Goal: Information Seeking & Learning: Learn about a topic

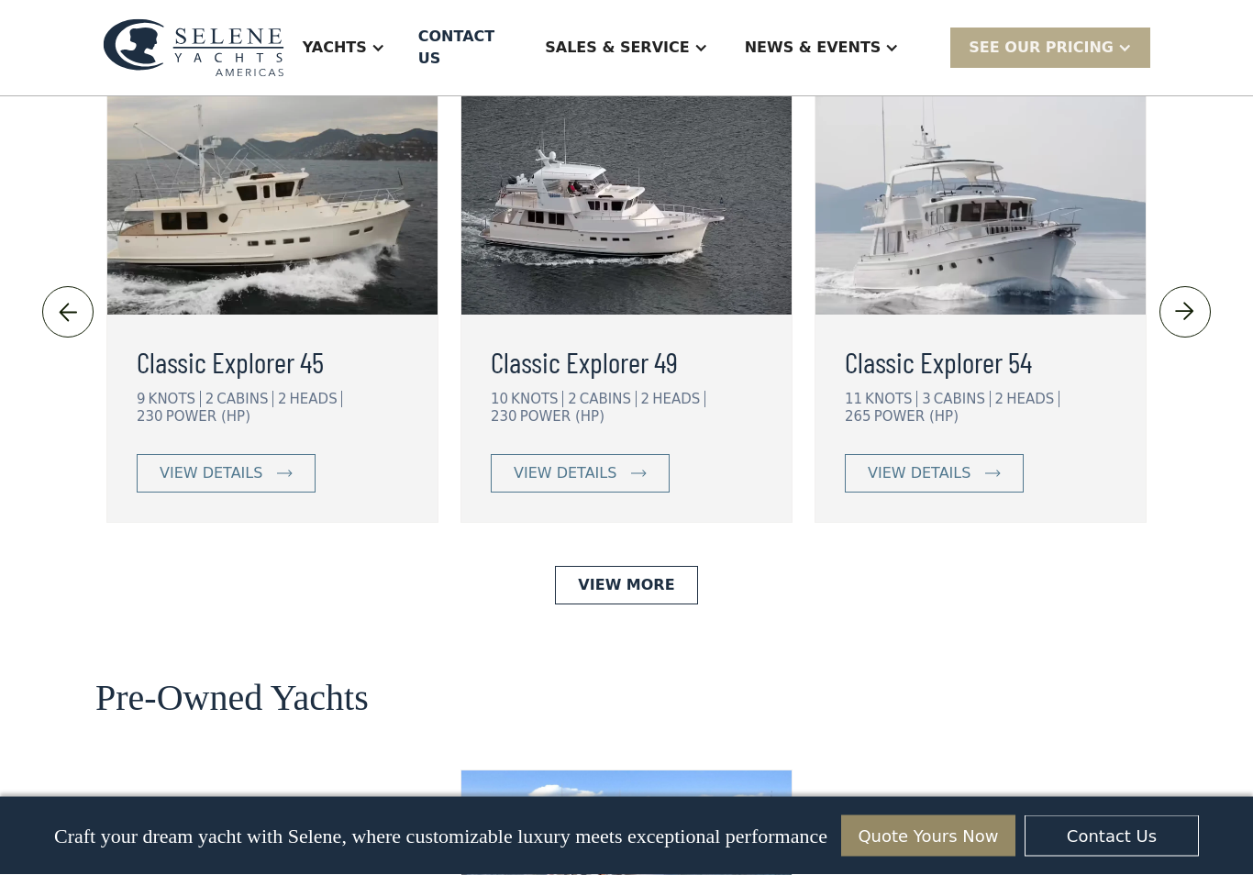
scroll to position [4129, 0]
click at [654, 566] on link "View More" at bounding box center [626, 585] width 142 height 39
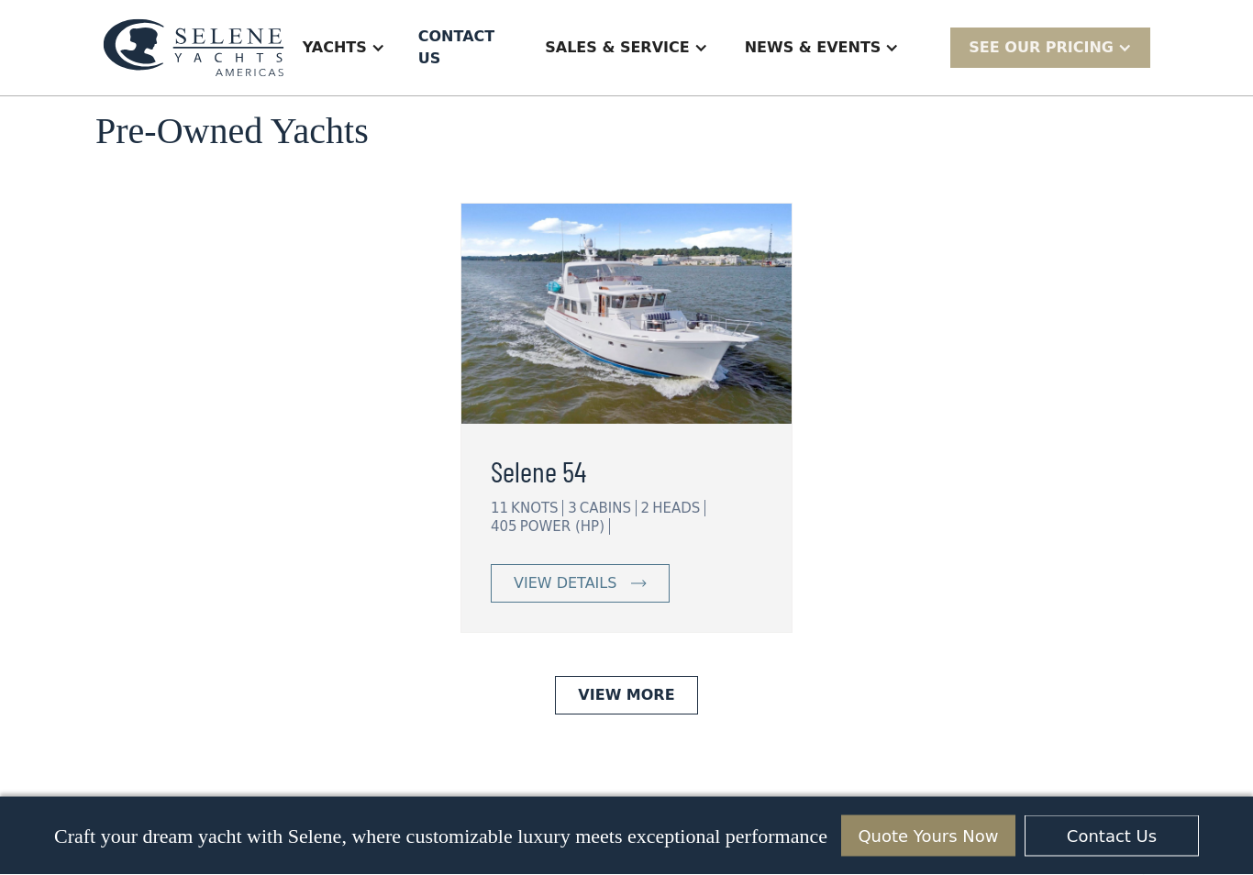
scroll to position [4696, 0]
click at [672, 676] on link "View More" at bounding box center [626, 695] width 142 height 39
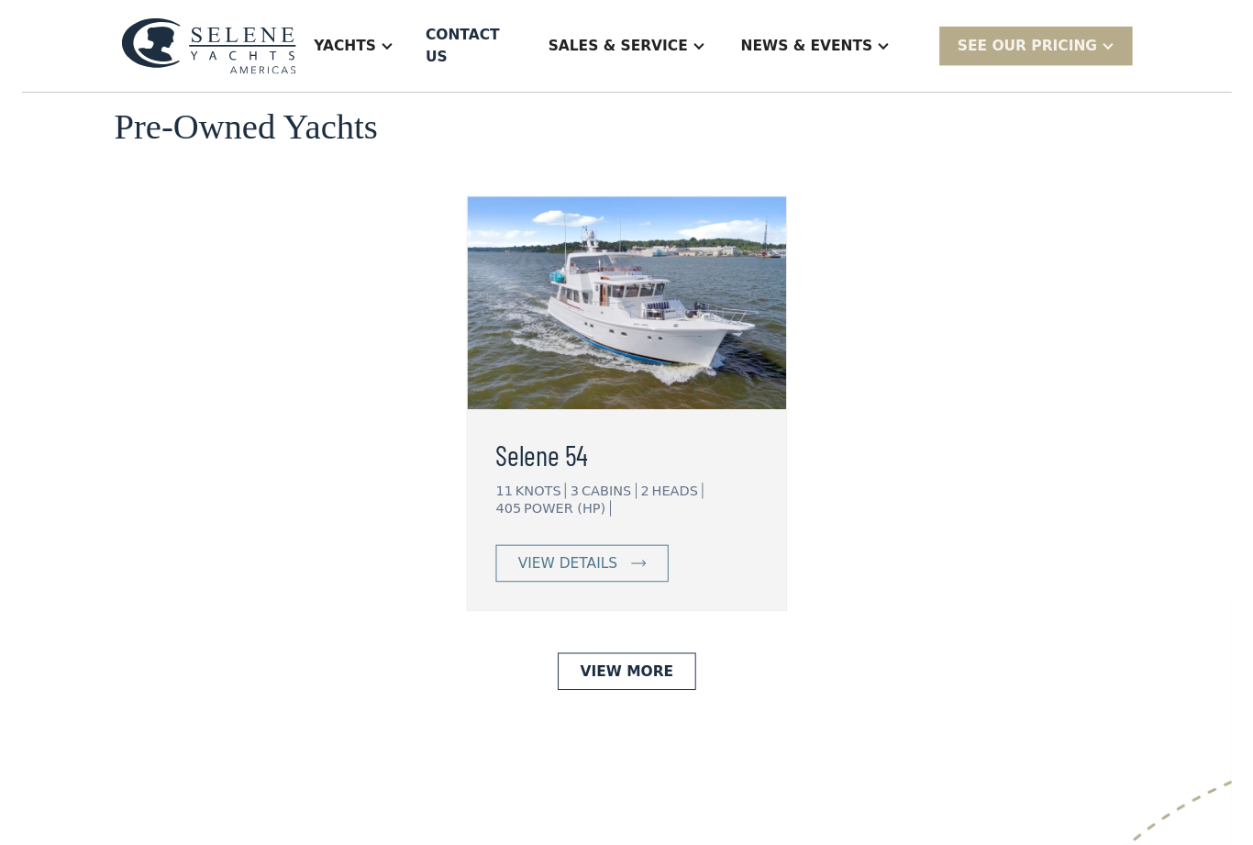
scroll to position [4713, 0]
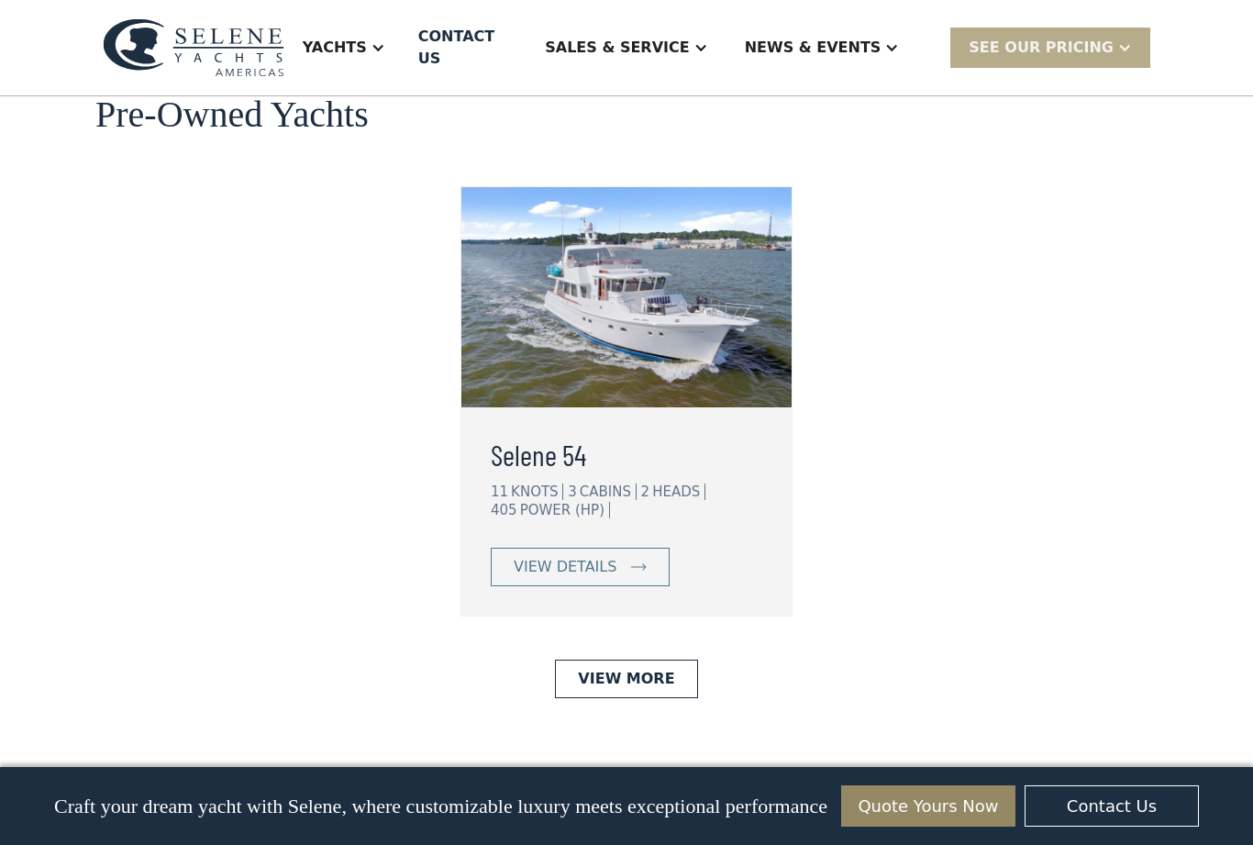
click at [404, 35] on div "Yachts" at bounding box center [343, 47] width 119 height 73
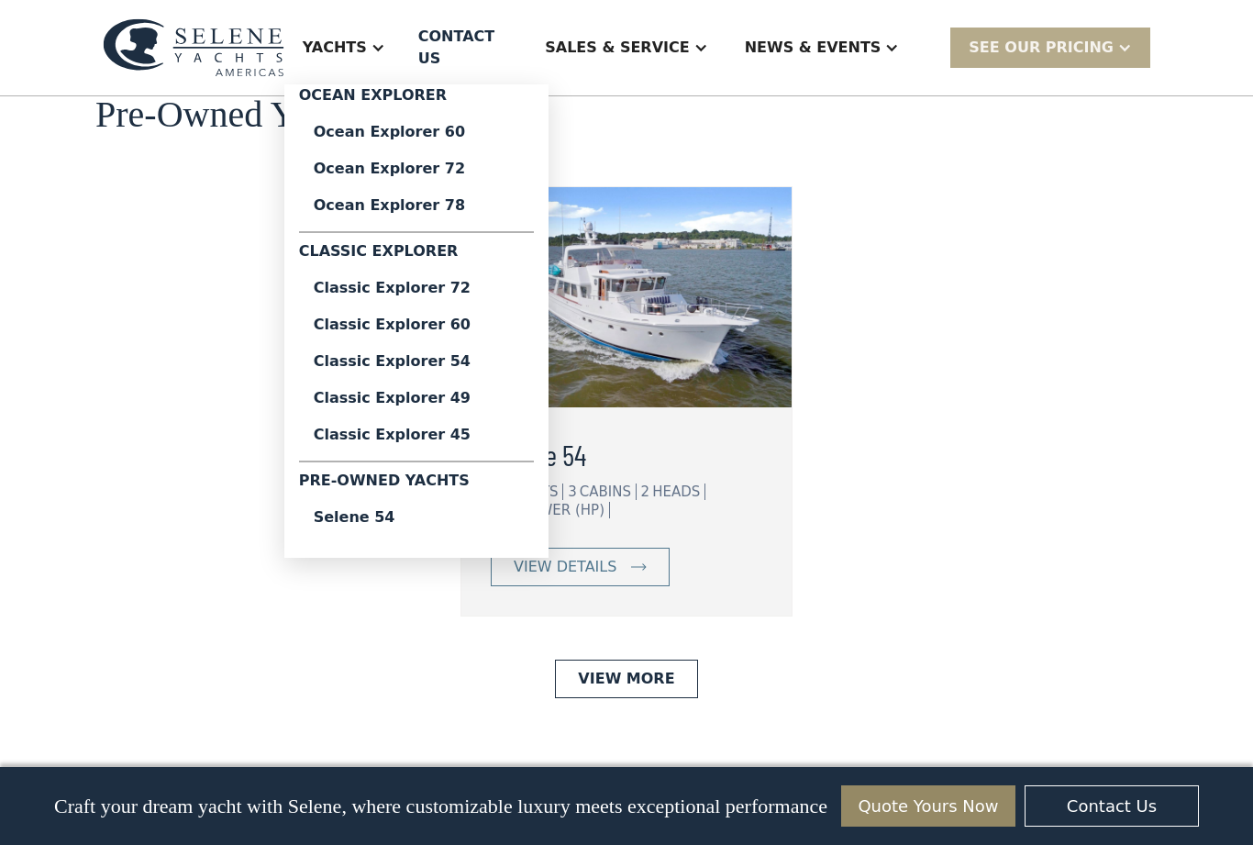
click at [456, 391] on div "Classic Explorer 49" at bounding box center [417, 398] width 206 height 15
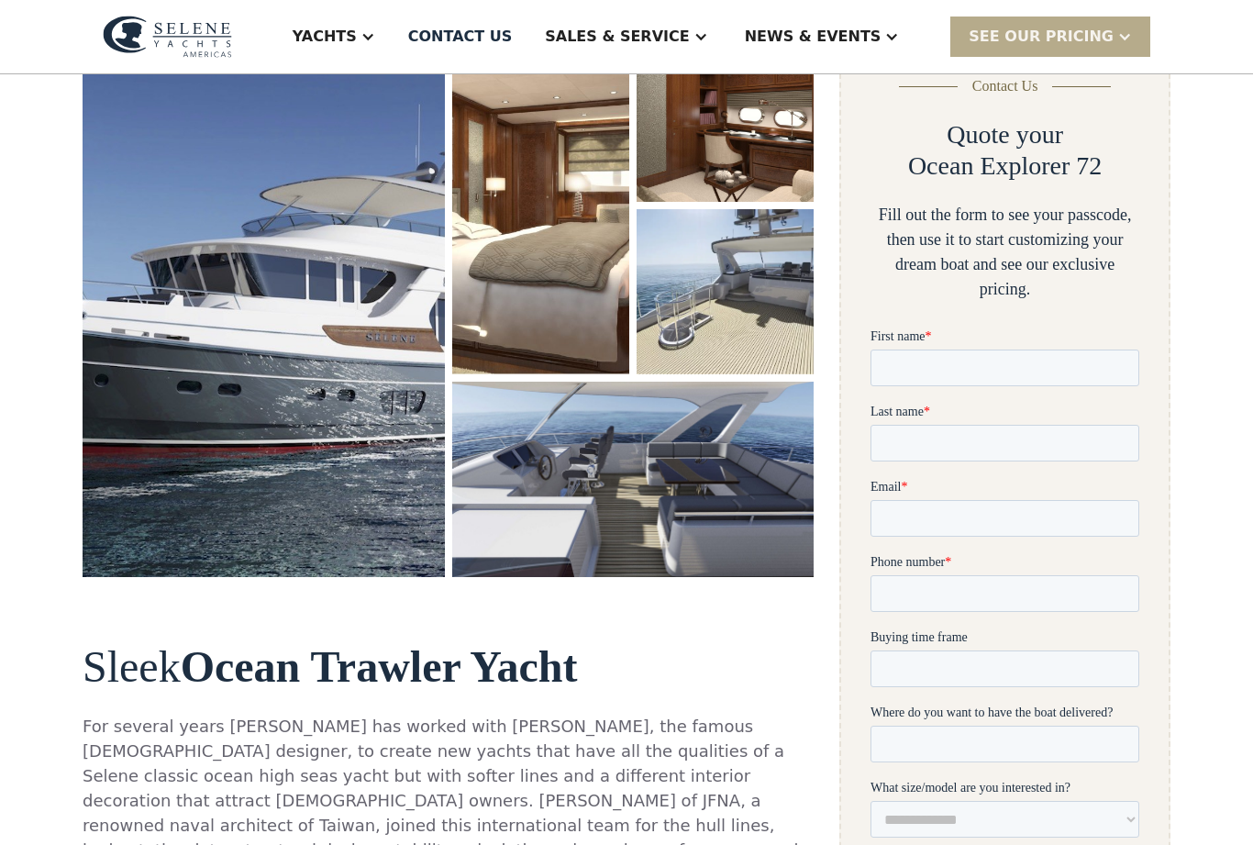
scroll to position [299, 0]
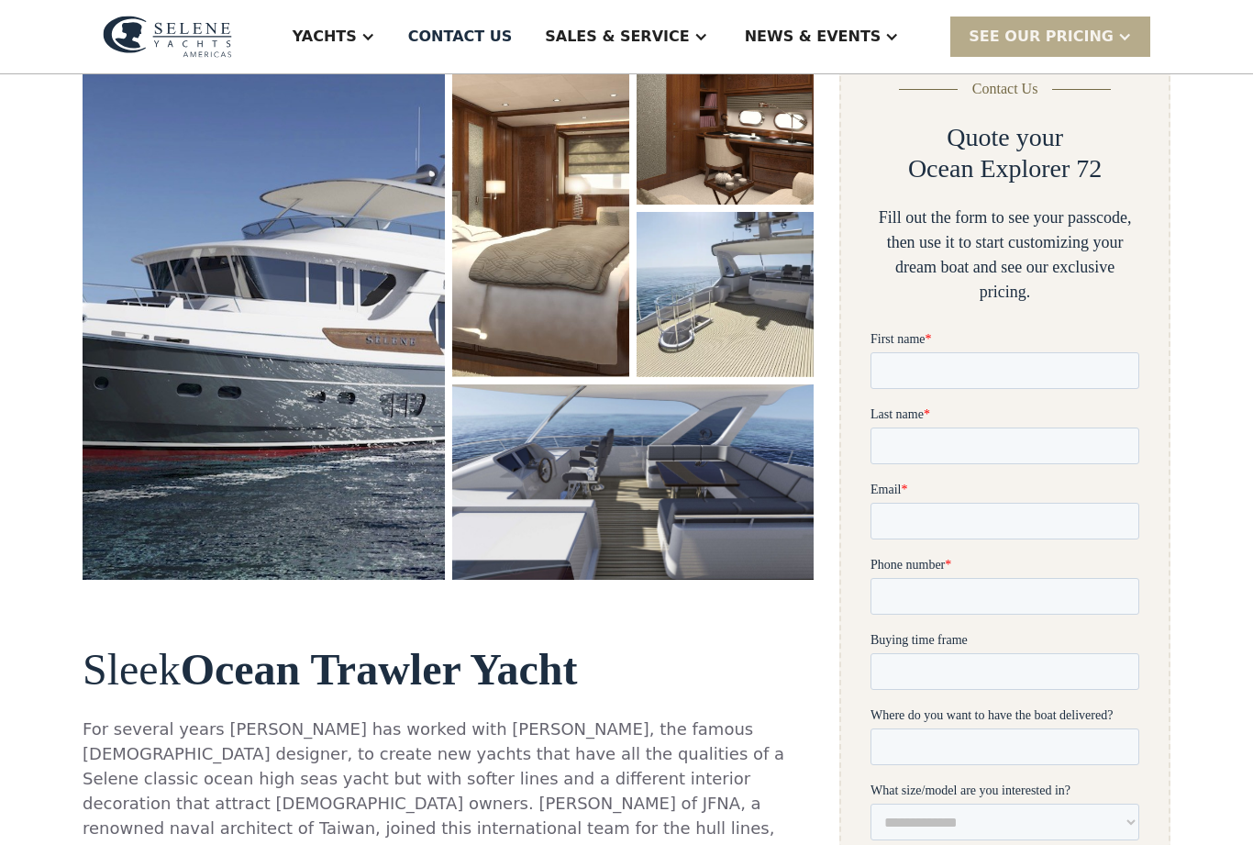
click at [733, 393] on img "open lightbox" at bounding box center [633, 481] width 362 height 195
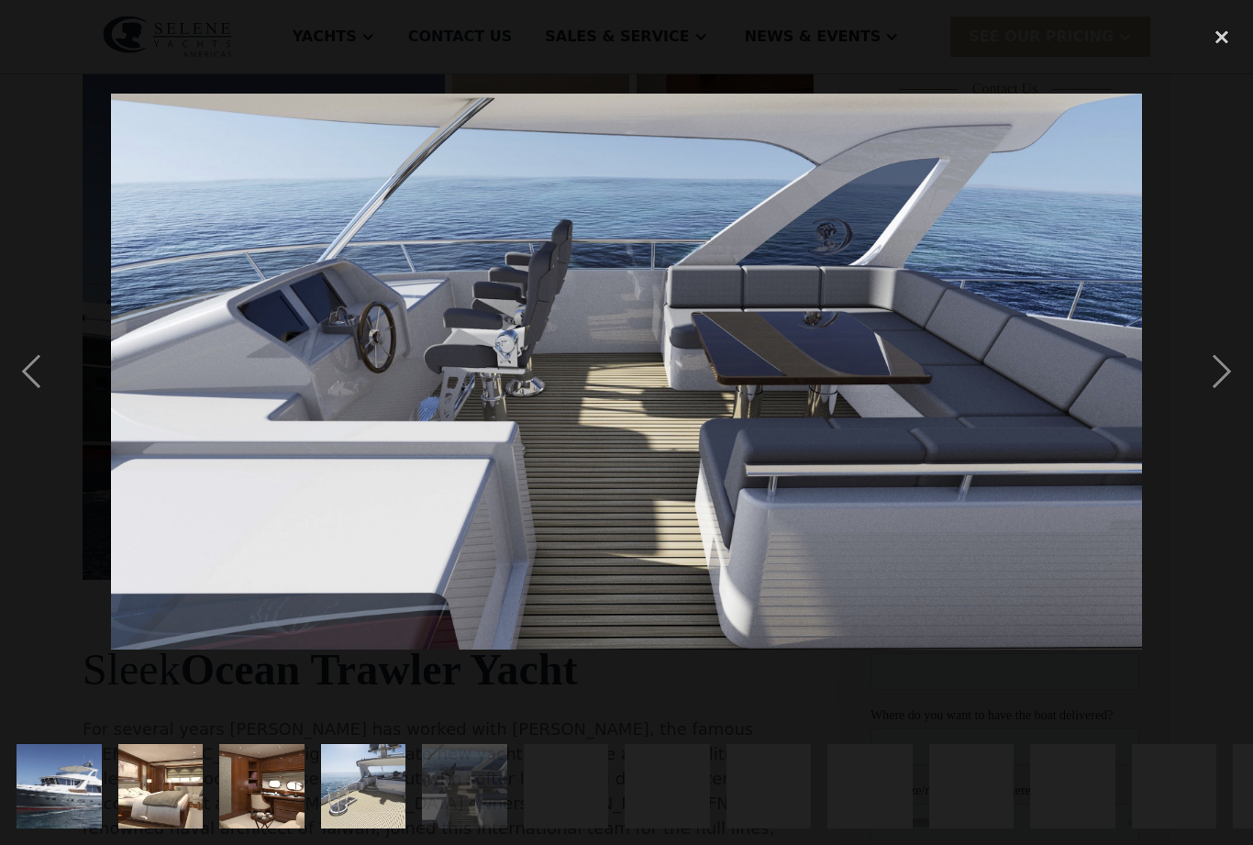
scroll to position [291, 0]
click at [1236, 401] on div "next image" at bounding box center [1222, 372] width 62 height 710
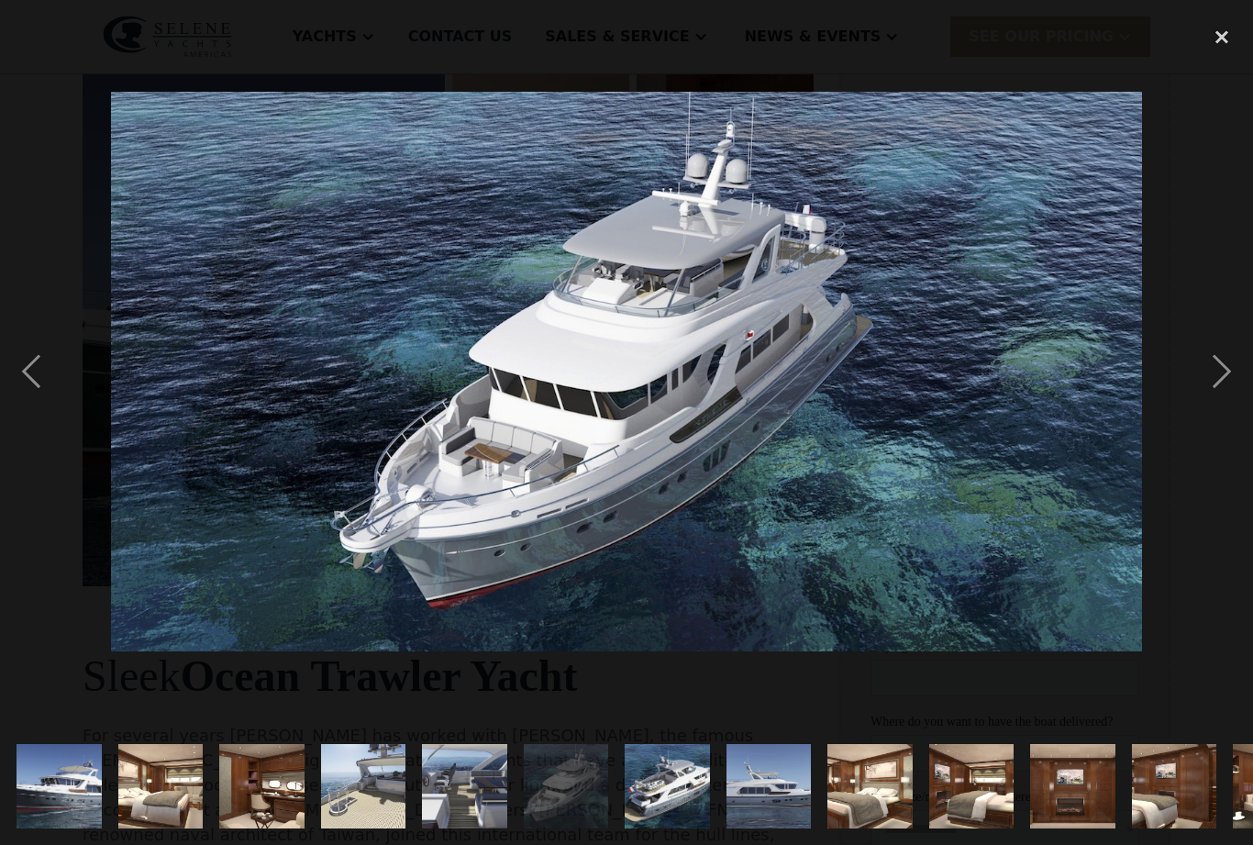
click at [718, 829] on img "show item 7 of 21" at bounding box center [668, 786] width 156 height 84
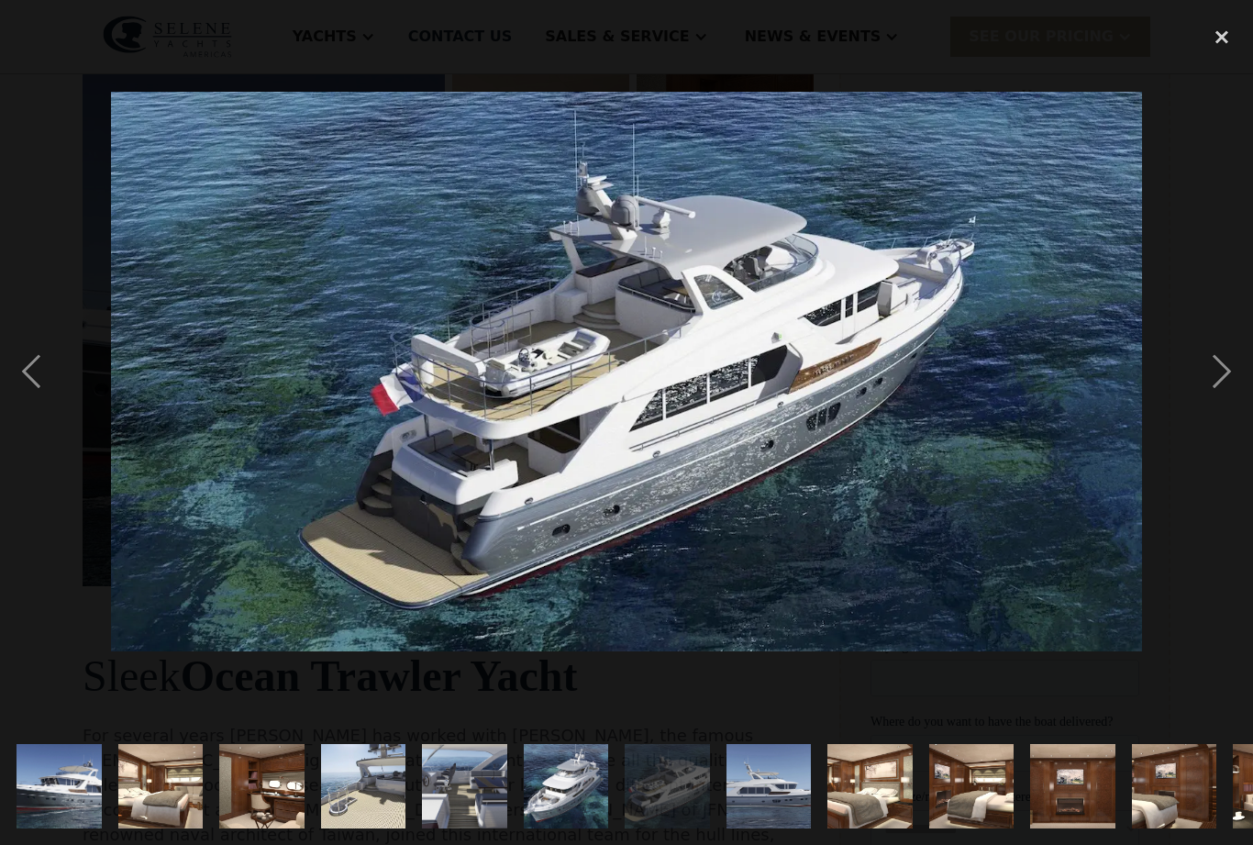
click at [931, 829] on img "show item 9 of 21" at bounding box center [871, 786] width 128 height 84
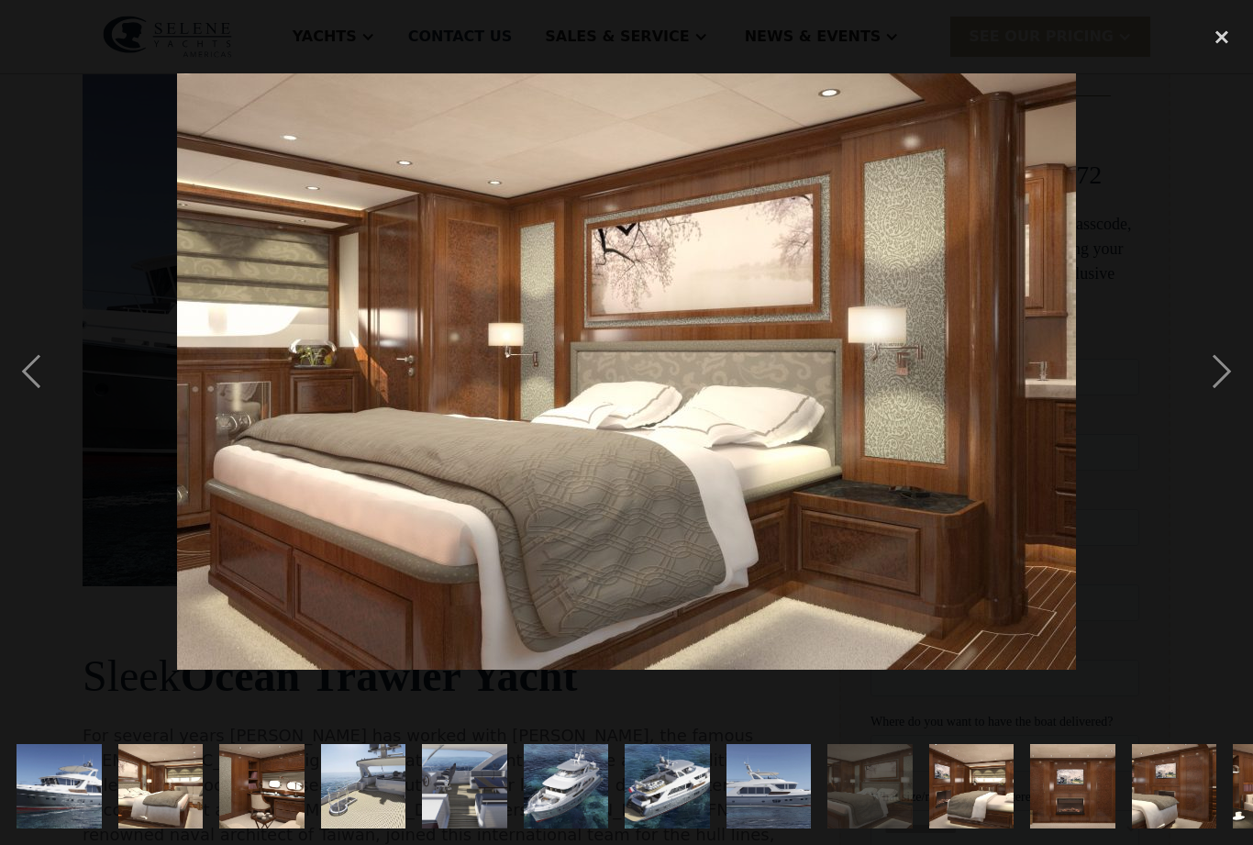
click at [1022, 829] on img "show item 10 of 21" at bounding box center [972, 786] width 128 height 84
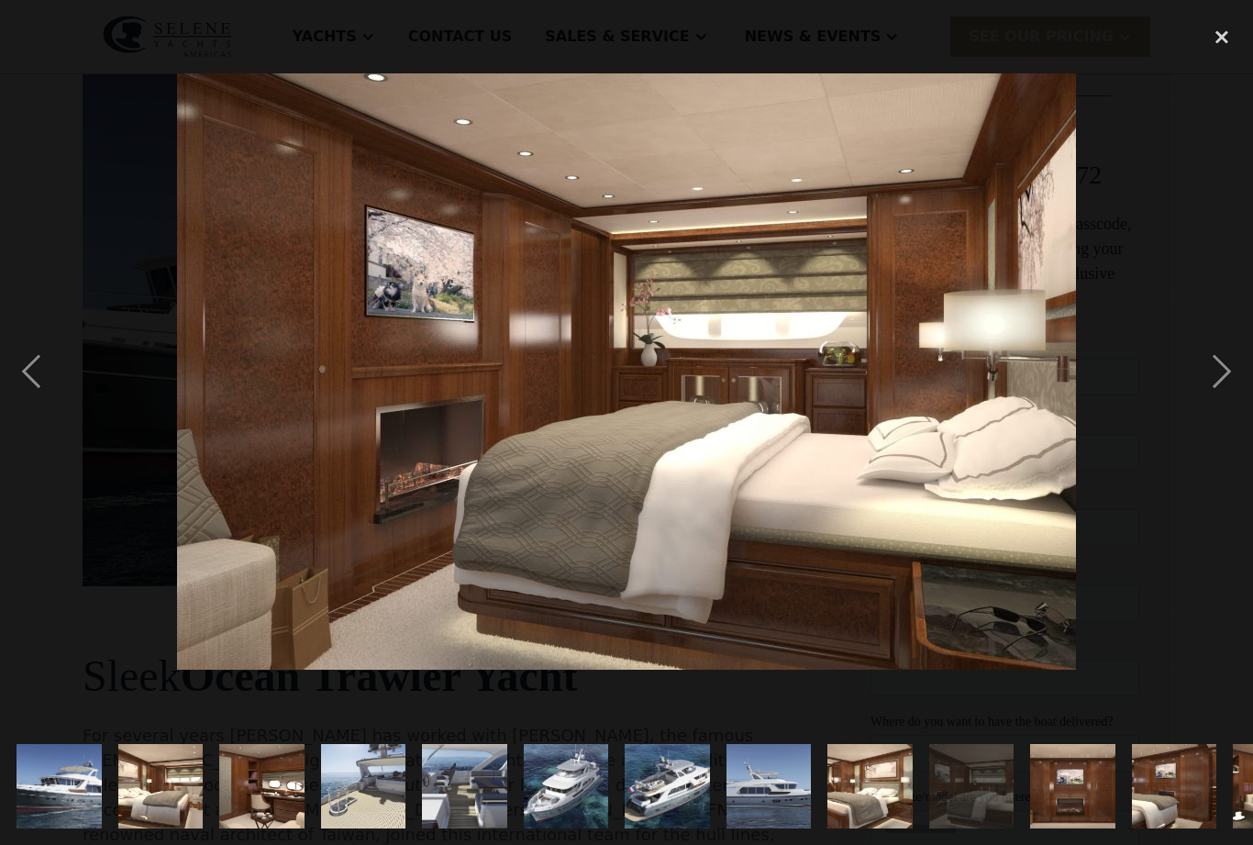
click at [1036, 829] on img "show item 10 of 21" at bounding box center [972, 786] width 128 height 84
click at [1137, 829] on img "show item 11 of 21" at bounding box center [1073, 786] width 128 height 84
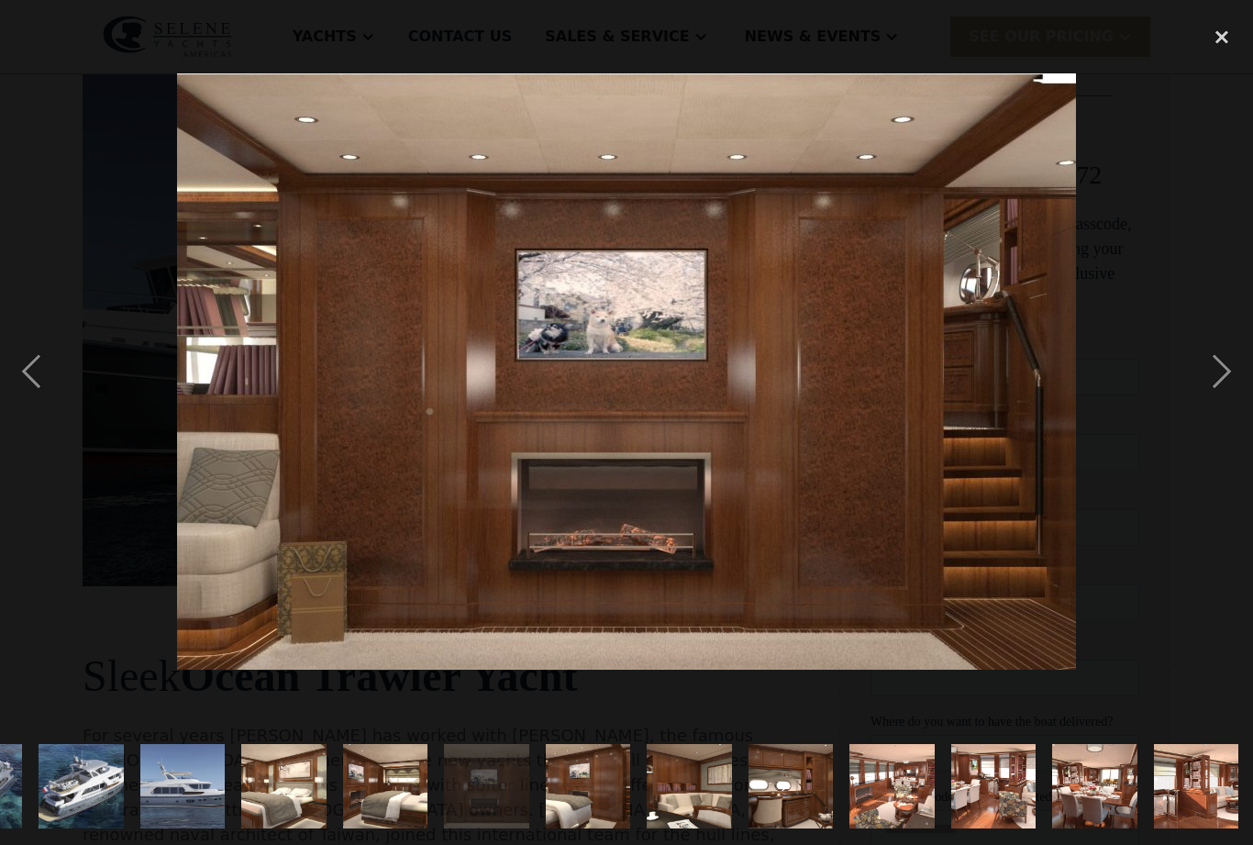
scroll to position [0, 588]
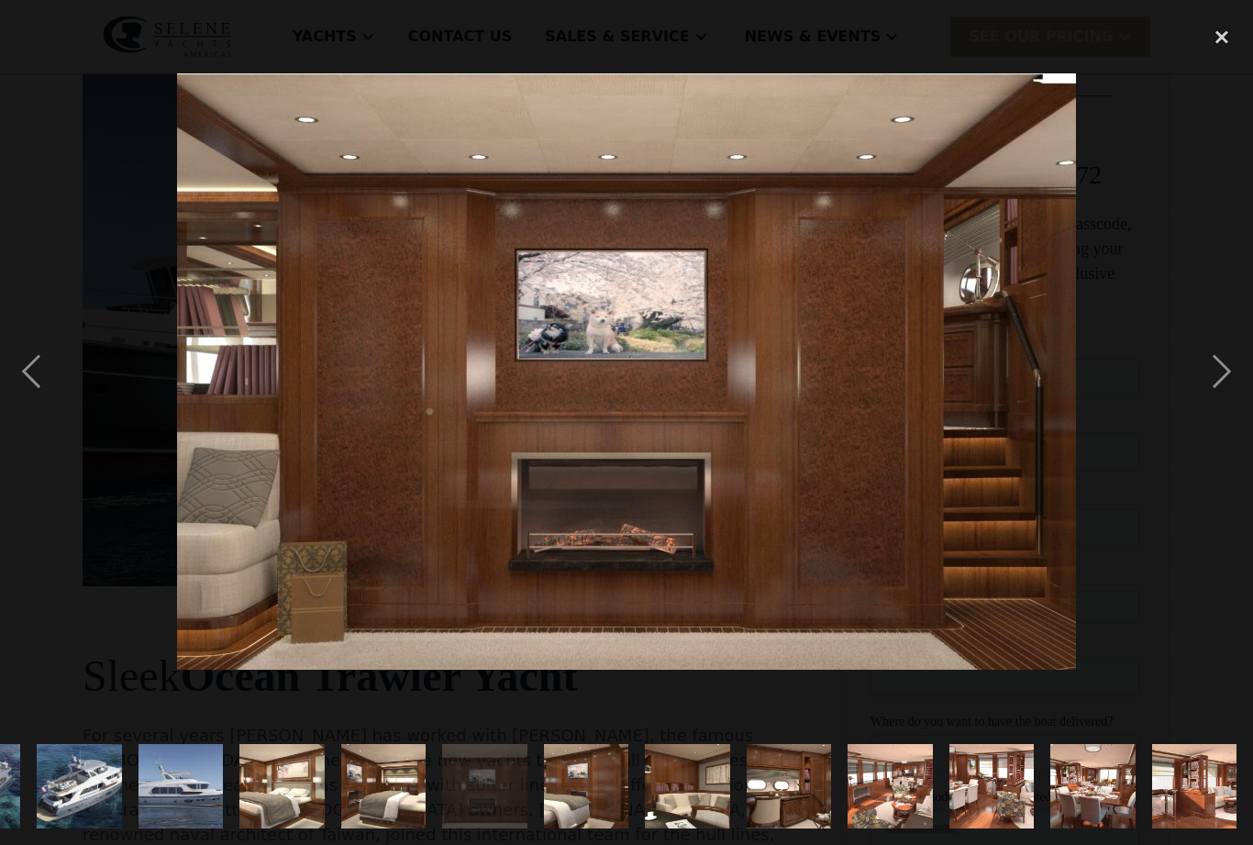
click at [1056, 829] on img "show item 16 of 21" at bounding box center [993, 786] width 128 height 84
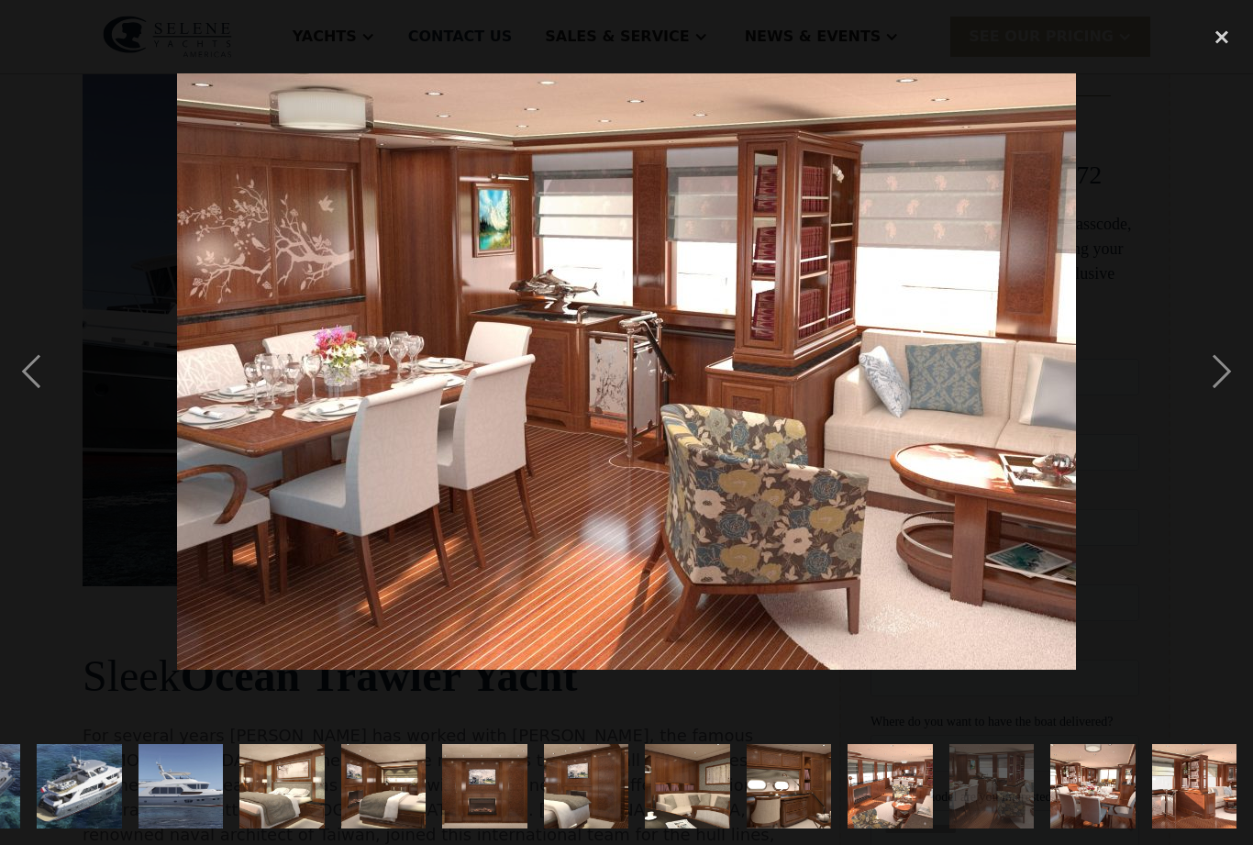
click at [954, 829] on img "show item 15 of 21" at bounding box center [891, 786] width 128 height 84
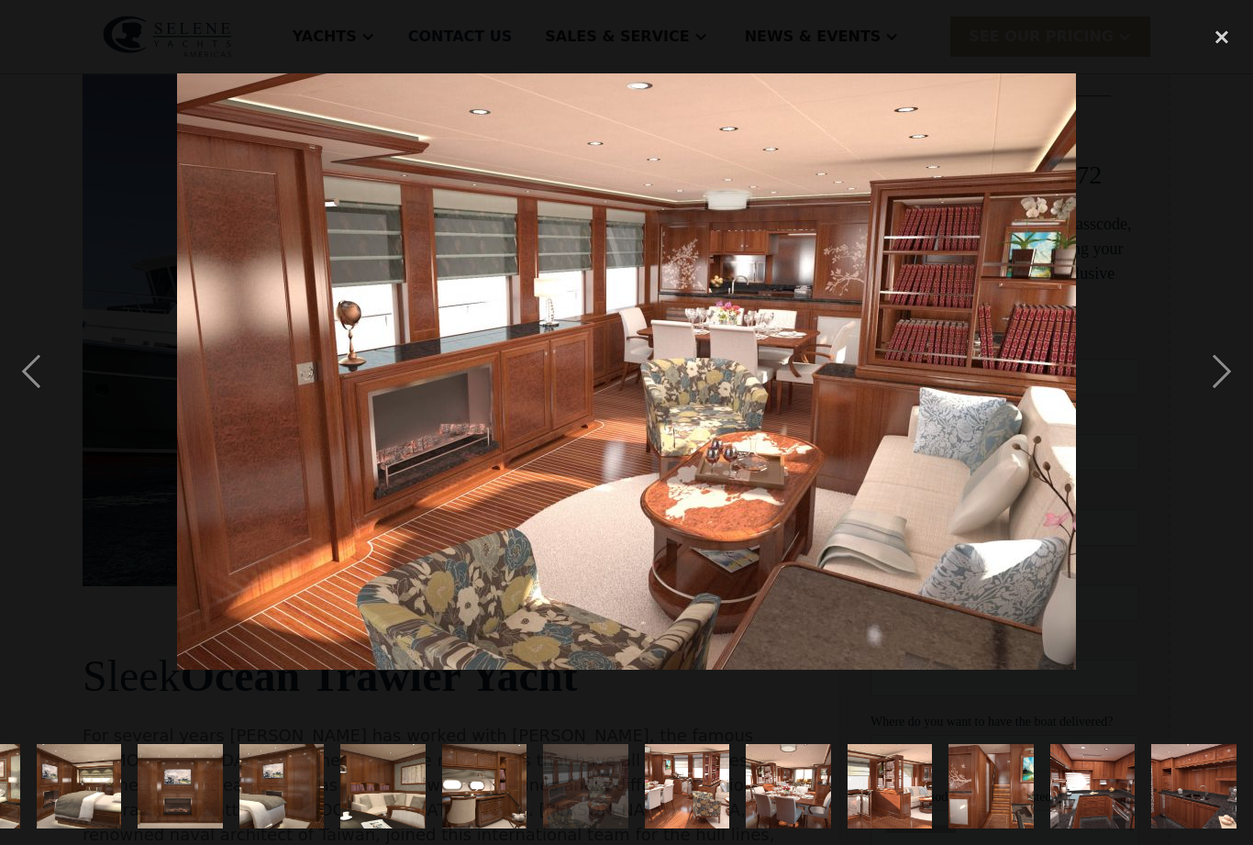
scroll to position [0, 1042]
click at [1212, 829] on img "show item 21 of 21" at bounding box center [1194, 786] width 128 height 84
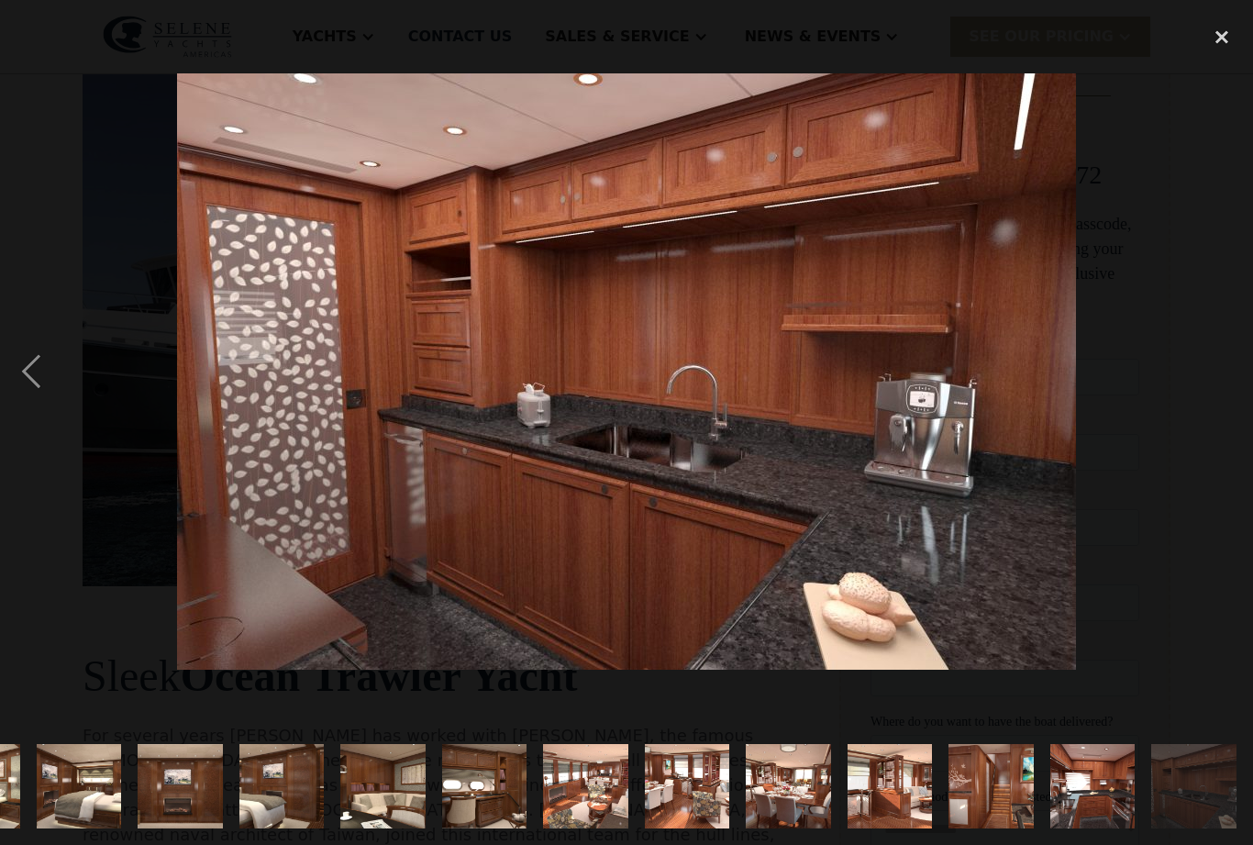
click at [1079, 829] on img "show item 20 of 21" at bounding box center [1094, 786] width 128 height 84
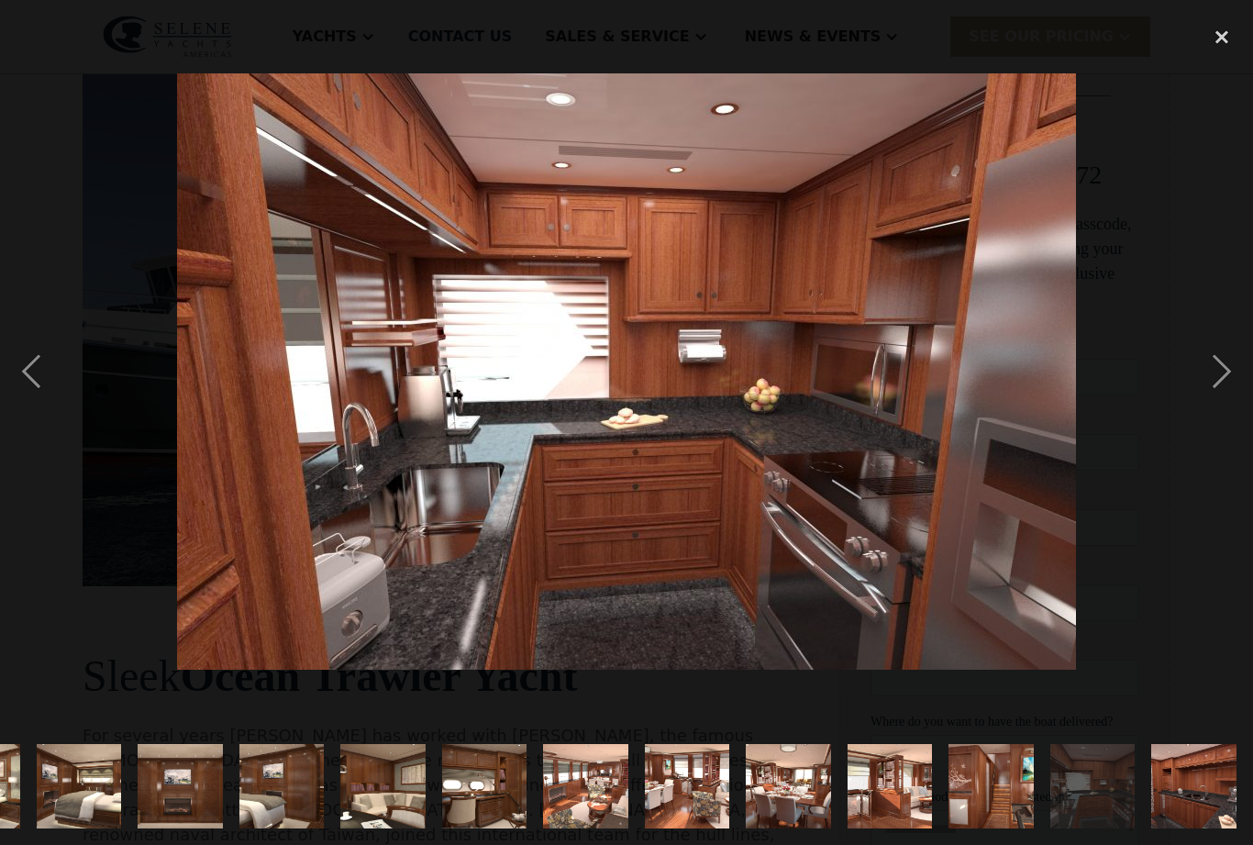
click at [971, 829] on img "show item 19 of 21" at bounding box center [992, 786] width 128 height 84
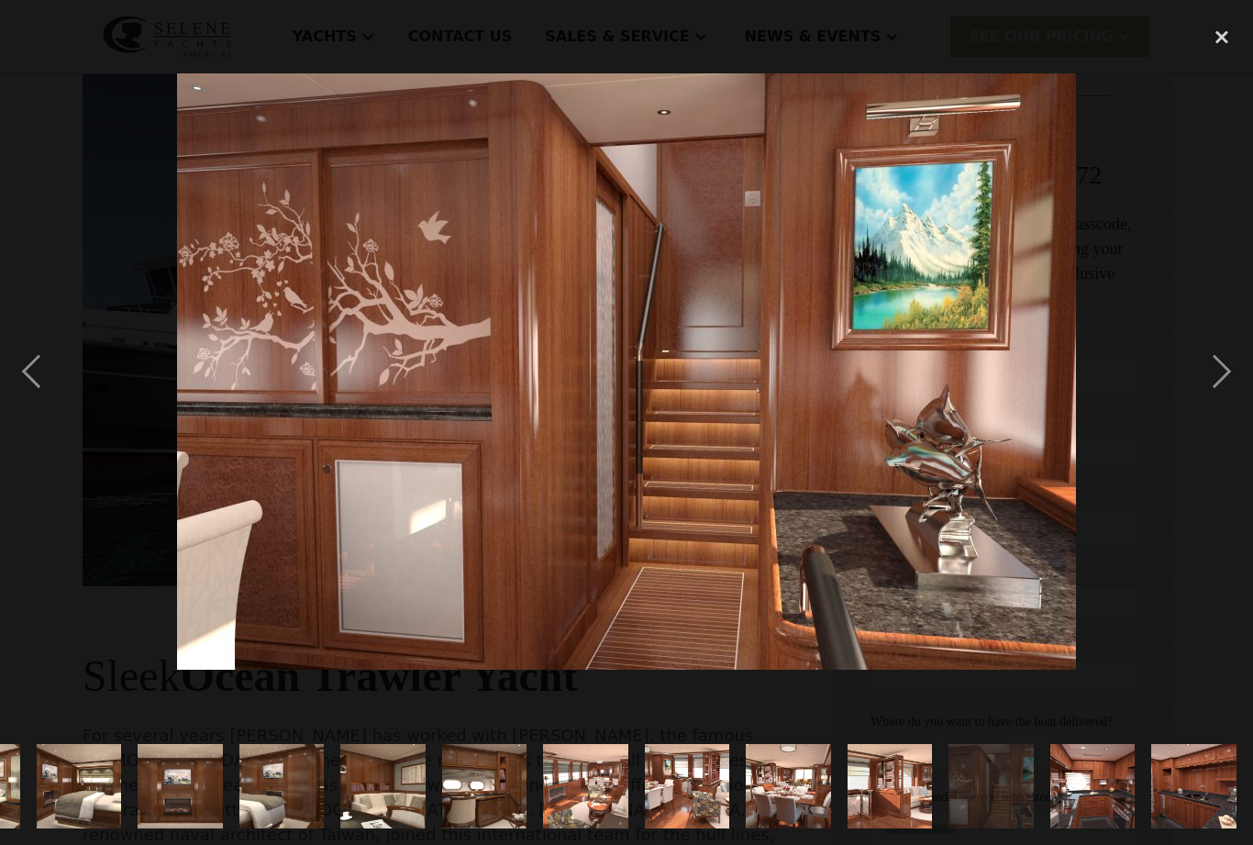
click at [1092, 829] on img "show item 20 of 21" at bounding box center [1094, 786] width 128 height 84
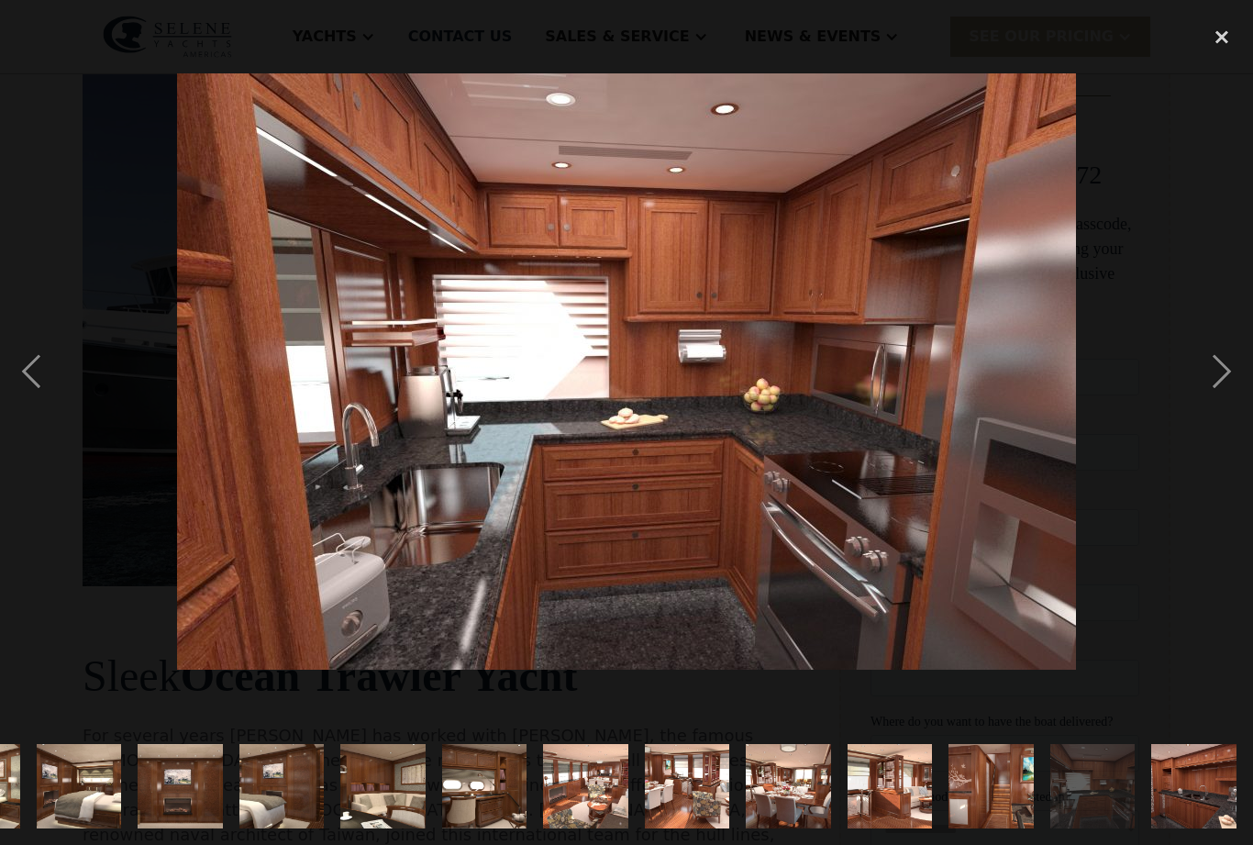
click at [1209, 827] on img "show item 21 of 21" at bounding box center [1194, 786] width 128 height 84
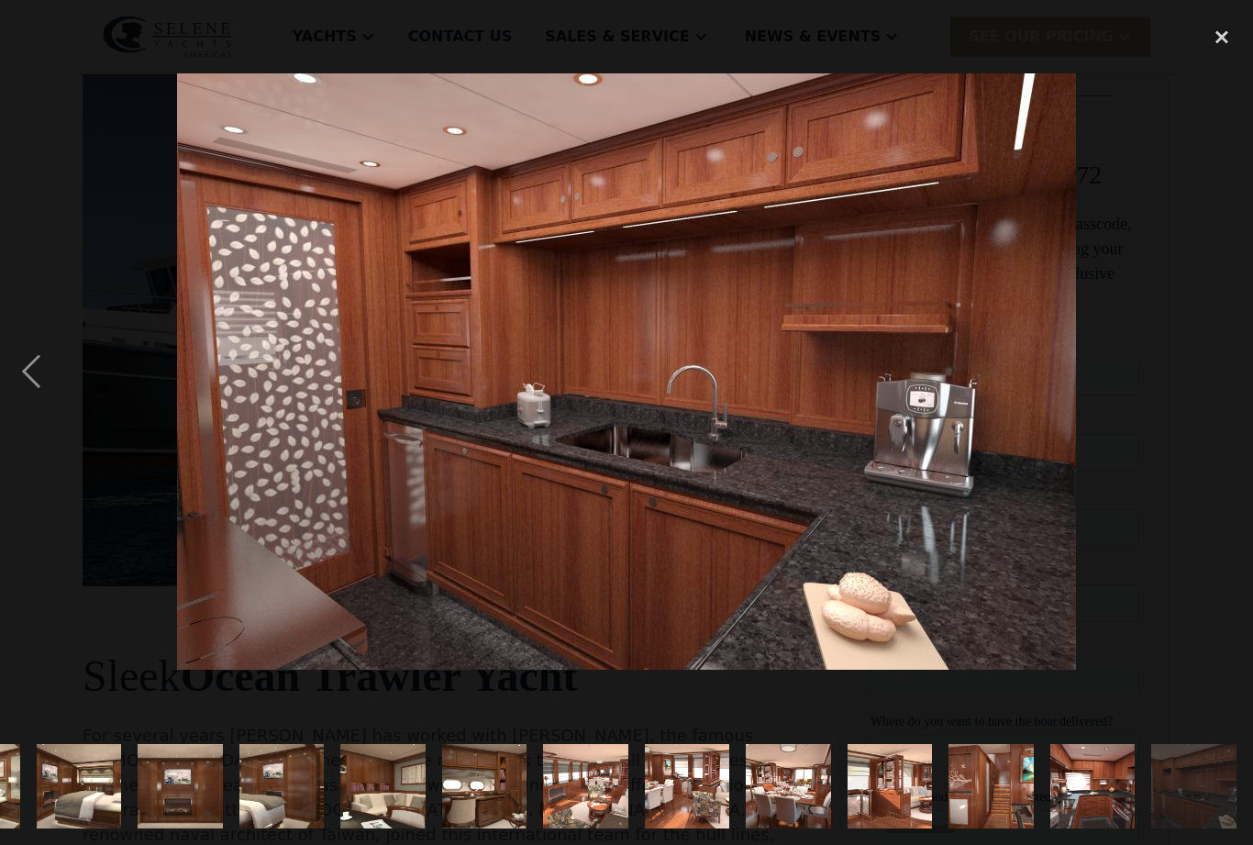
click at [966, 829] on img "show item 19 of 21" at bounding box center [992, 786] width 128 height 84
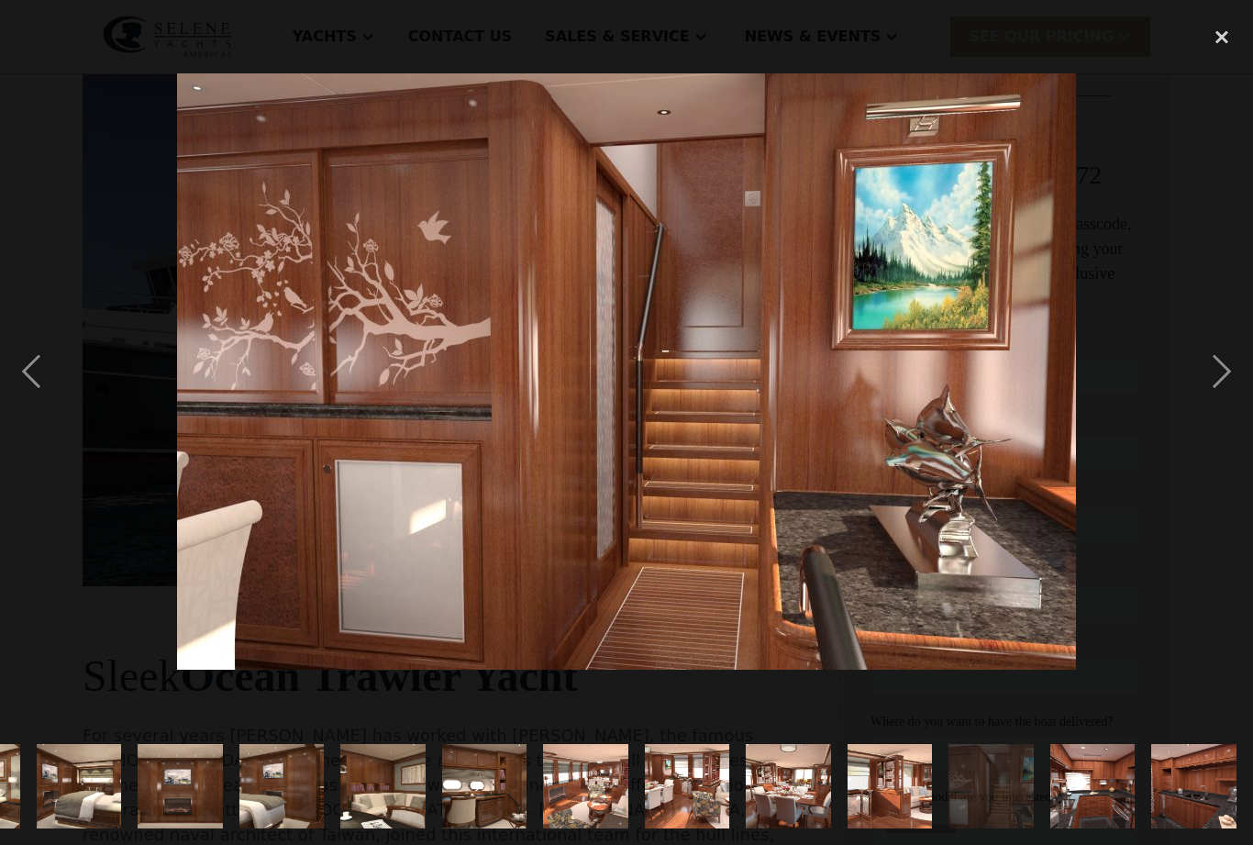
click at [1081, 829] on img "show item 20 of 21" at bounding box center [1094, 786] width 128 height 84
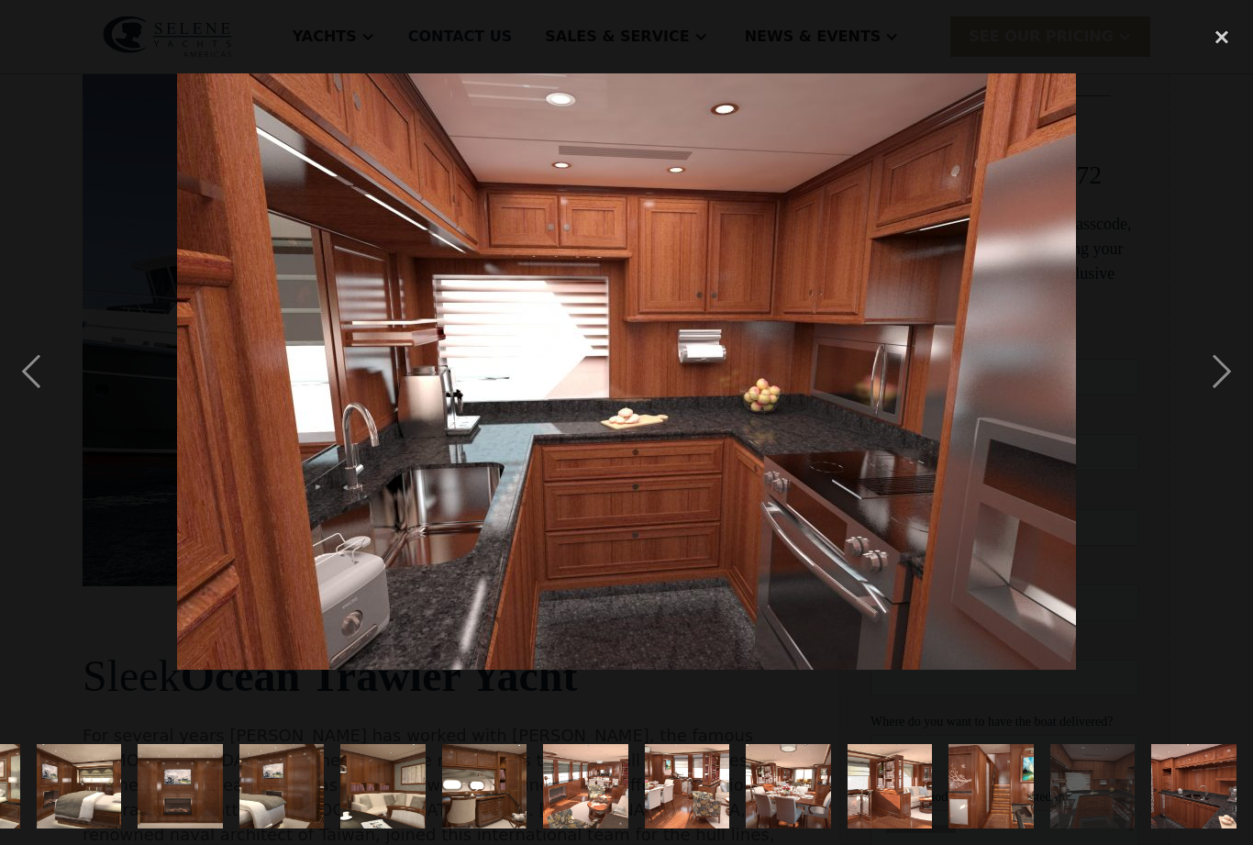
click at [871, 829] on img "show item 18 of 21" at bounding box center [891, 786] width 128 height 84
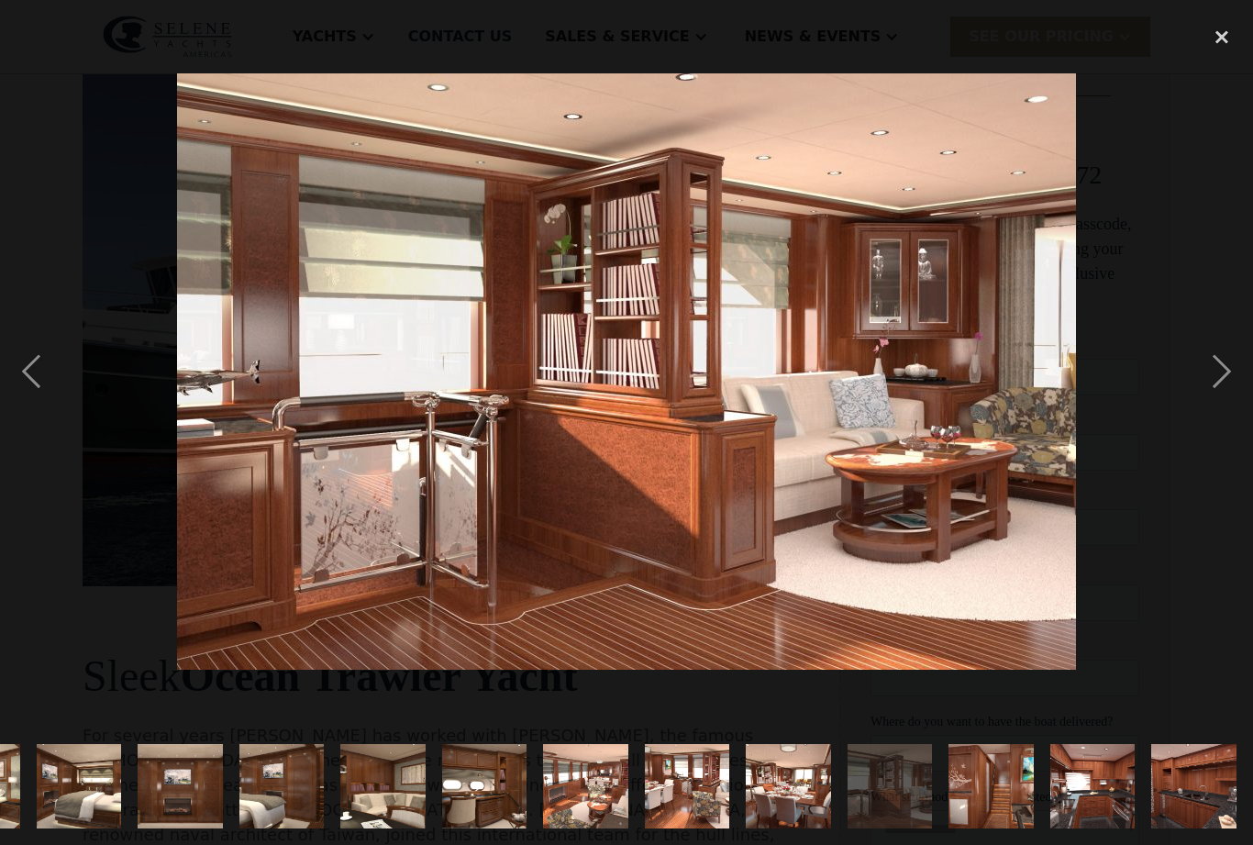
click at [752, 829] on img "show item 17 of 21" at bounding box center [789, 786] width 128 height 84
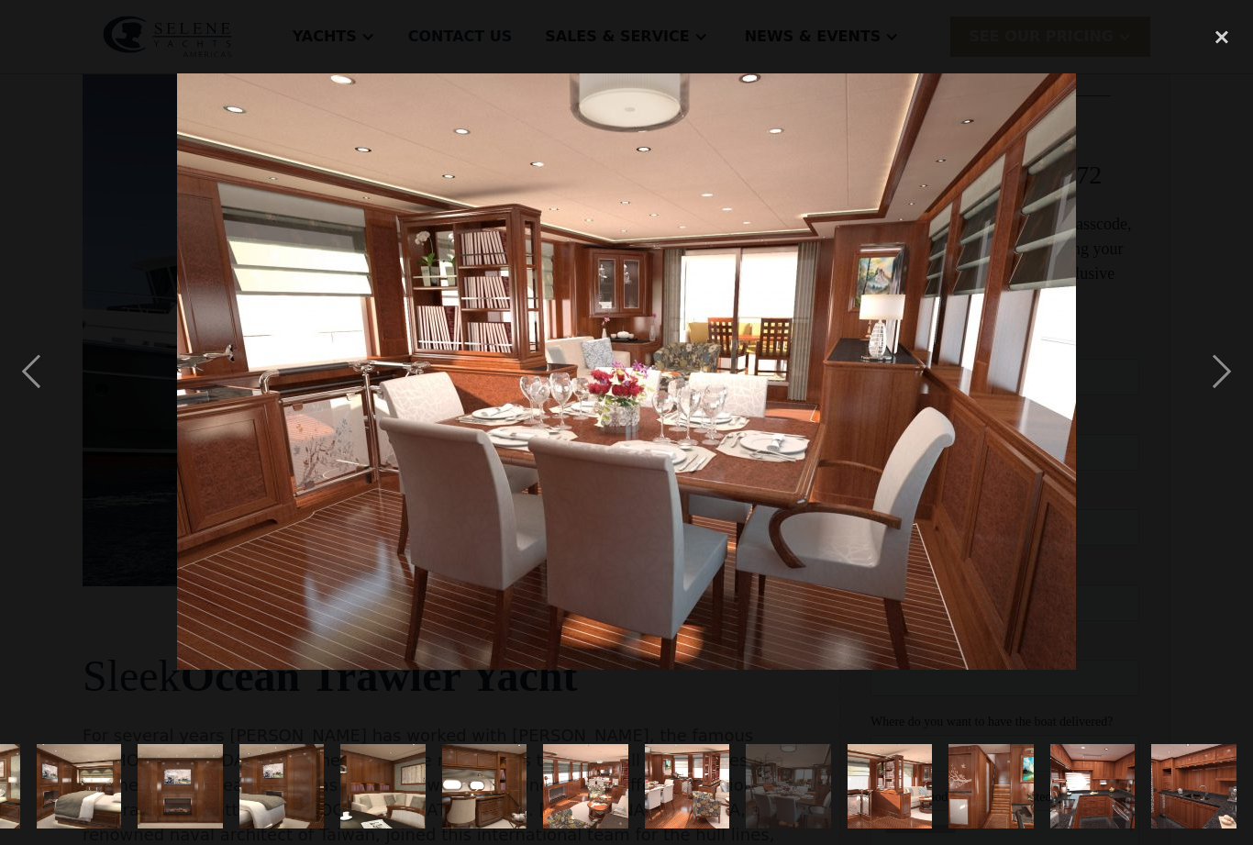
click at [663, 829] on img "show item 16 of 21" at bounding box center [688, 786] width 128 height 84
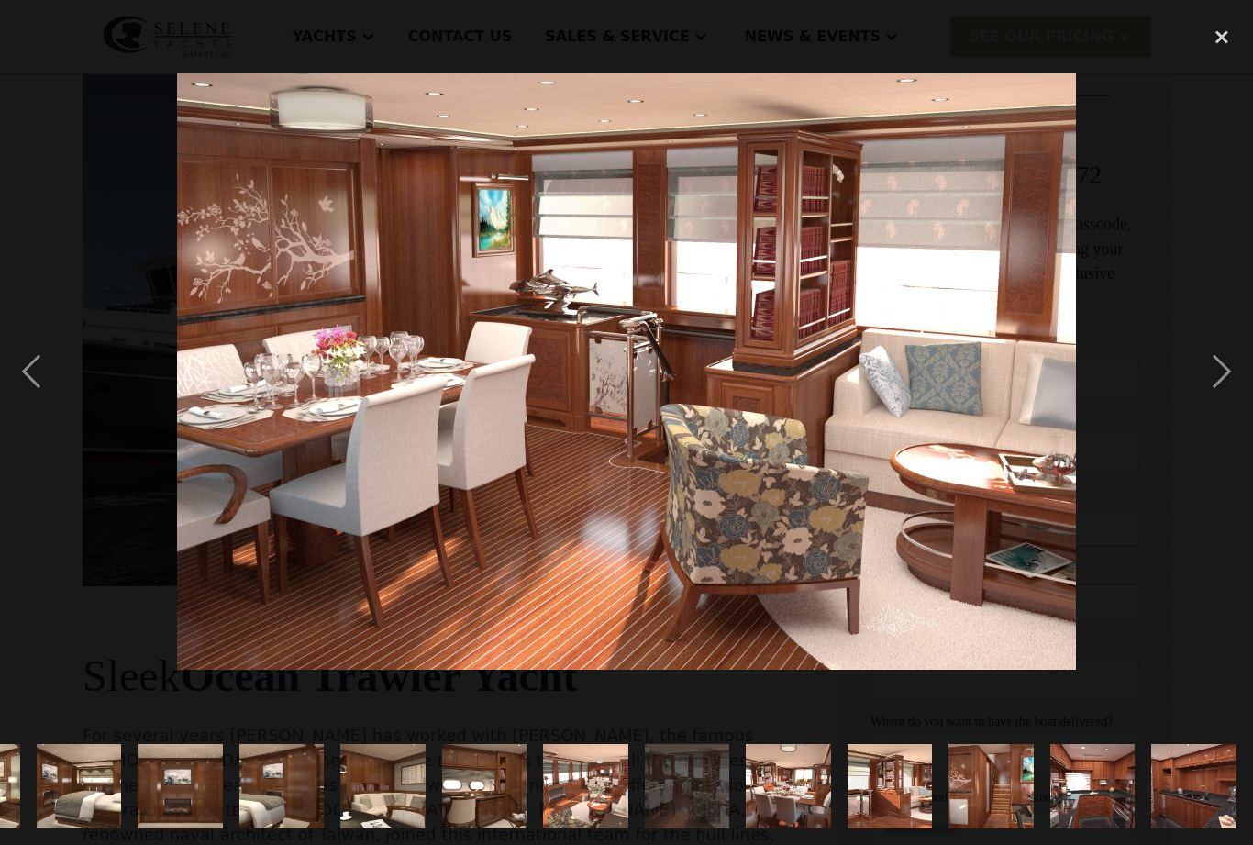
click at [541, 829] on img "show item 15 of 21" at bounding box center [586, 786] width 128 height 84
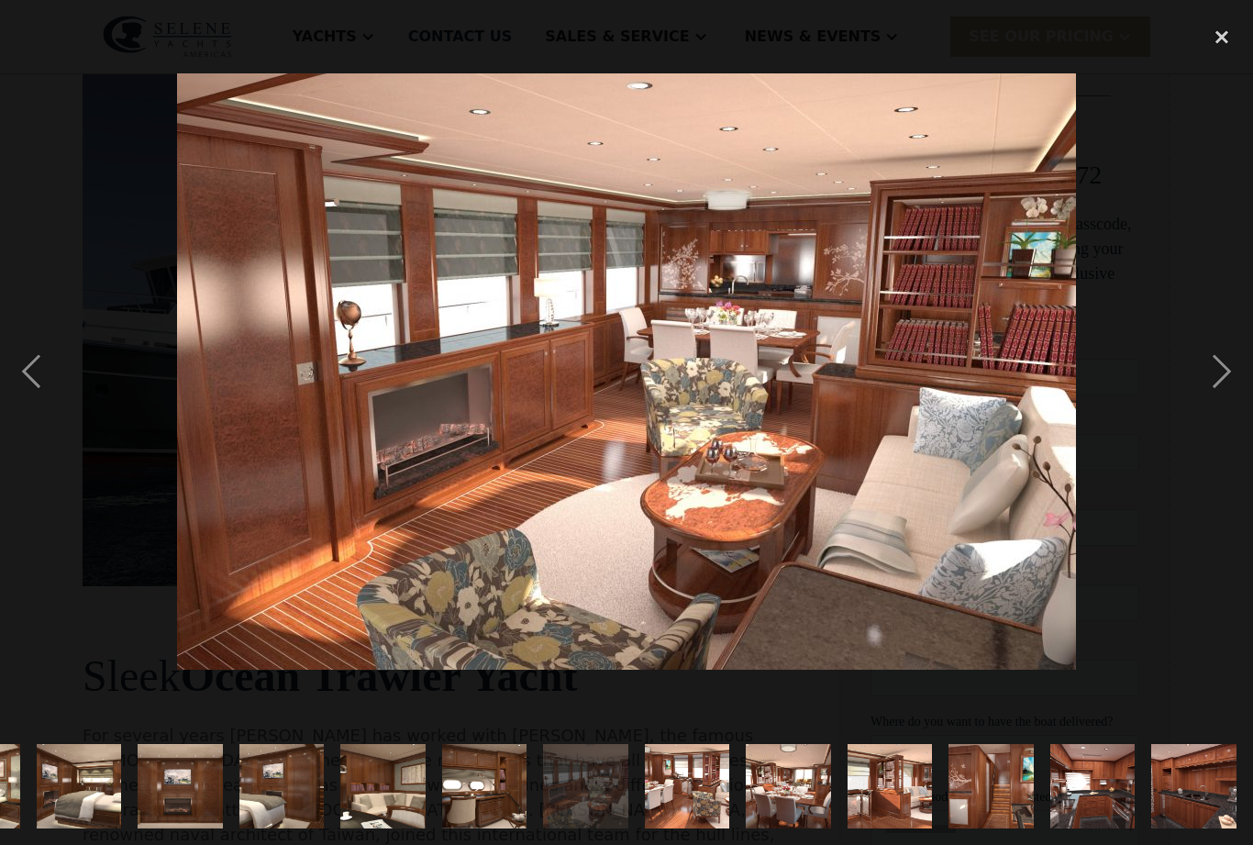
click at [427, 829] on img "show item 14 of 21" at bounding box center [485, 786] width 128 height 84
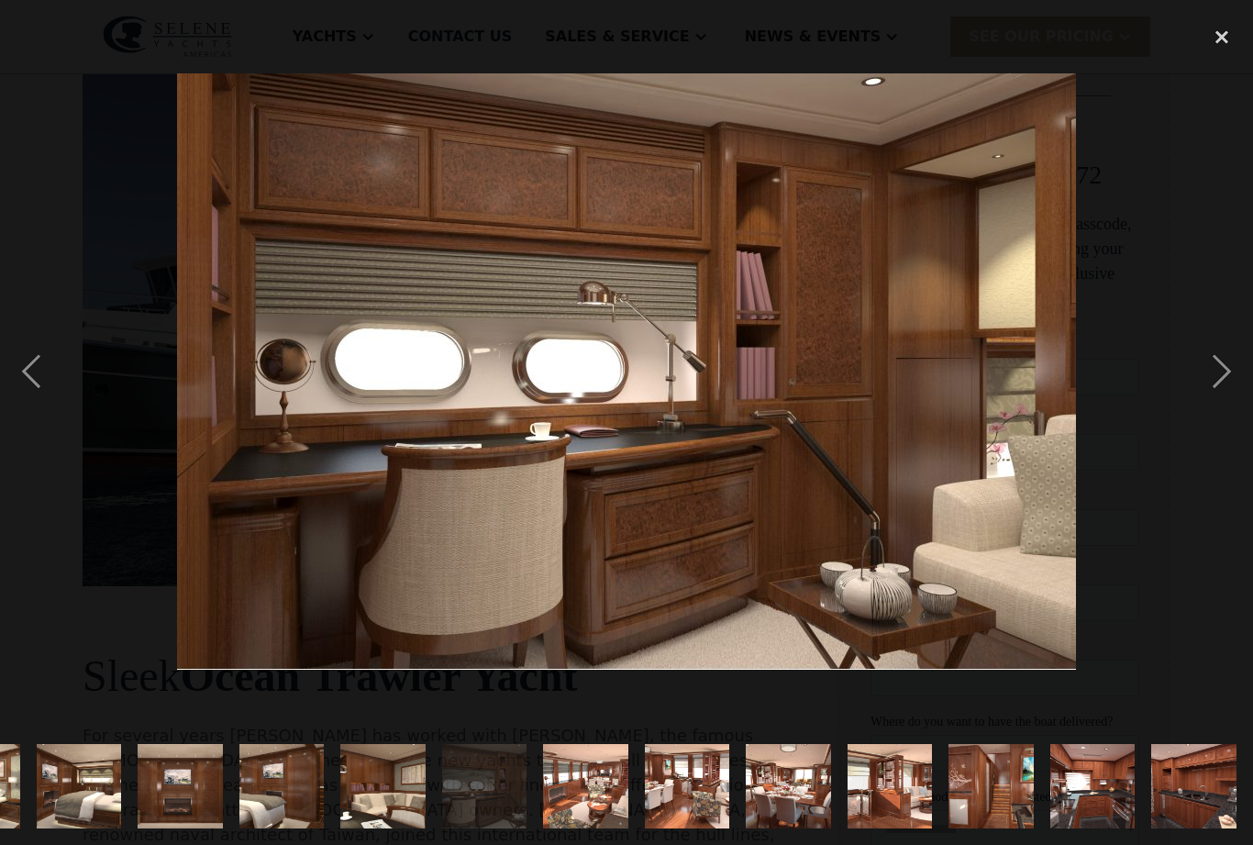
click at [363, 829] on img "show item 13 of 21" at bounding box center [383, 786] width 128 height 84
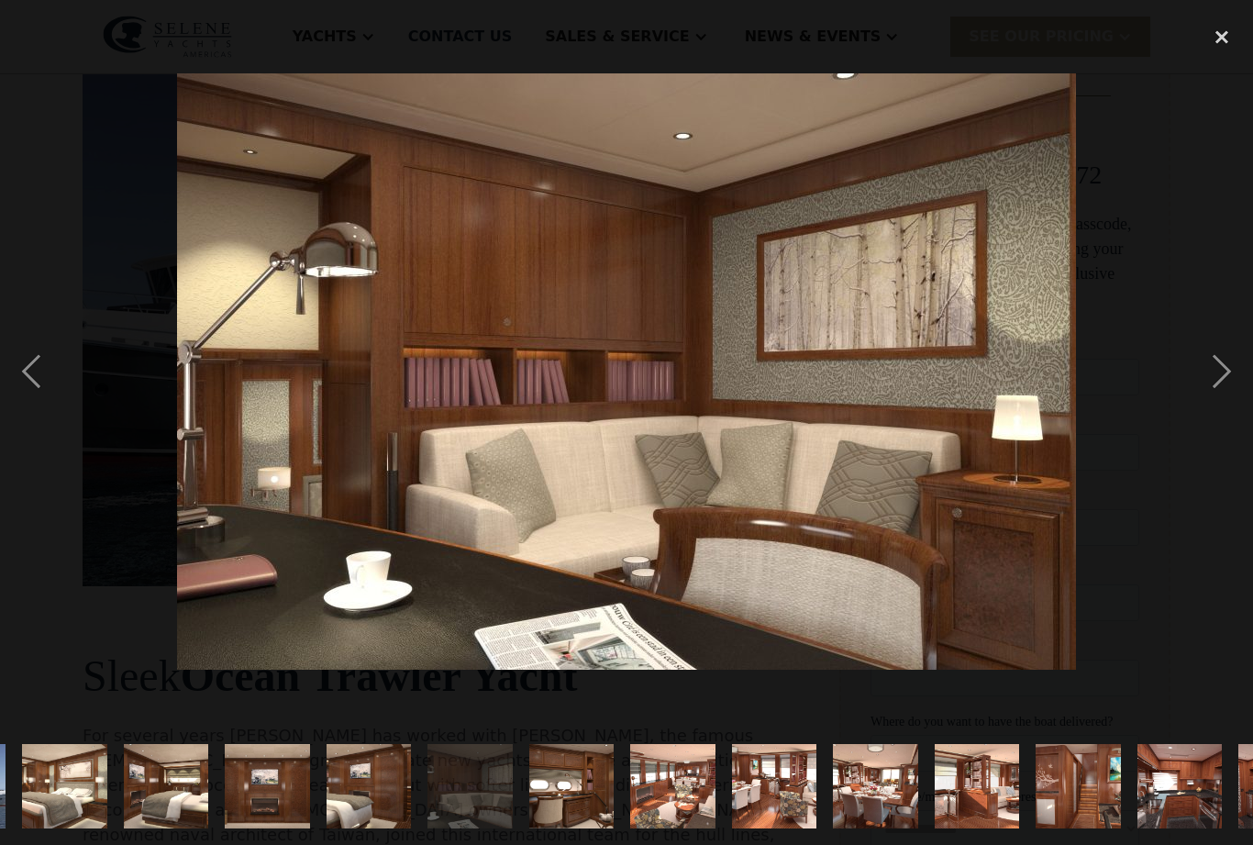
scroll to position [0, 800]
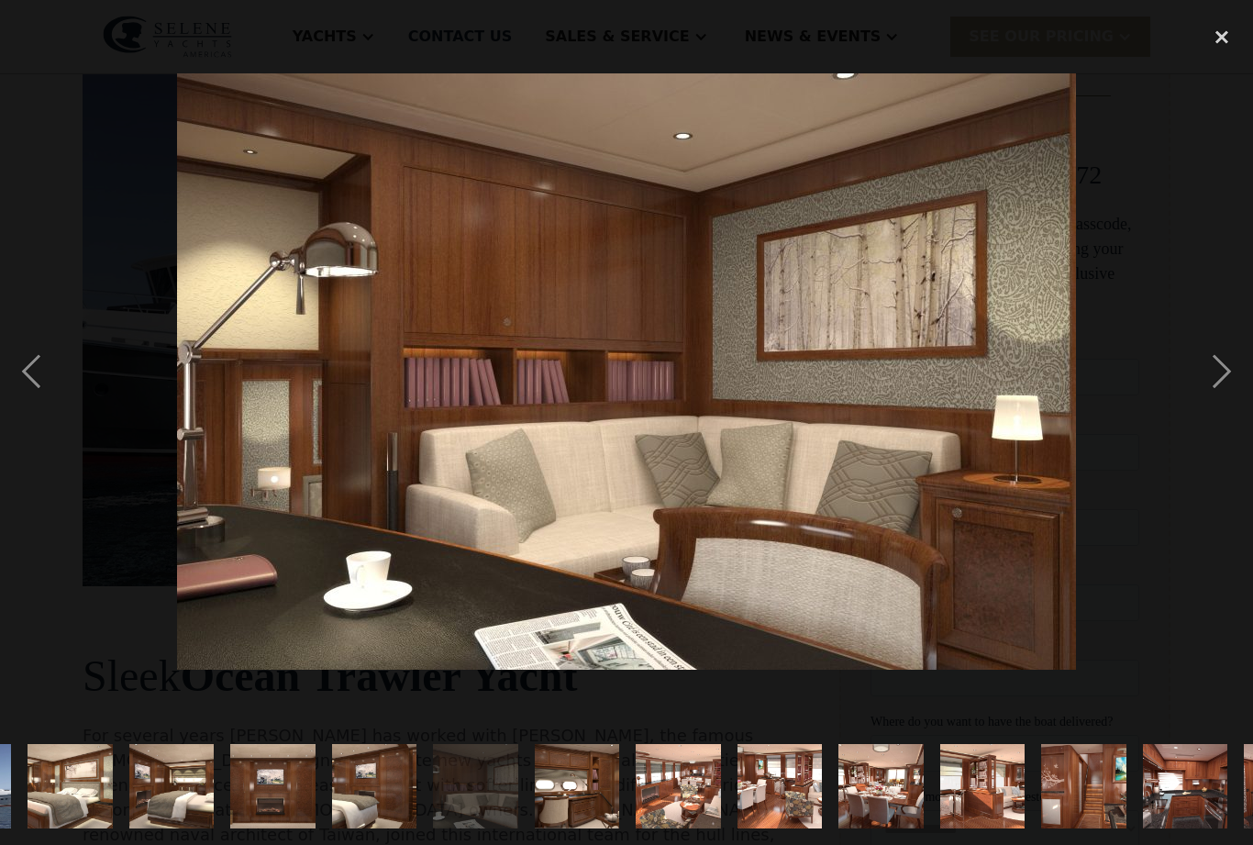
click at [439, 829] on img "show item 12 of 21" at bounding box center [375, 786] width 128 height 84
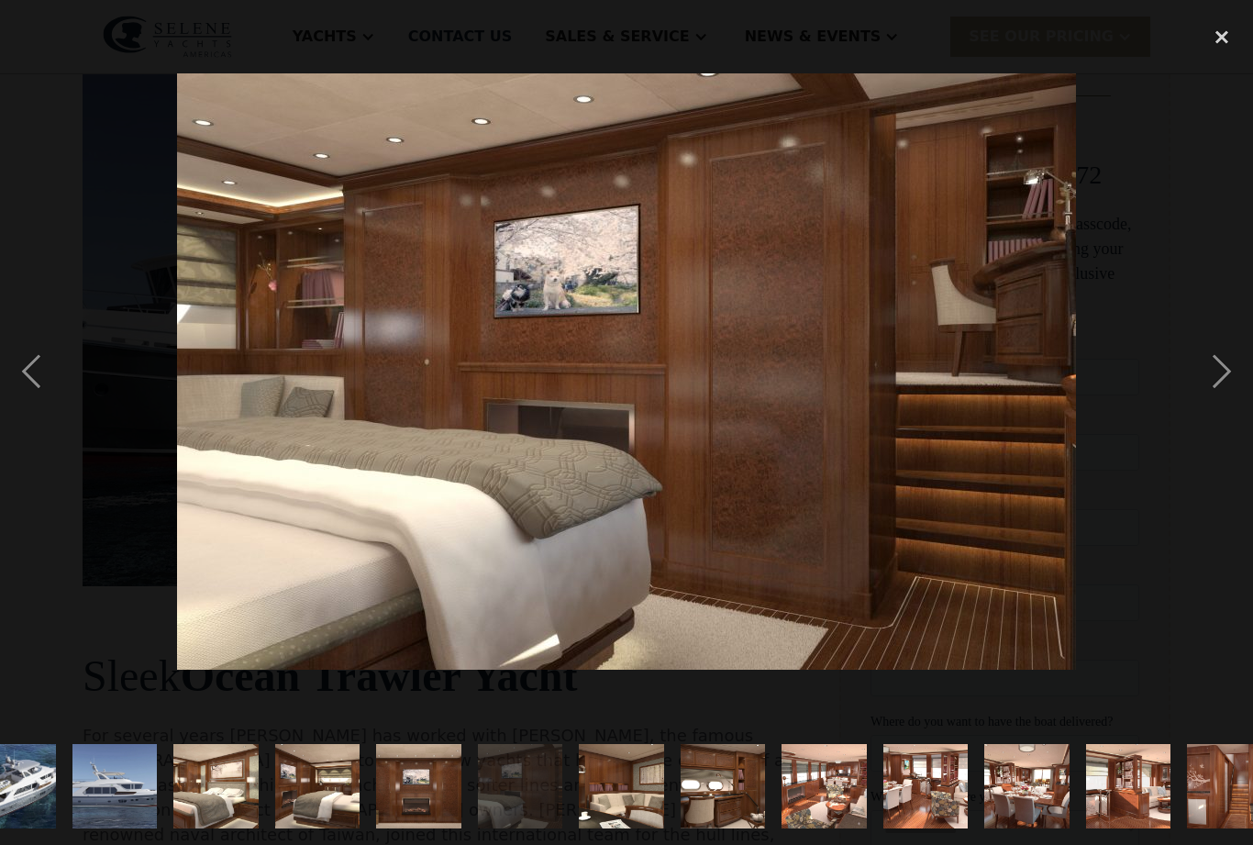
scroll to position [0, 646]
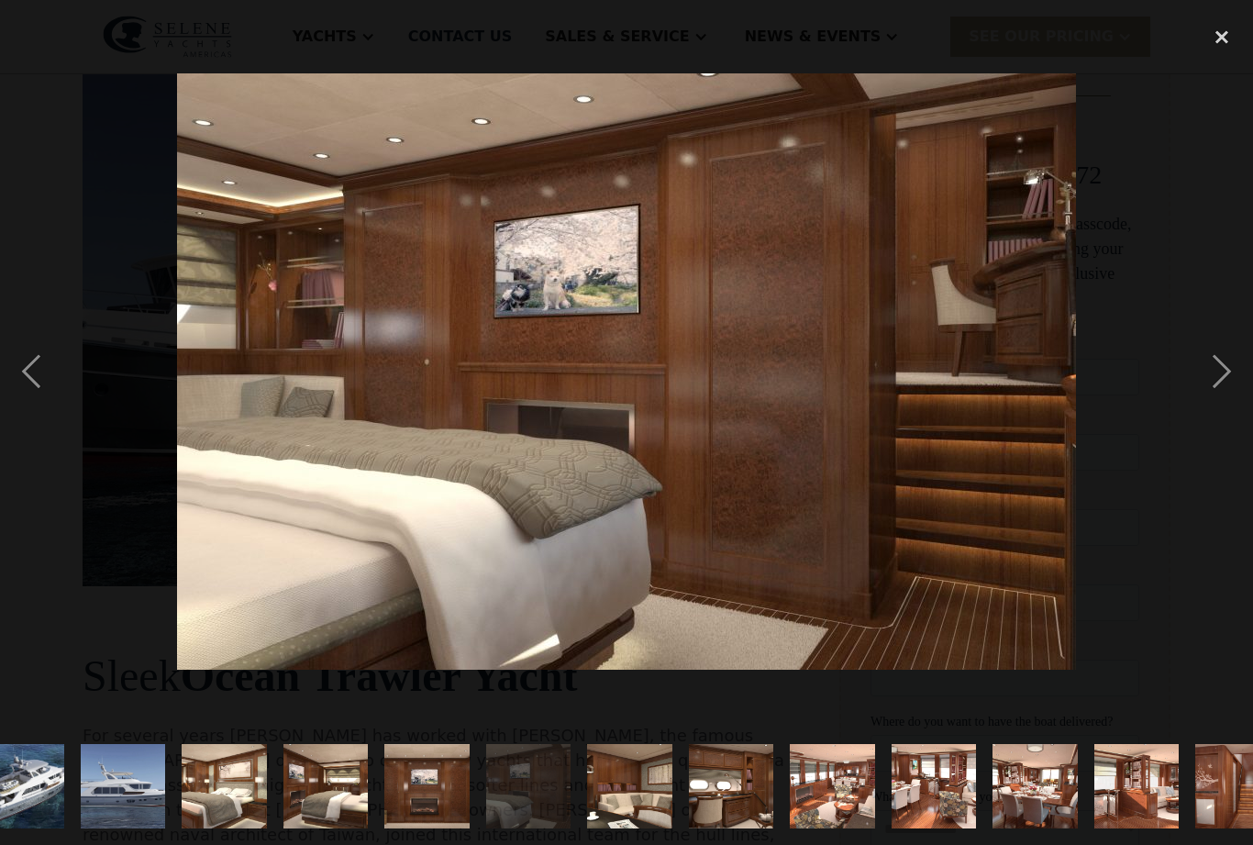
click at [491, 829] on img "show item 11 of 21" at bounding box center [427, 786] width 128 height 84
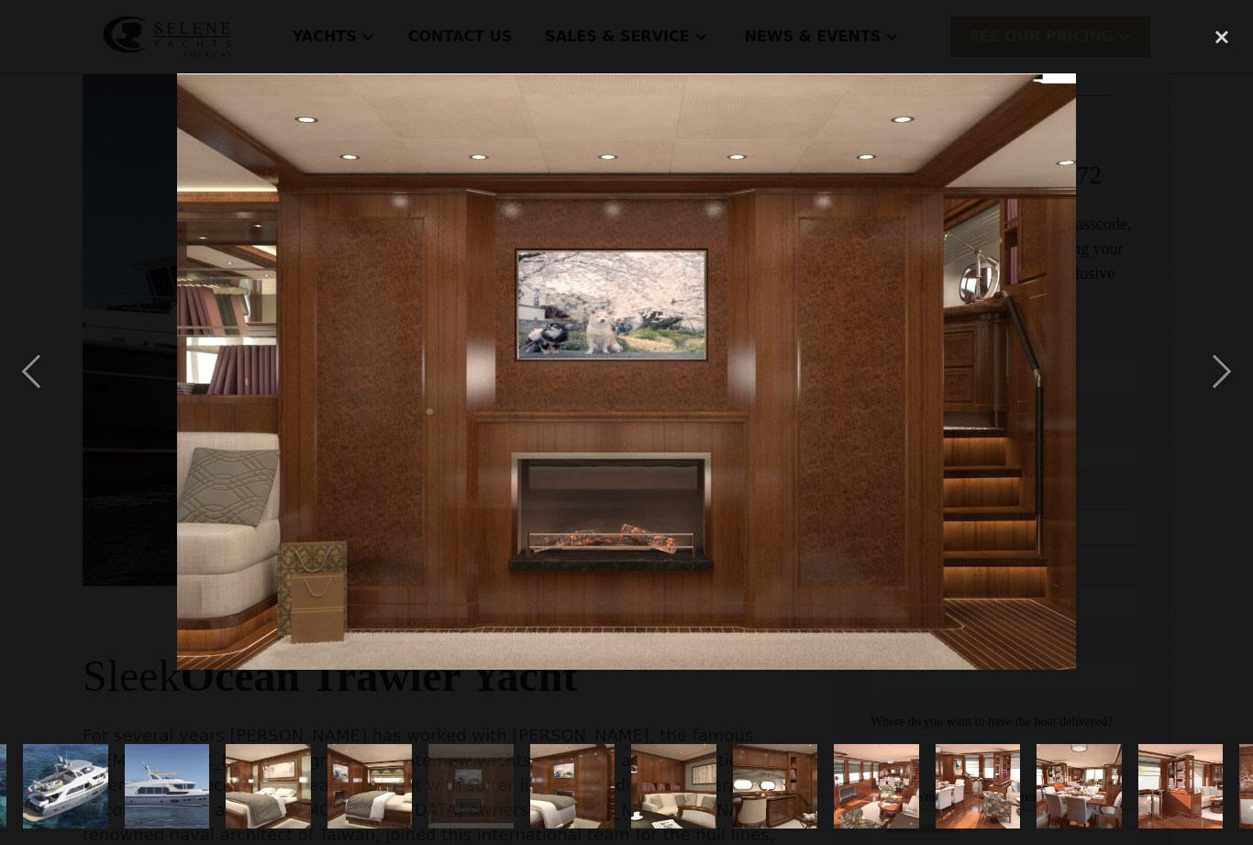
scroll to position [0, 587]
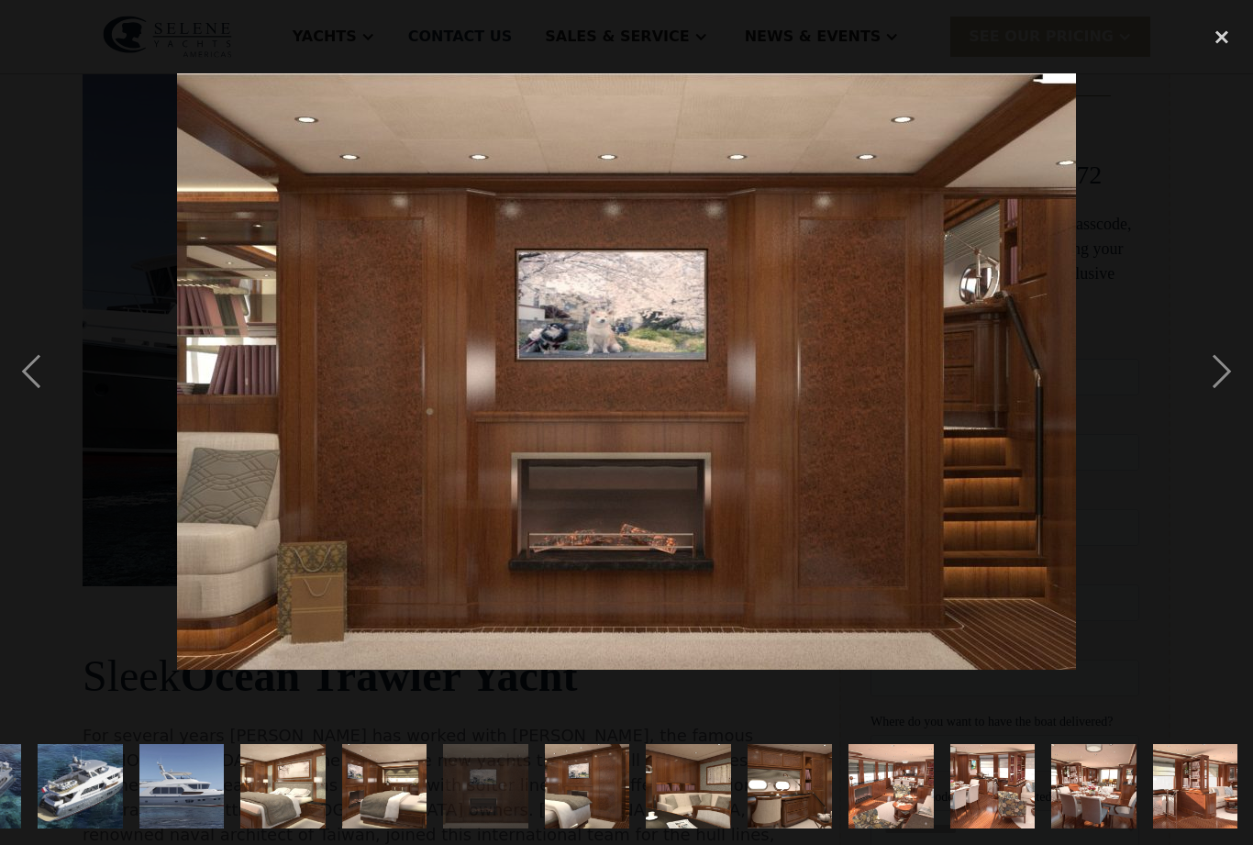
click at [438, 829] on img "show item 10 of 21" at bounding box center [385, 786] width 128 height 84
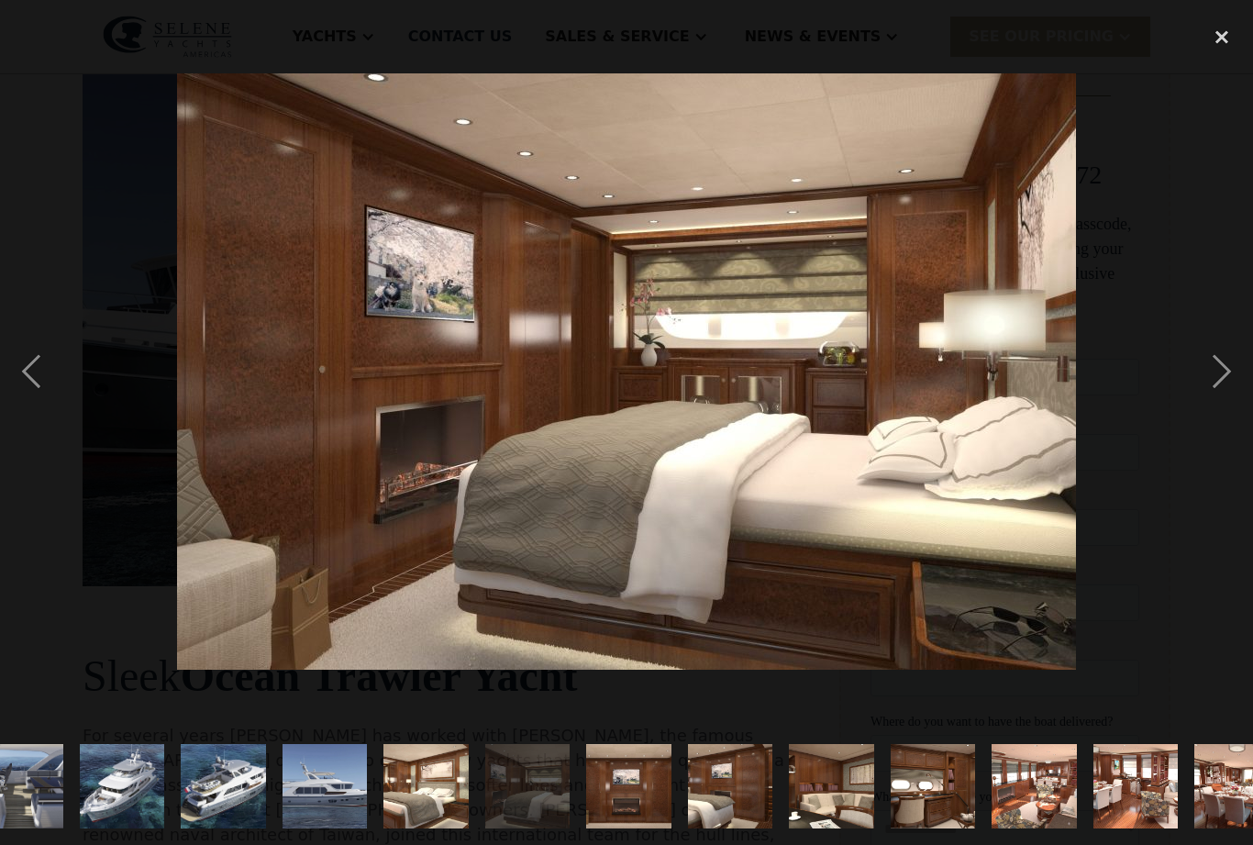
scroll to position [0, 433]
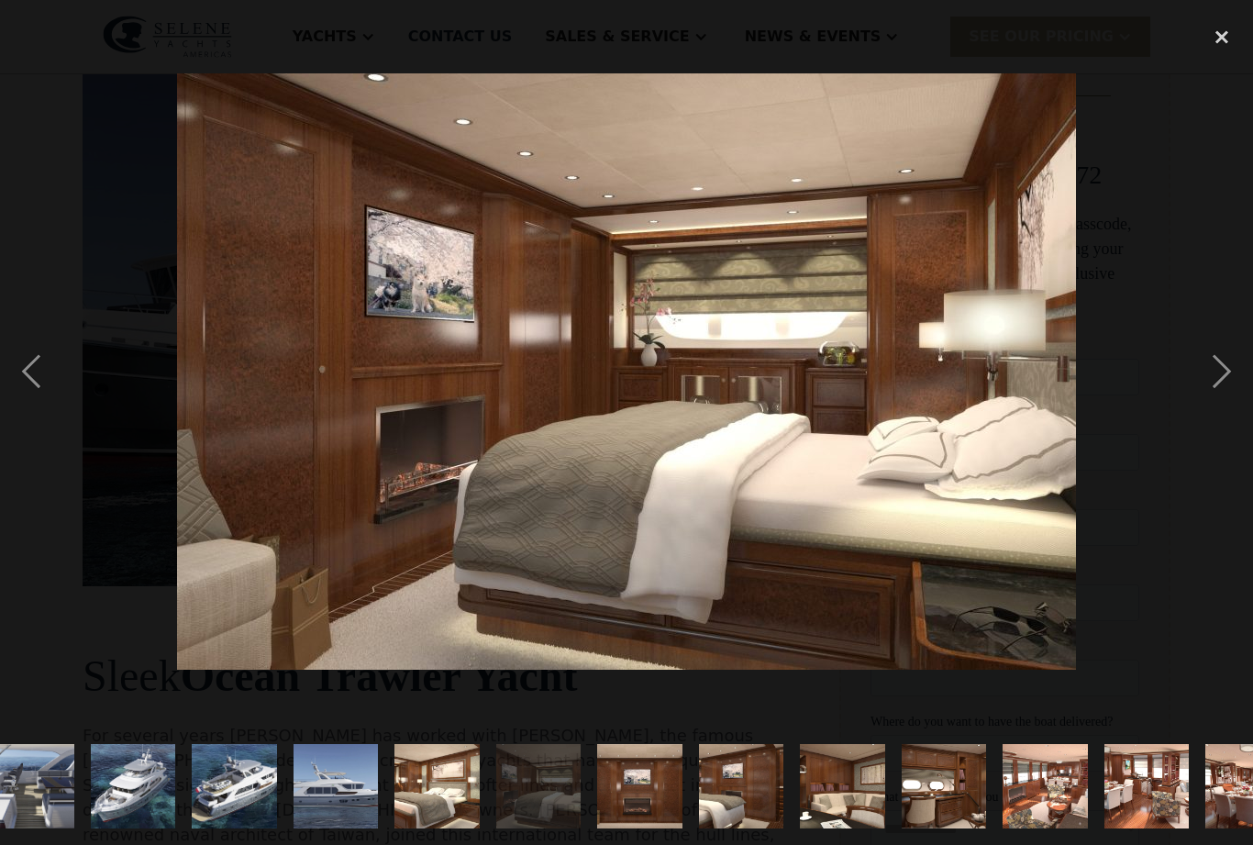
click at [501, 828] on img "show item 9 of 21" at bounding box center [437, 786] width 128 height 84
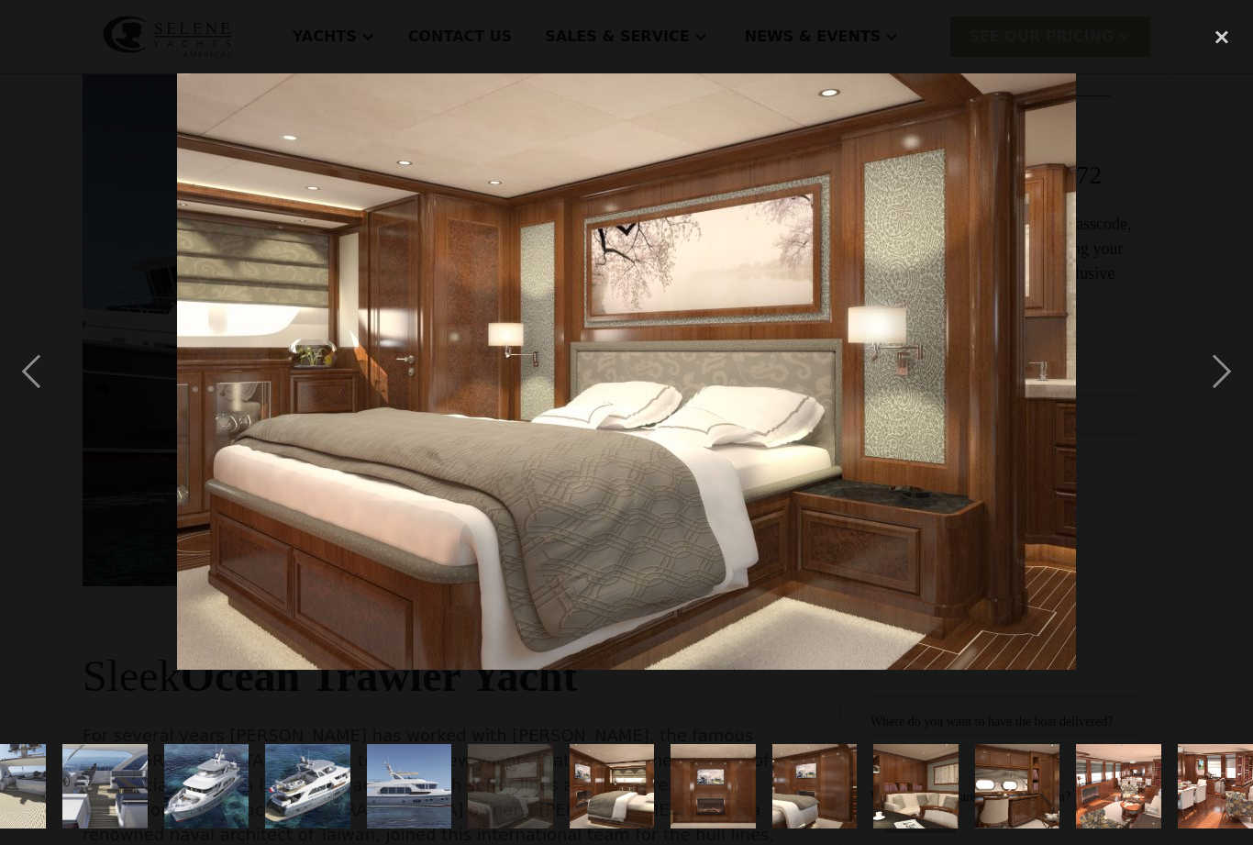
scroll to position [0, 355]
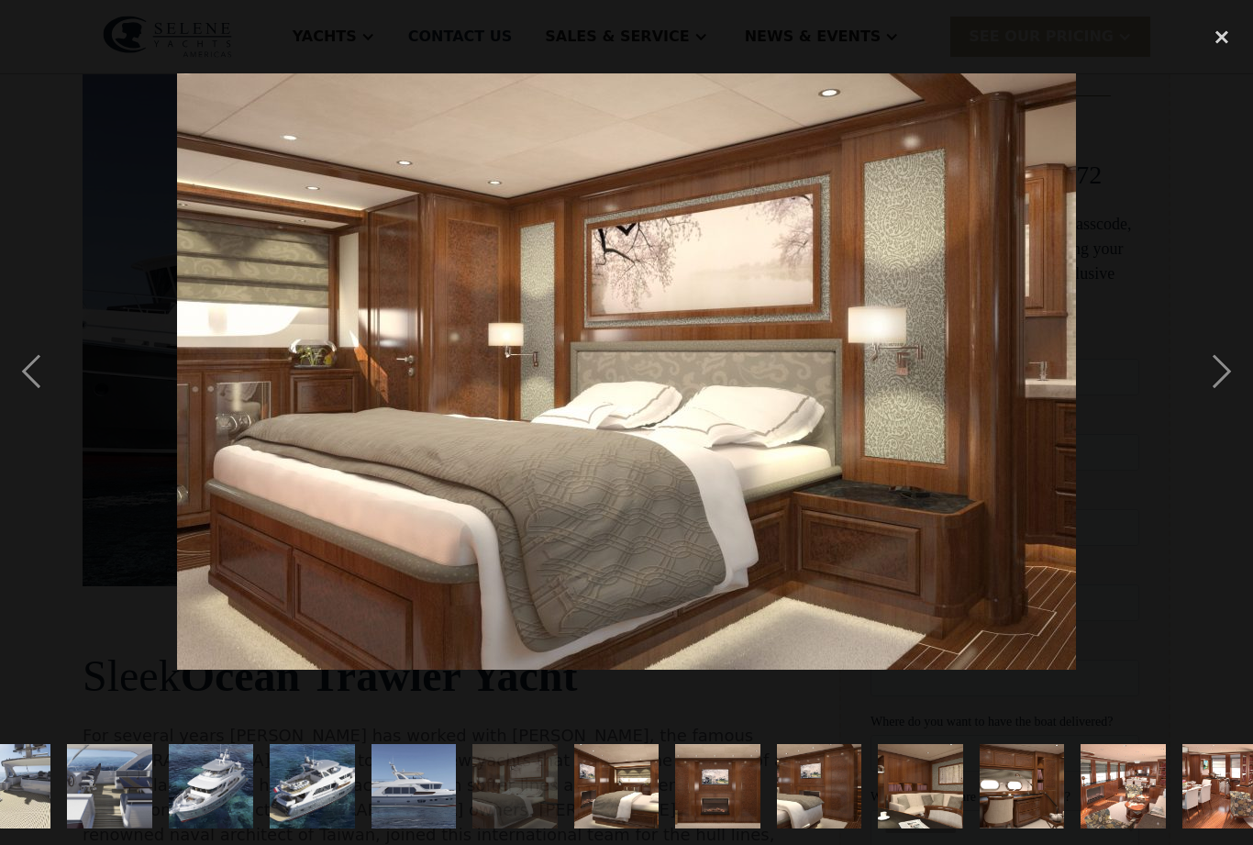
click at [474, 829] on img "show item 8 of 21" at bounding box center [414, 786] width 156 height 84
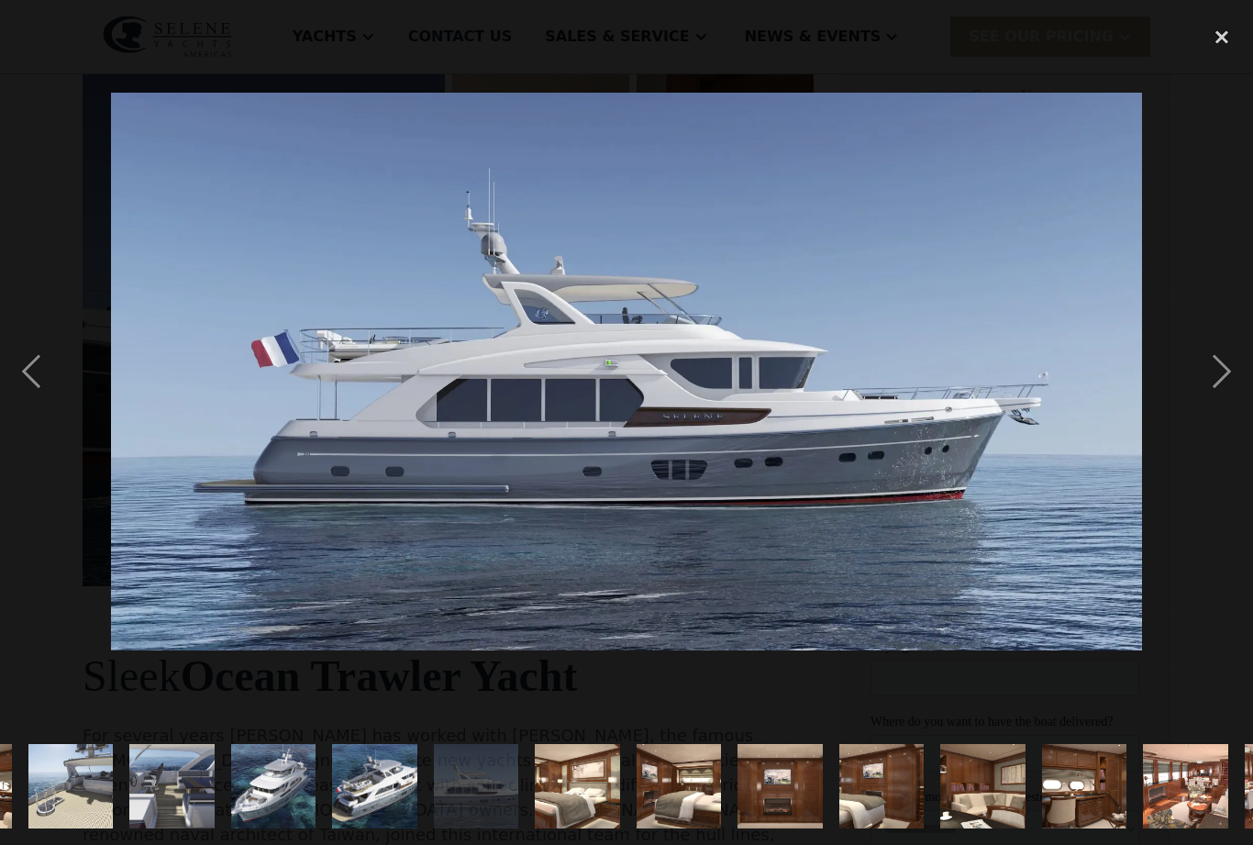
scroll to position [0, 292]
click at [441, 829] on img "show item 7 of 21" at bounding box center [376, 786] width 156 height 84
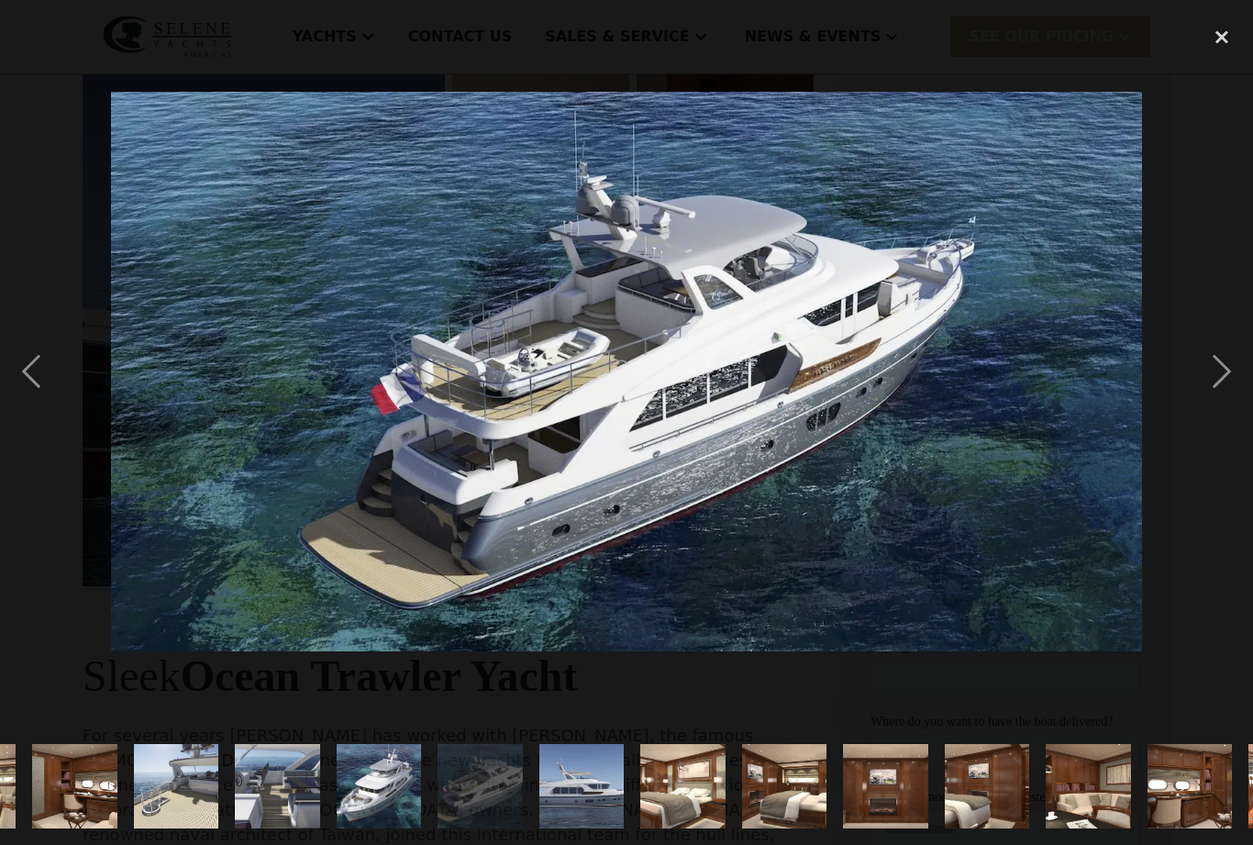
scroll to position [0, 175]
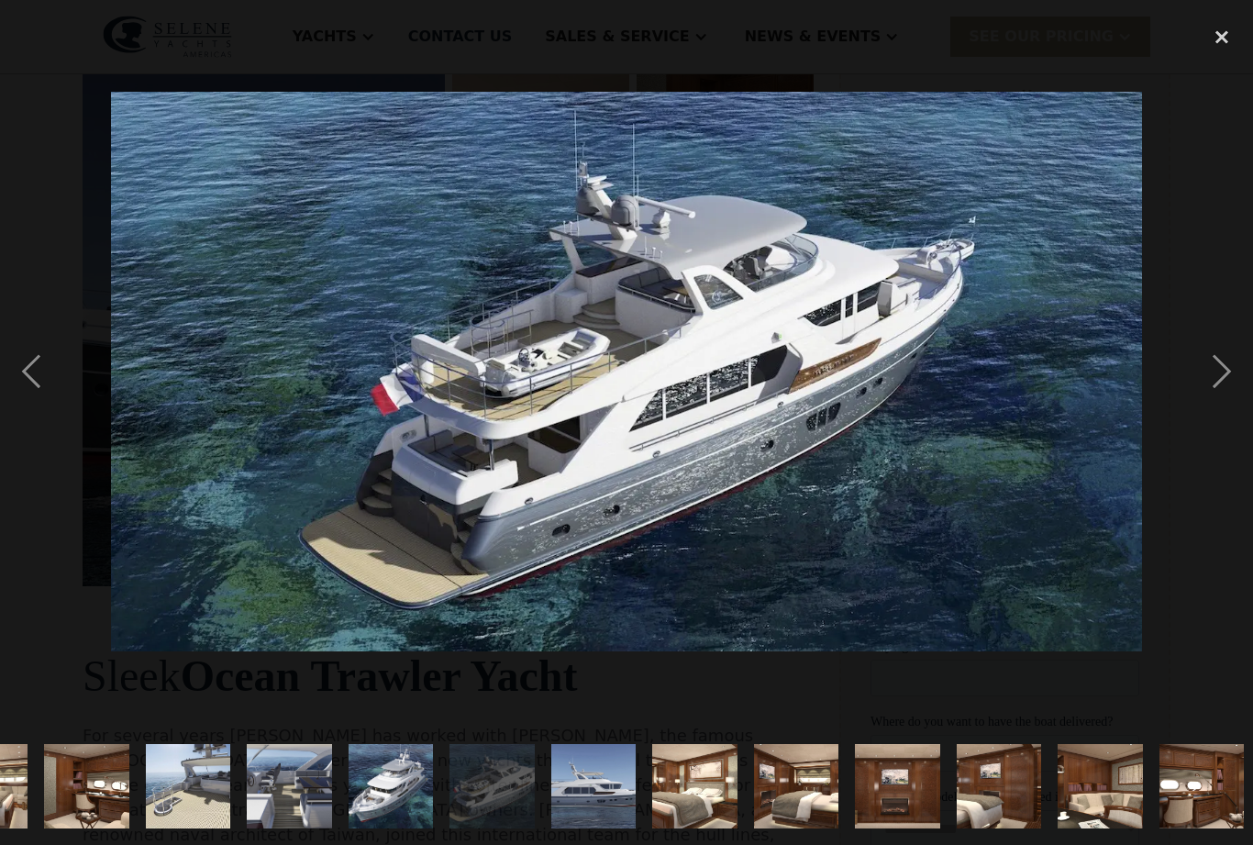
click at [444, 825] on img "show item 6 of 21" at bounding box center [391, 786] width 156 height 84
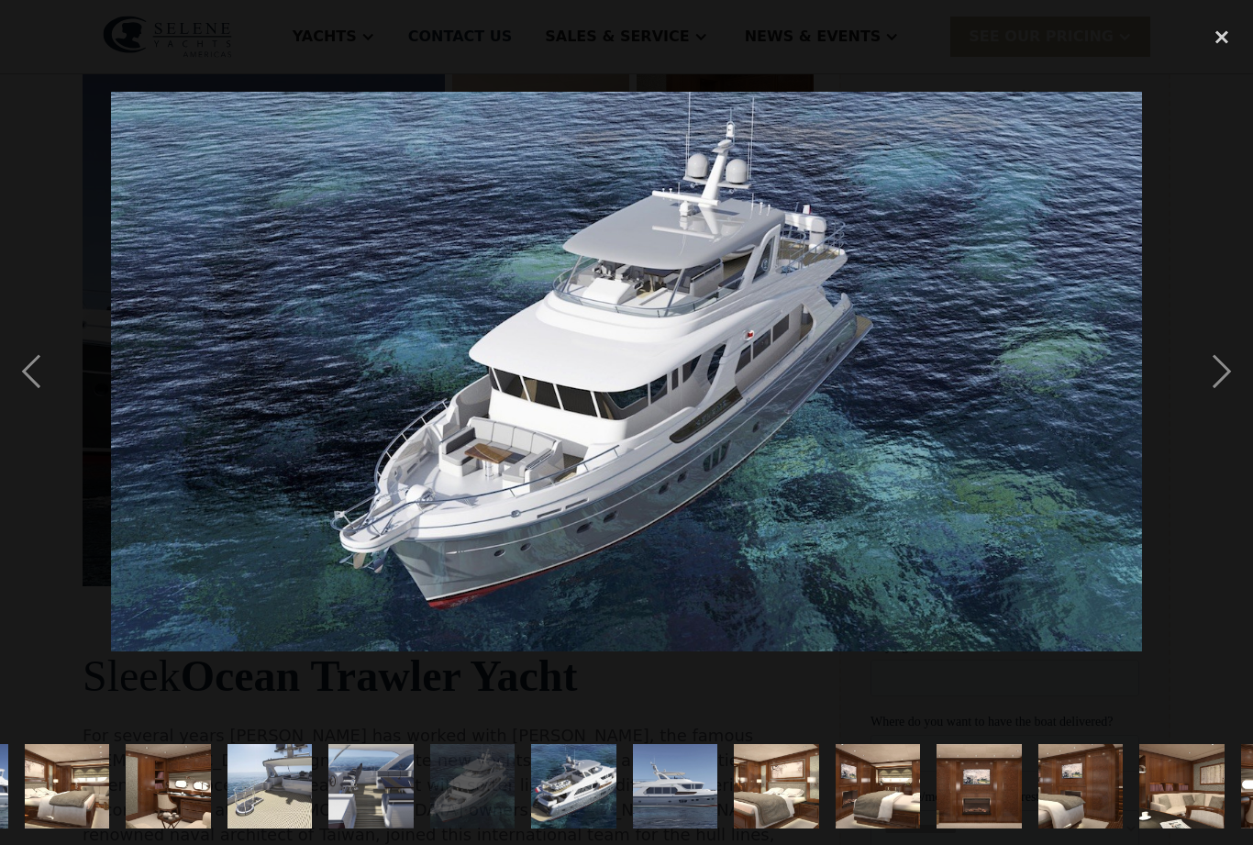
scroll to position [0, 92]
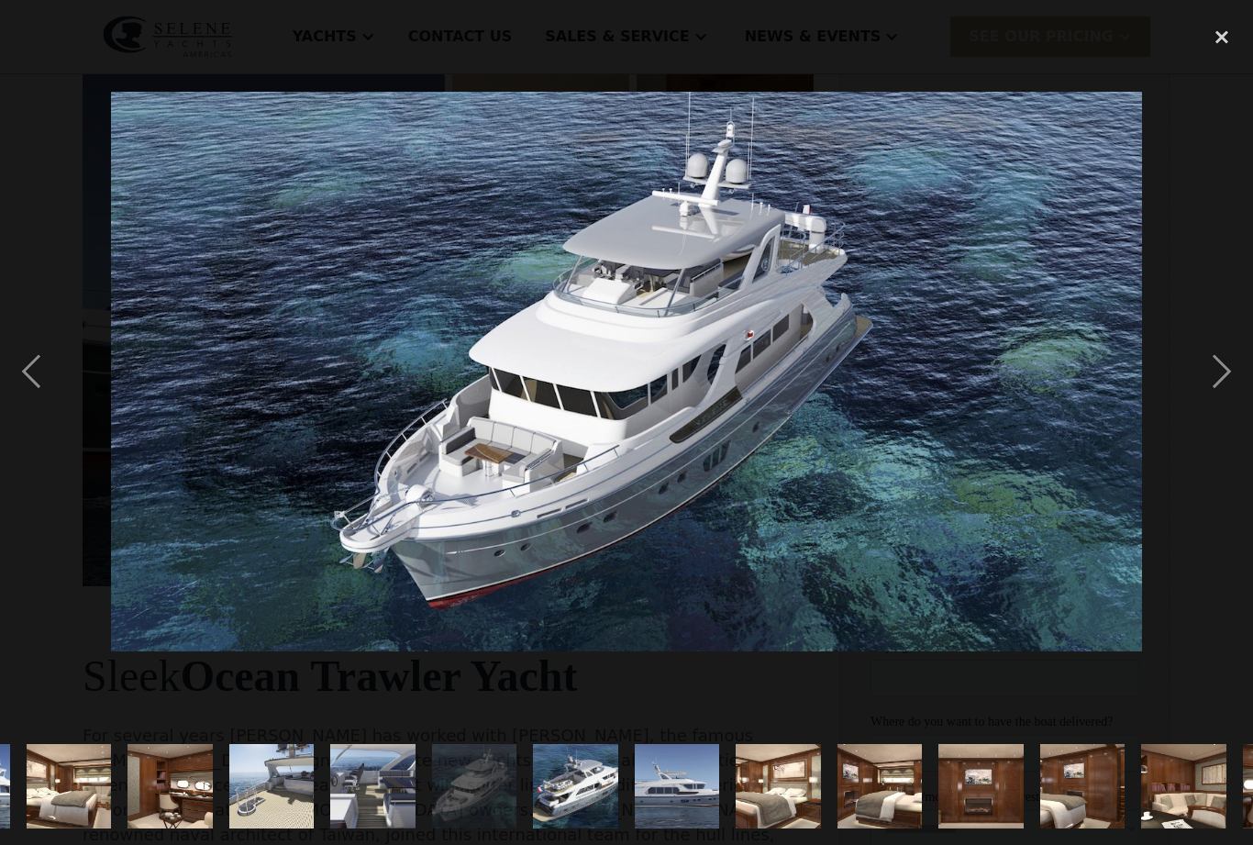
click at [429, 829] on img "show item 5 of 21" at bounding box center [373, 786] width 157 height 84
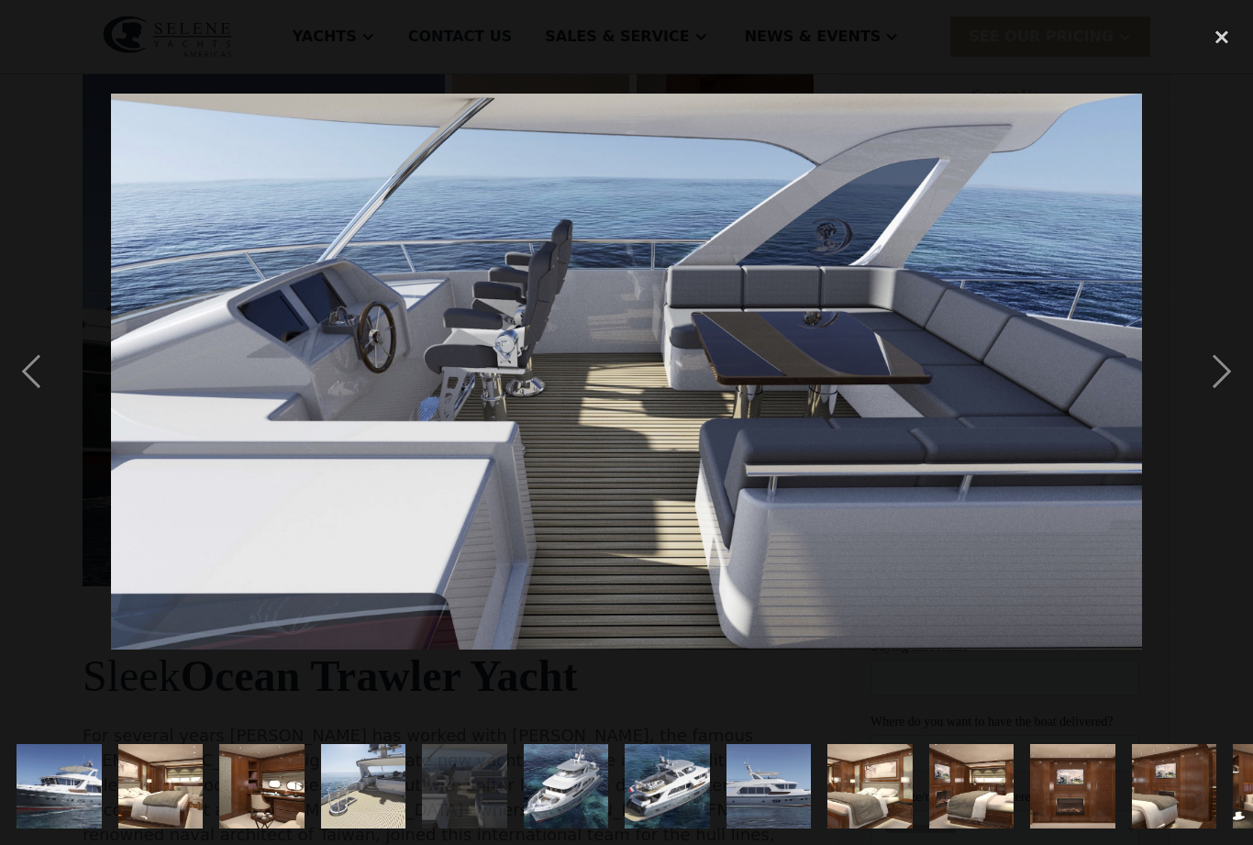
scroll to position [0, 0]
click at [418, 829] on img "show item 4 of 21" at bounding box center [363, 786] width 156 height 84
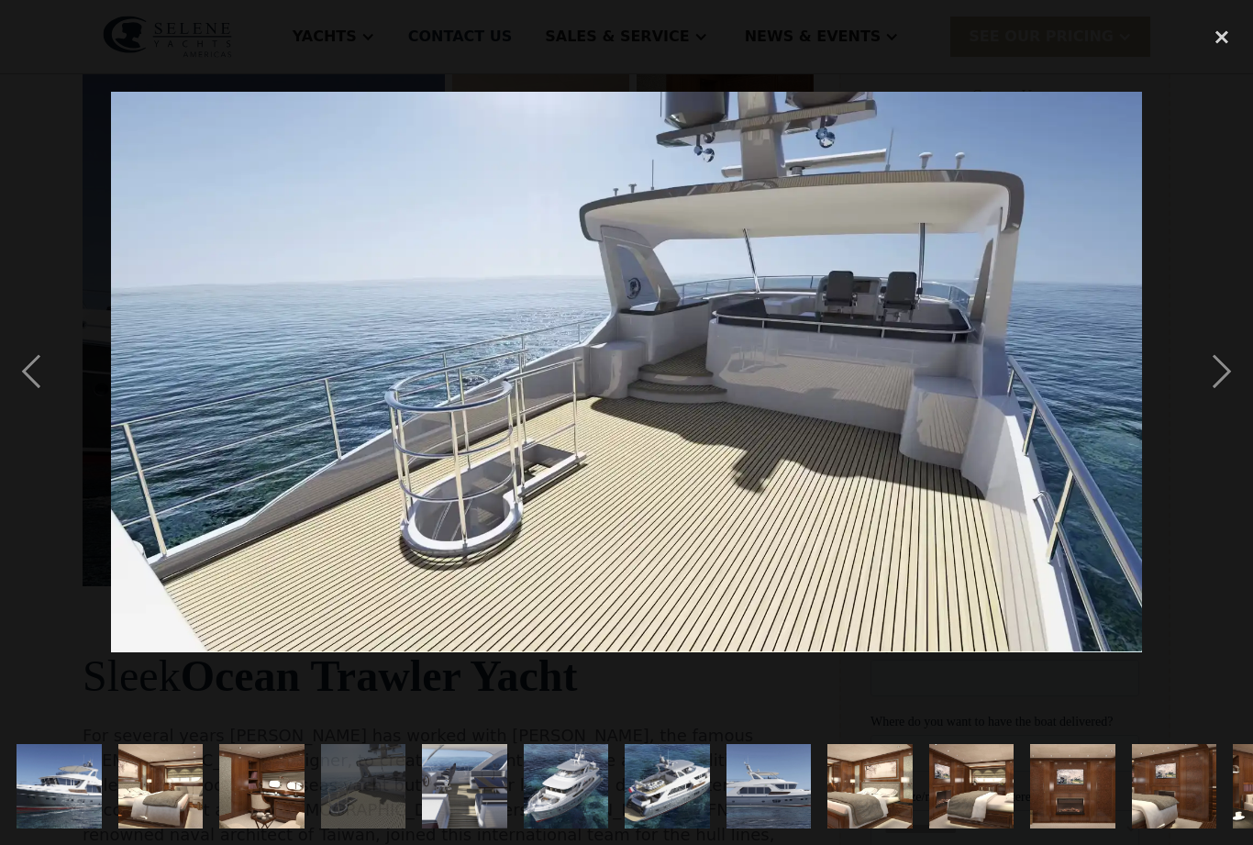
click at [285, 829] on img "show item 3 of 21" at bounding box center [262, 786] width 128 height 84
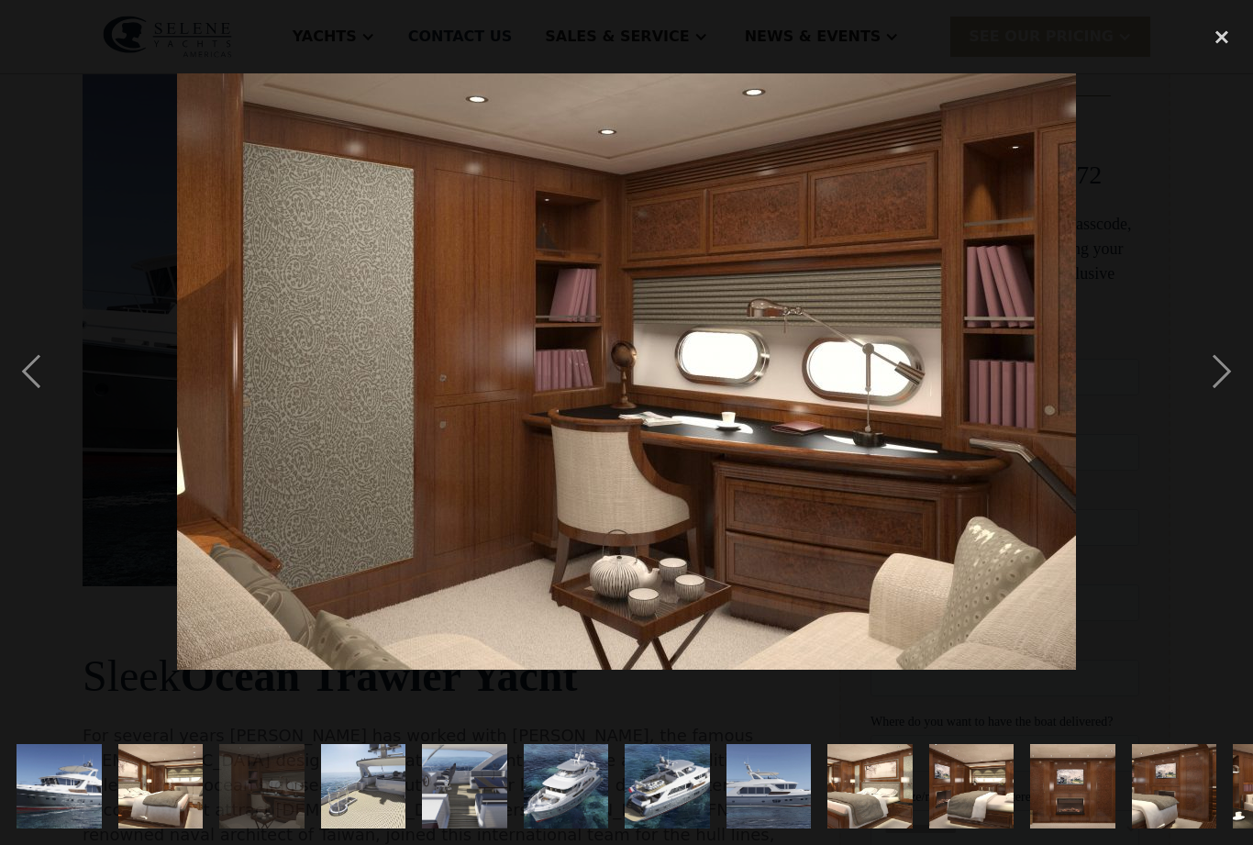
click at [165, 829] on img "show item 2 of 21" at bounding box center [161, 786] width 128 height 84
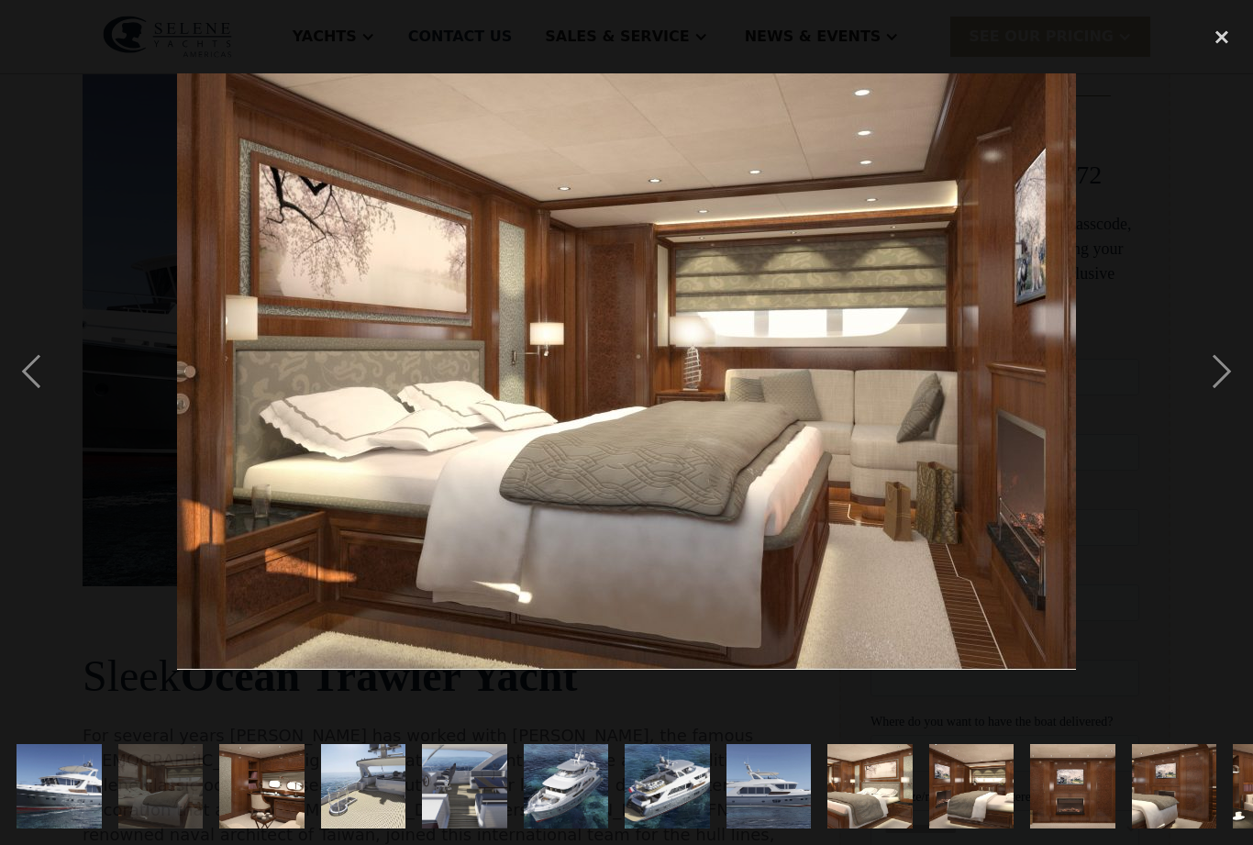
click at [59, 829] on img "show item 1 of 21" at bounding box center [59, 786] width 156 height 84
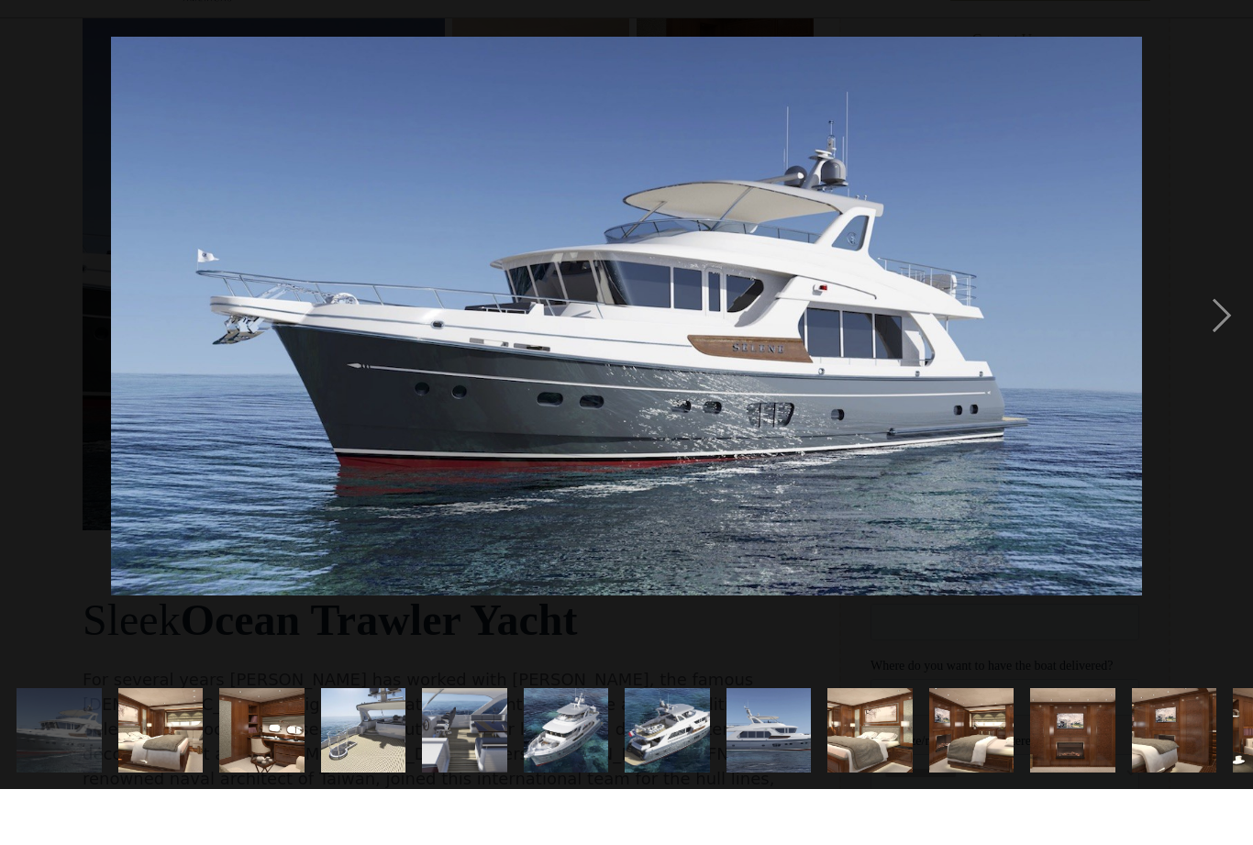
scroll to position [351, 0]
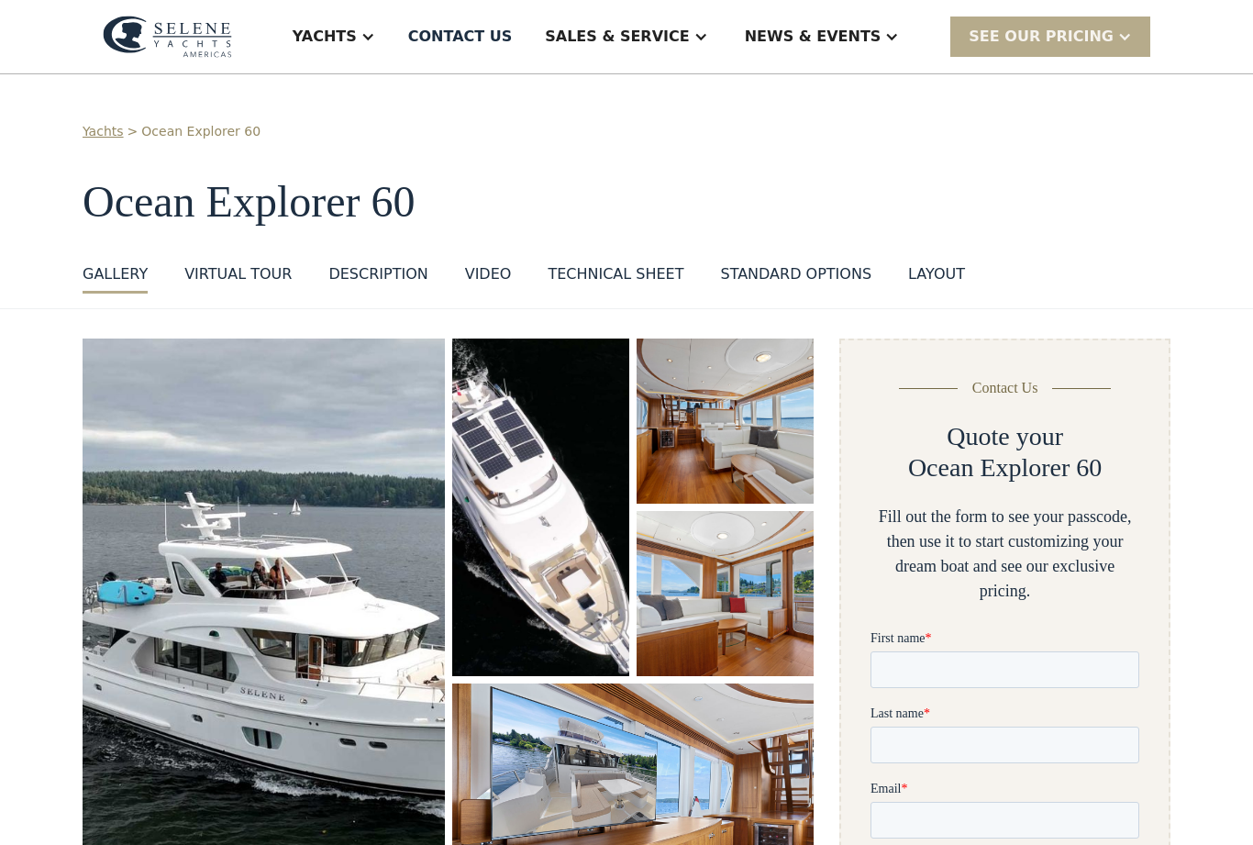
click at [581, 466] on img "open lightbox" at bounding box center [540, 508] width 177 height 338
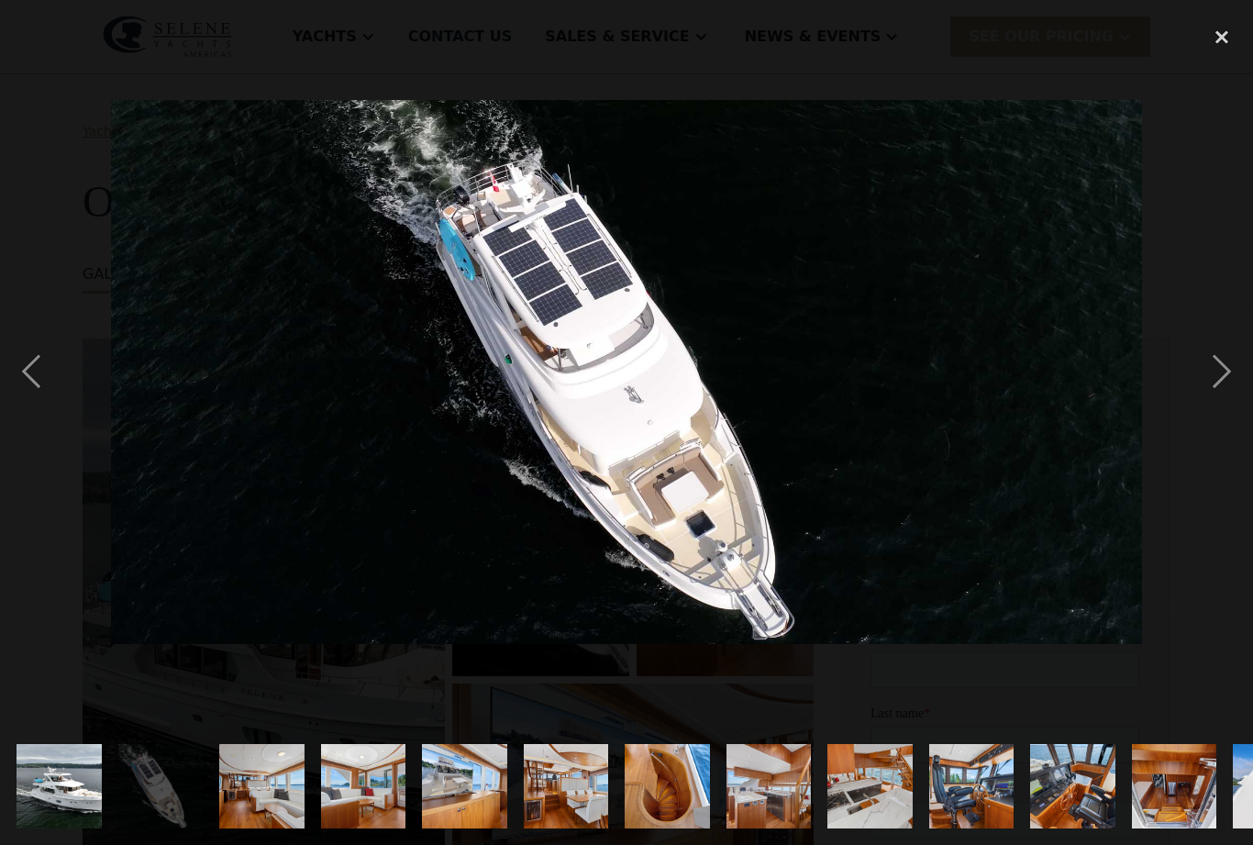
click at [65, 813] on img "show item 1 of 25" at bounding box center [59, 786] width 161 height 84
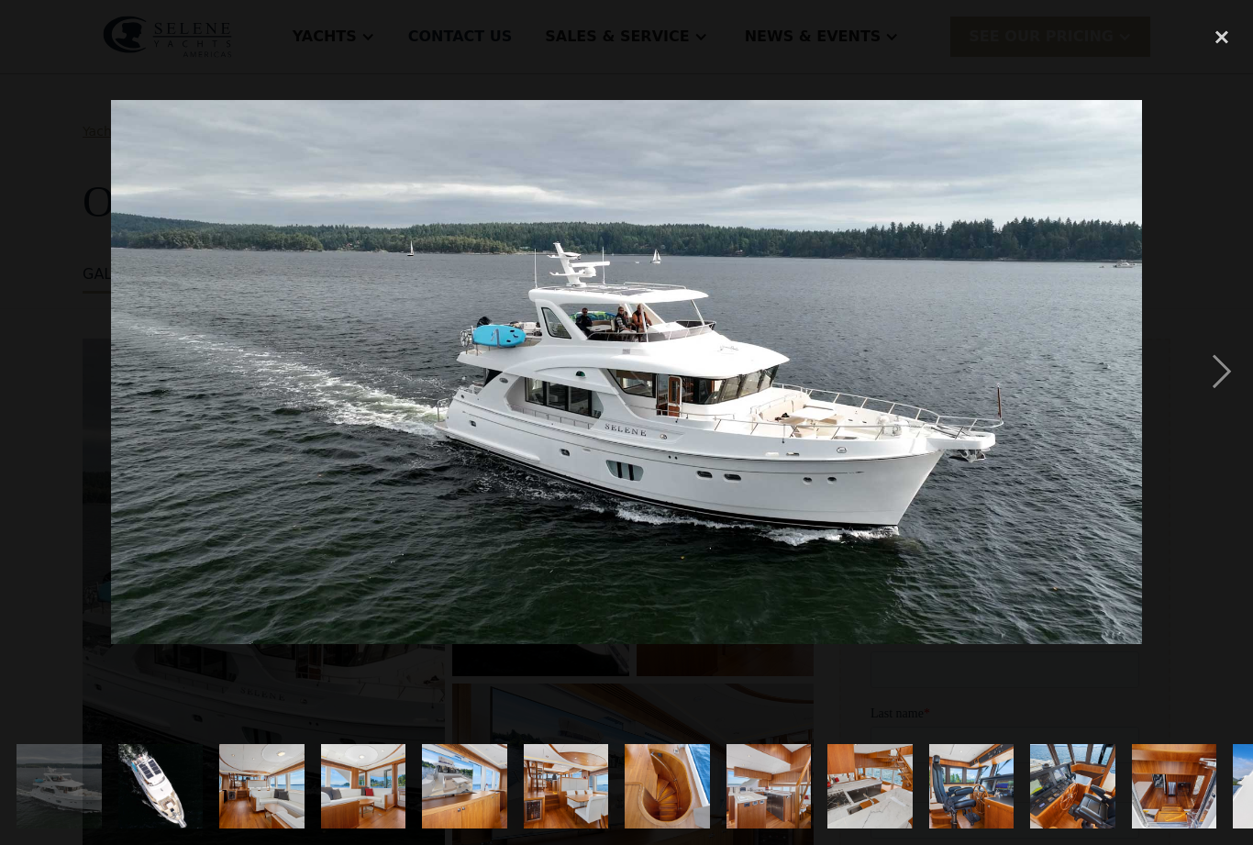
click at [1222, 386] on div "next image" at bounding box center [1222, 372] width 62 height 710
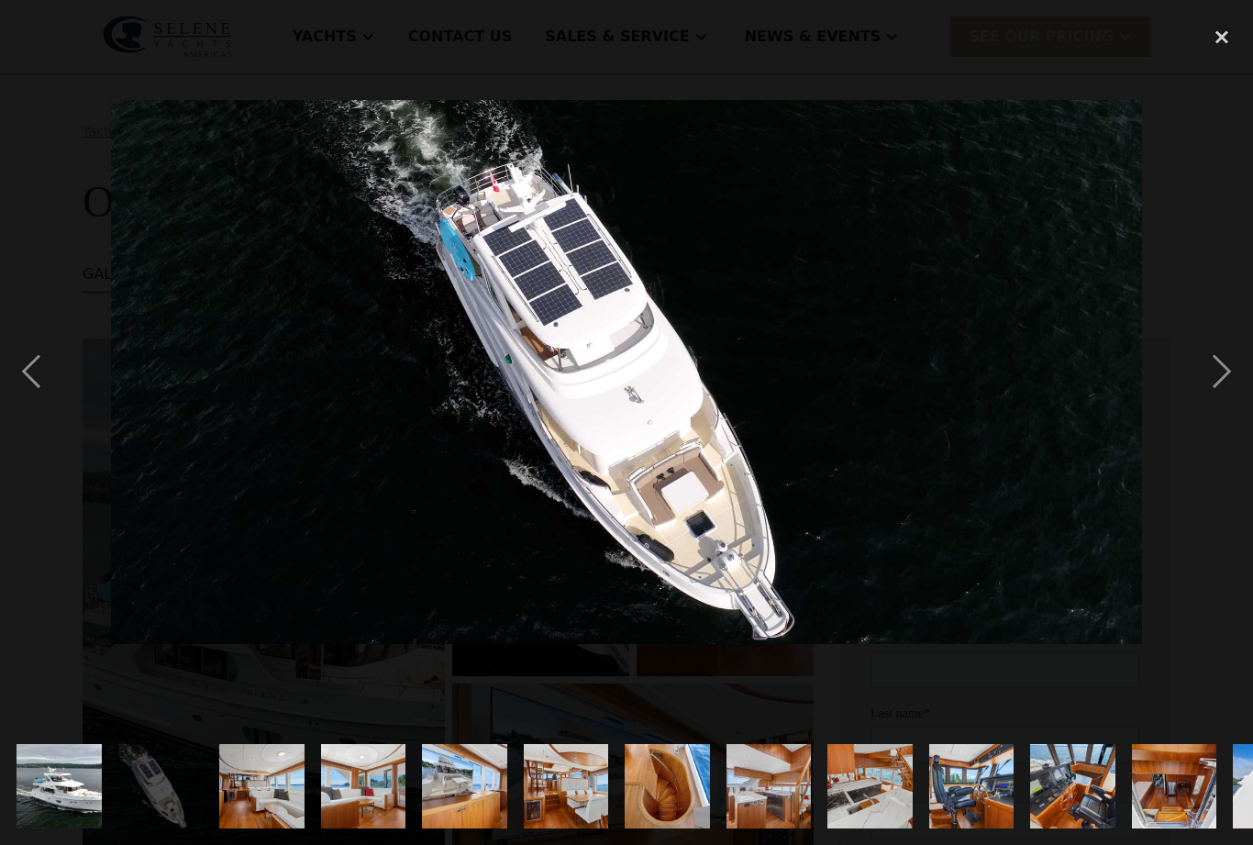
click at [1228, 376] on div "next image" at bounding box center [1222, 372] width 62 height 710
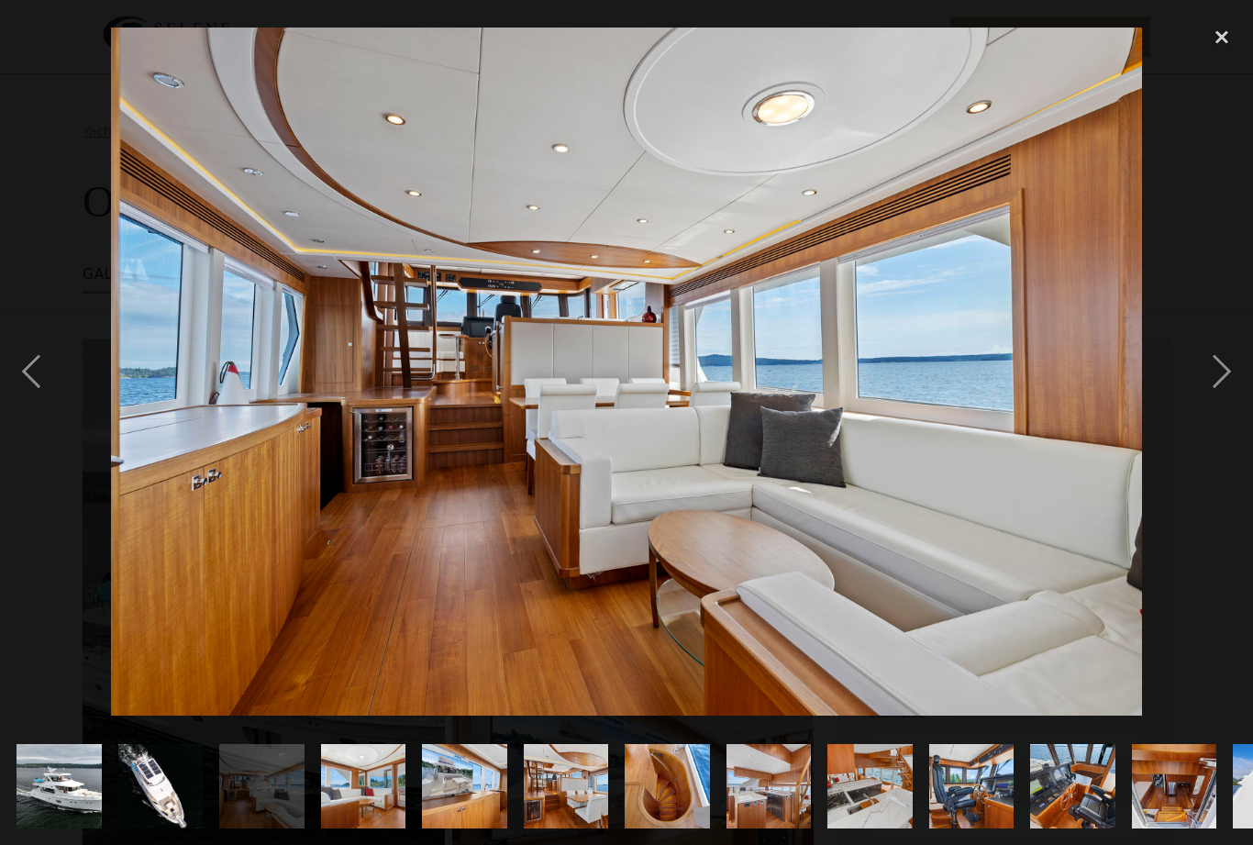
click at [1234, 370] on div "next image" at bounding box center [1222, 372] width 62 height 710
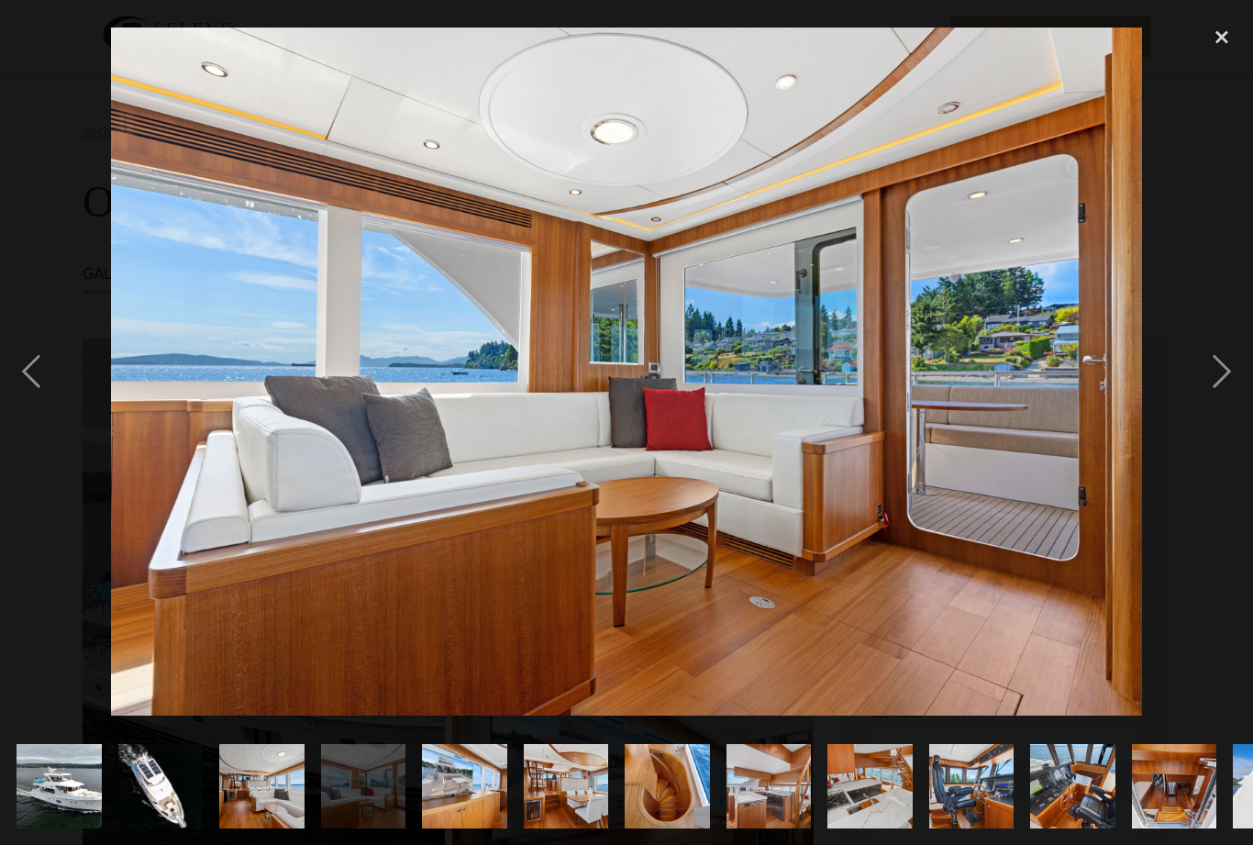
click at [1229, 368] on div "next image" at bounding box center [1222, 372] width 62 height 710
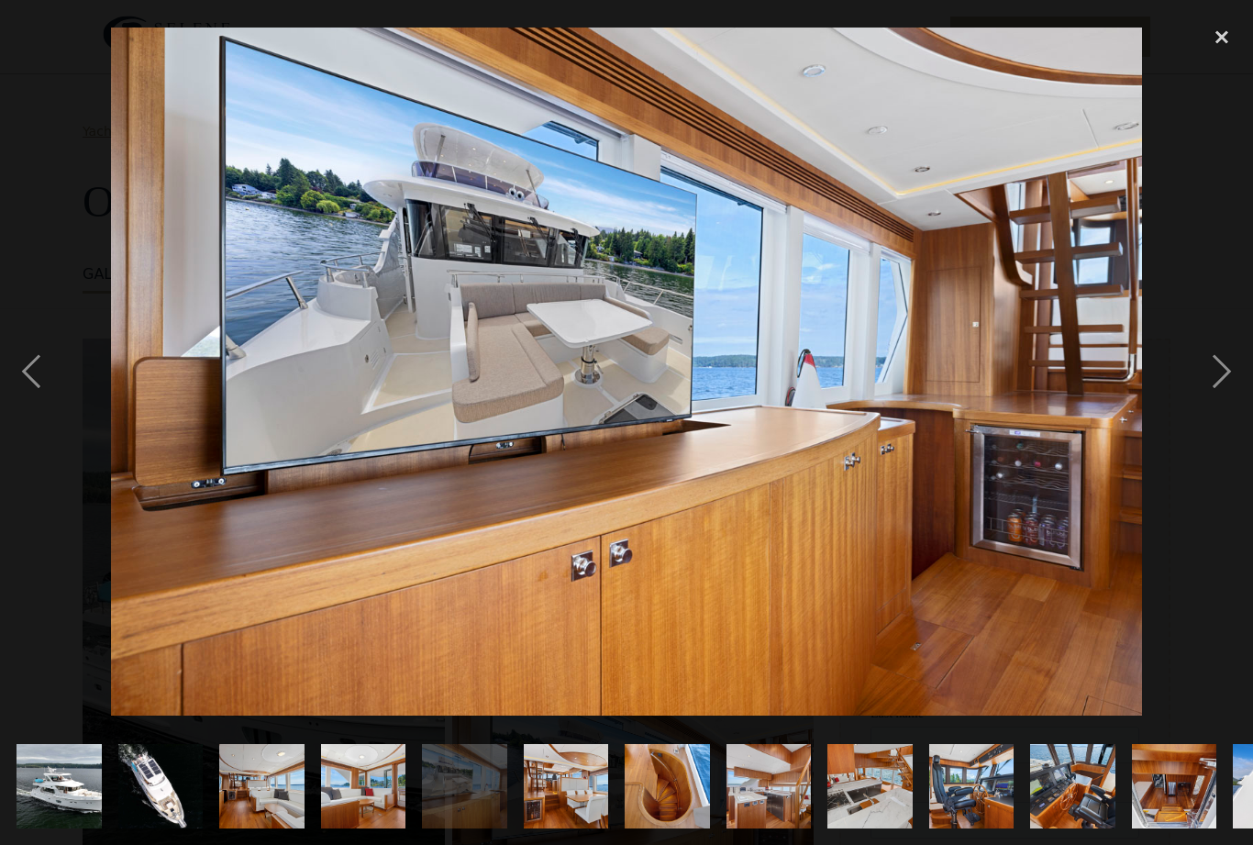
click at [1231, 368] on div "next image" at bounding box center [1222, 372] width 62 height 710
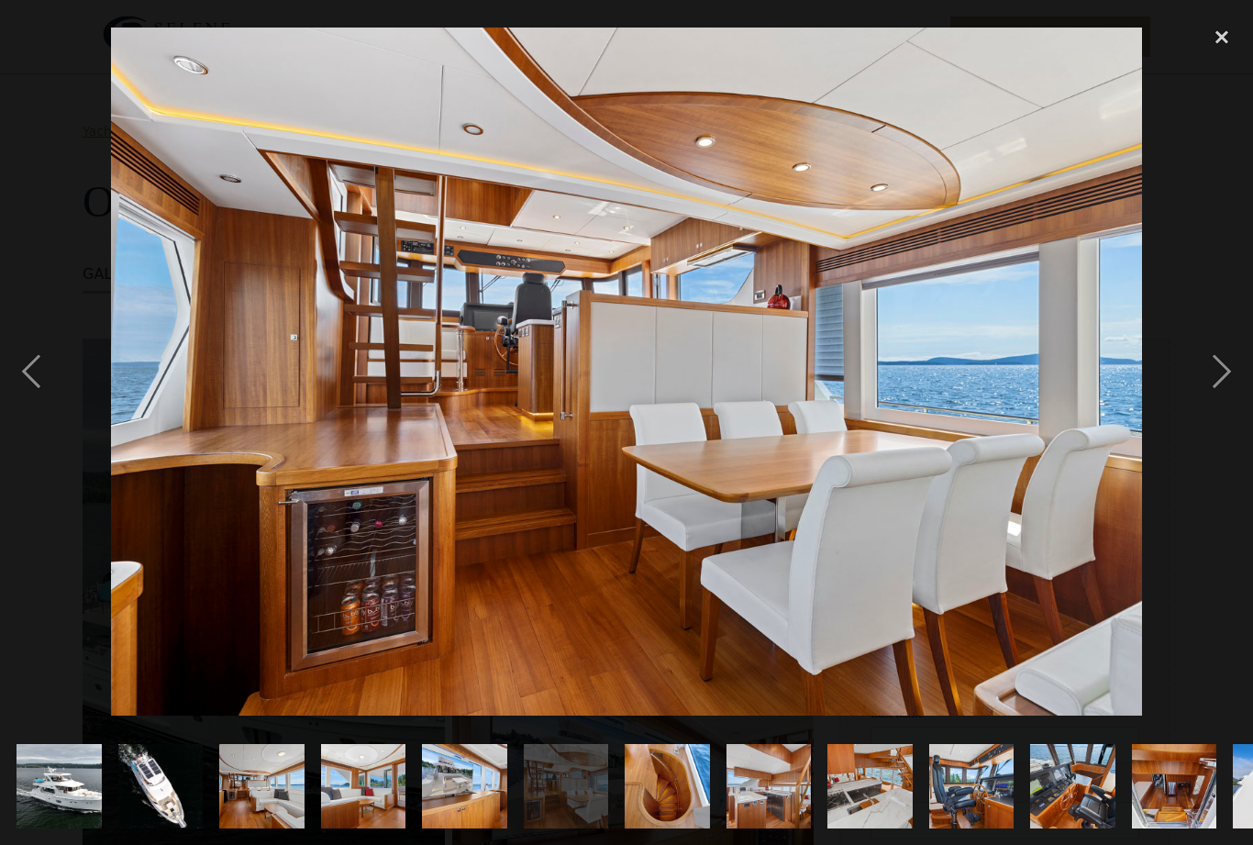
click at [1230, 373] on div "next image" at bounding box center [1222, 372] width 62 height 710
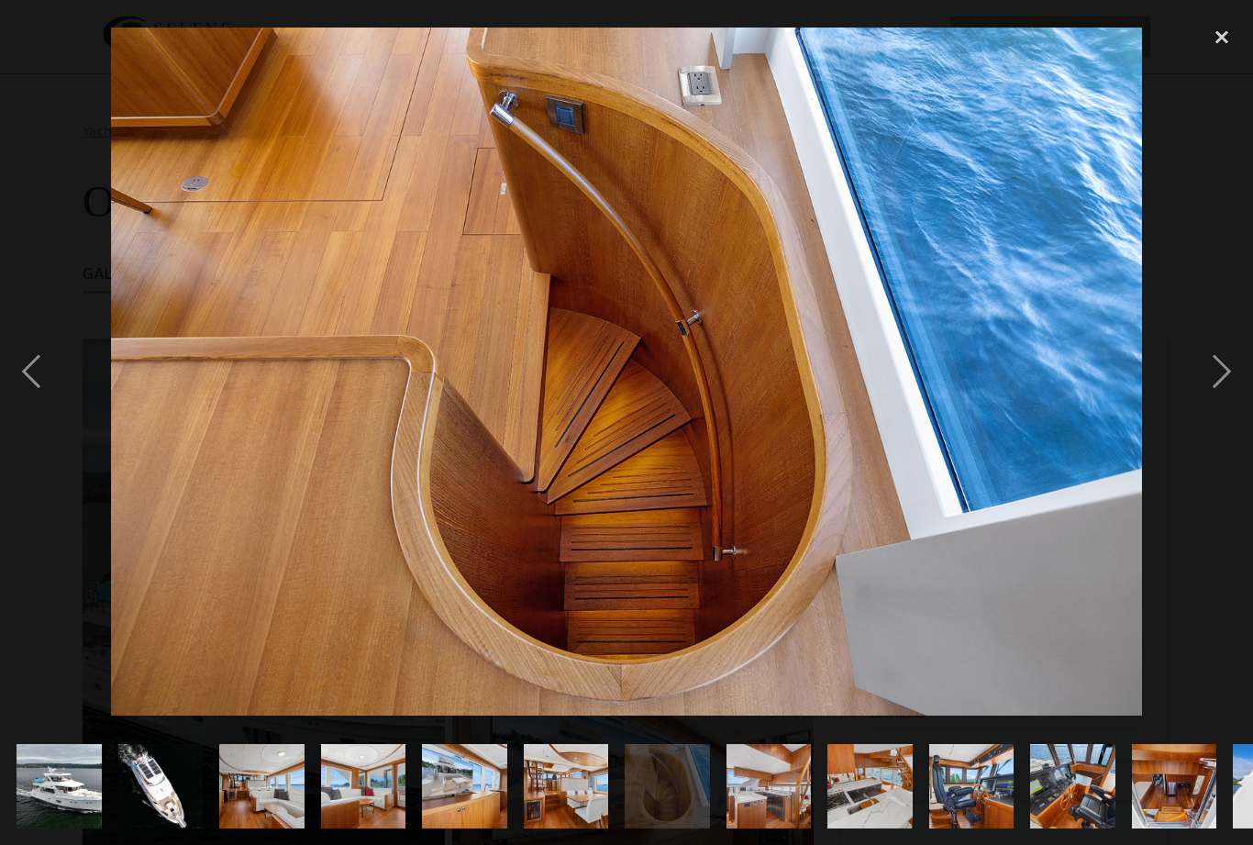
click at [1231, 369] on div "next image" at bounding box center [1222, 372] width 62 height 710
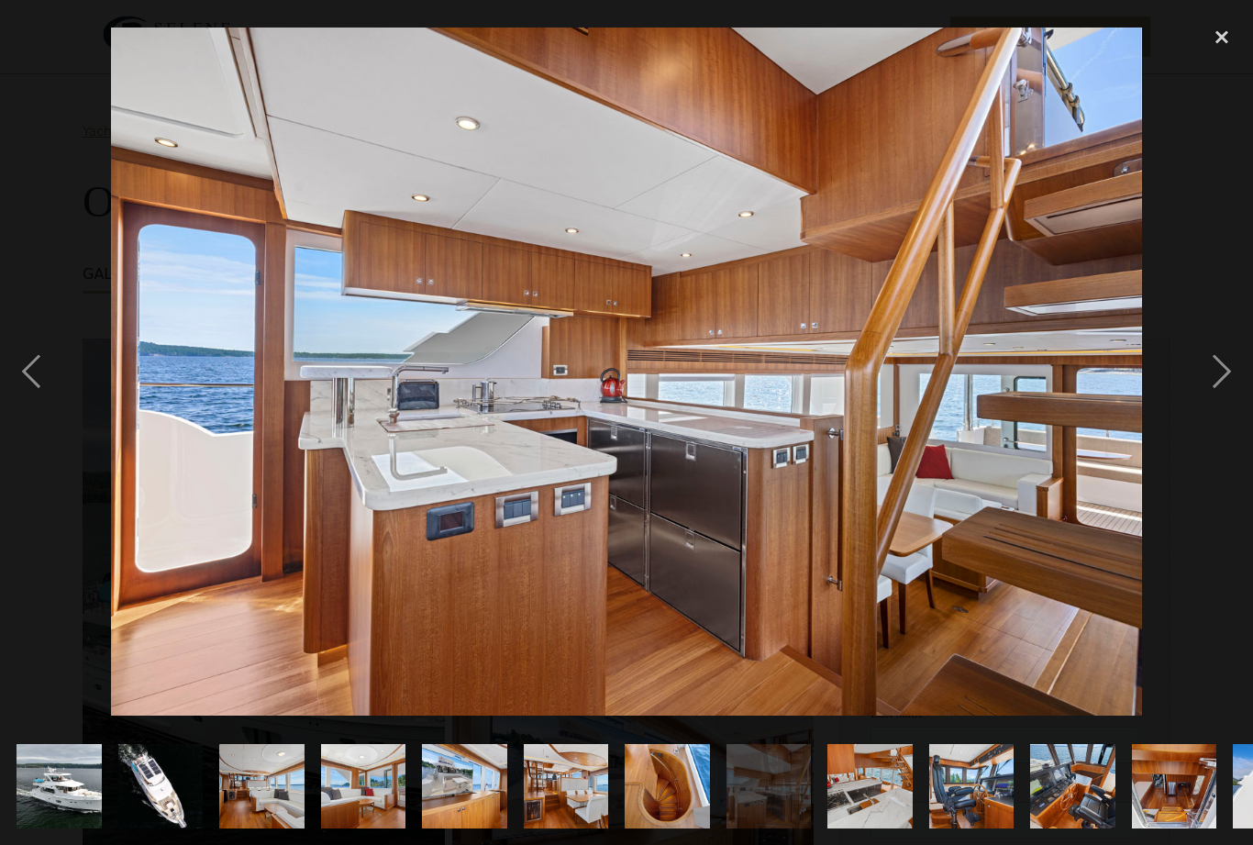
click at [1231, 369] on div "next image" at bounding box center [1222, 372] width 62 height 710
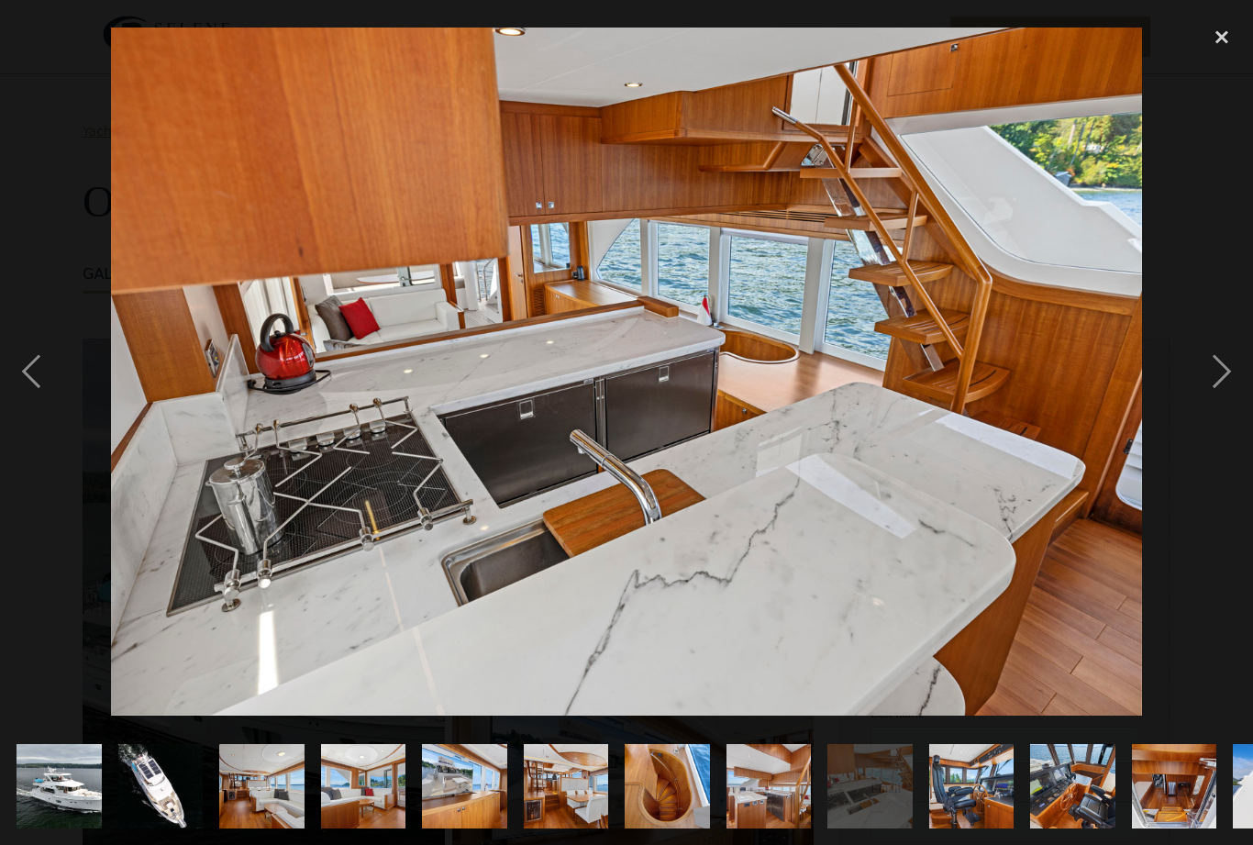
click at [1232, 367] on div "next image" at bounding box center [1222, 372] width 62 height 710
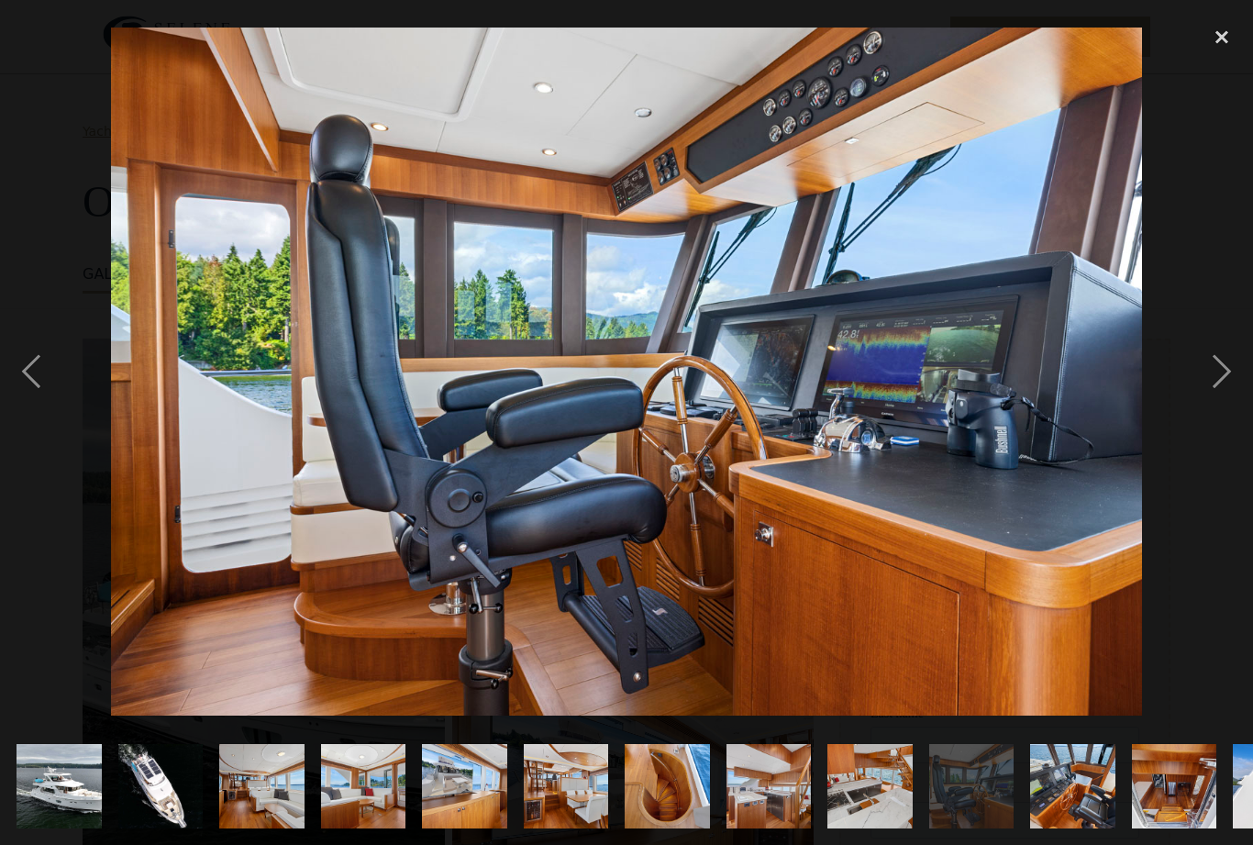
click at [1231, 372] on div "next image" at bounding box center [1222, 372] width 62 height 710
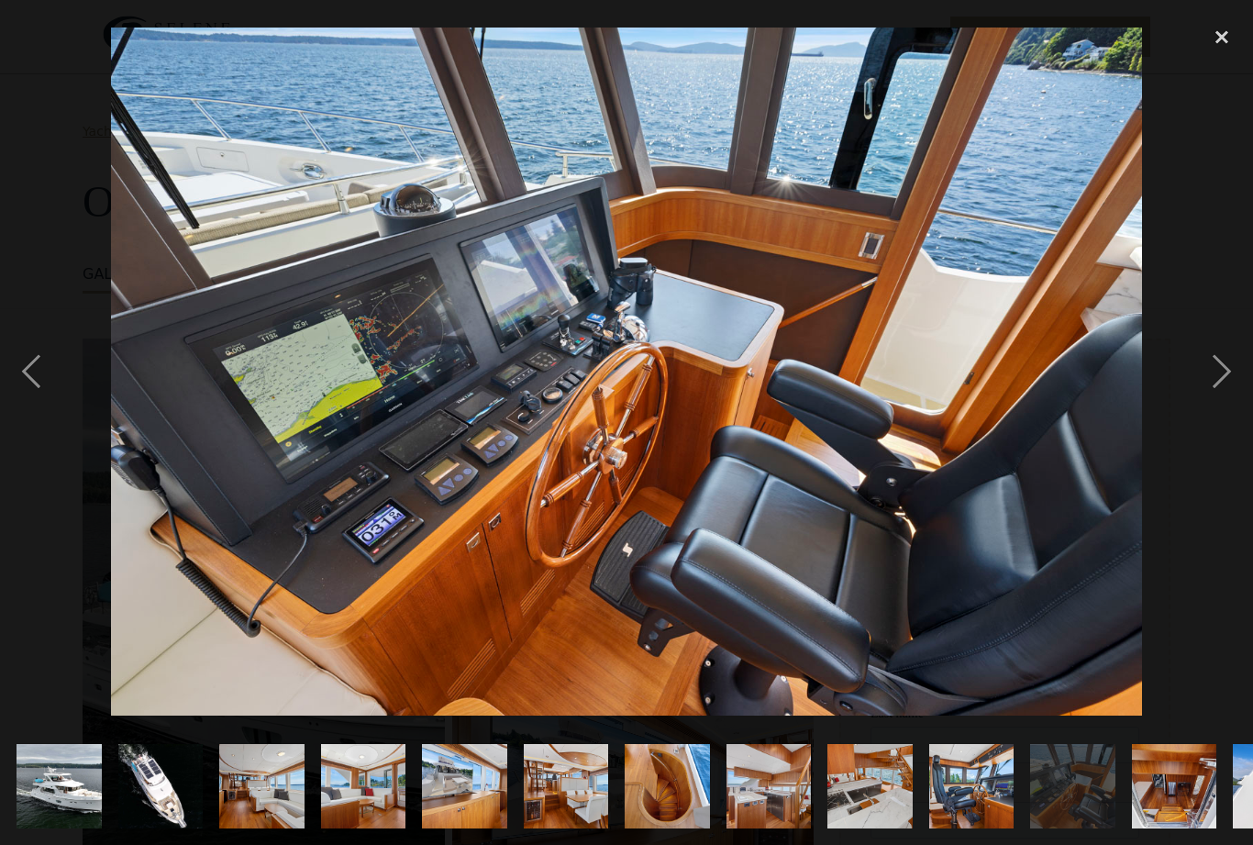
click at [1229, 371] on div "next image" at bounding box center [1222, 372] width 62 height 710
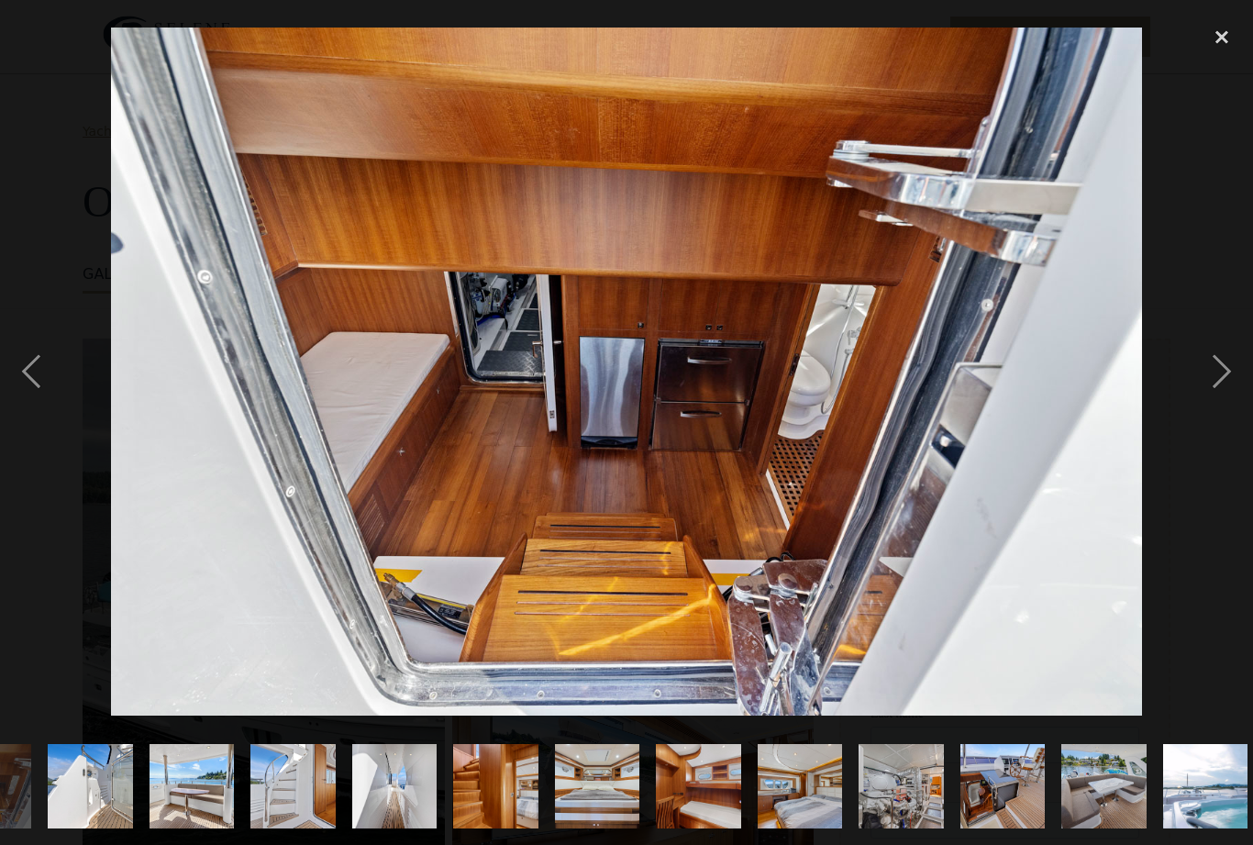
scroll to position [0, 1202]
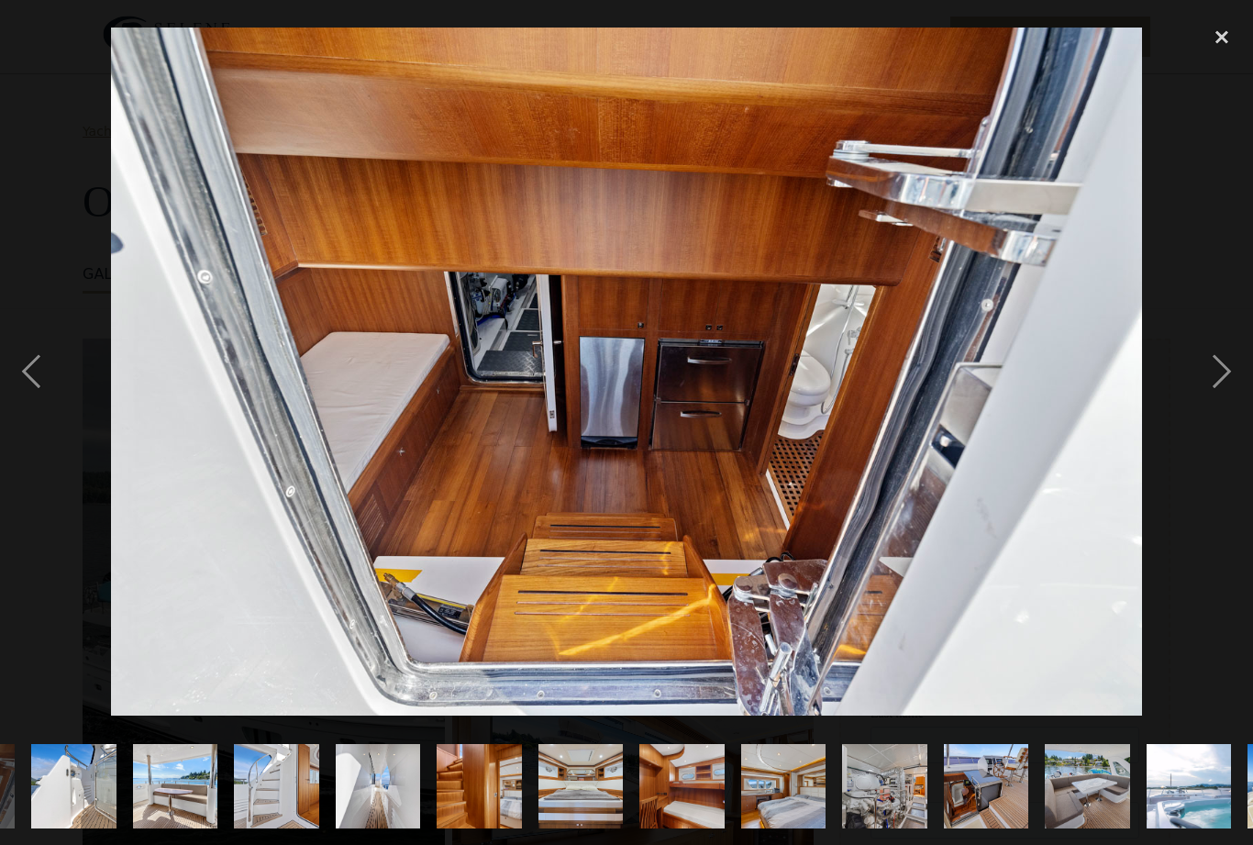
click at [1232, 371] on div "next image" at bounding box center [1222, 372] width 62 height 710
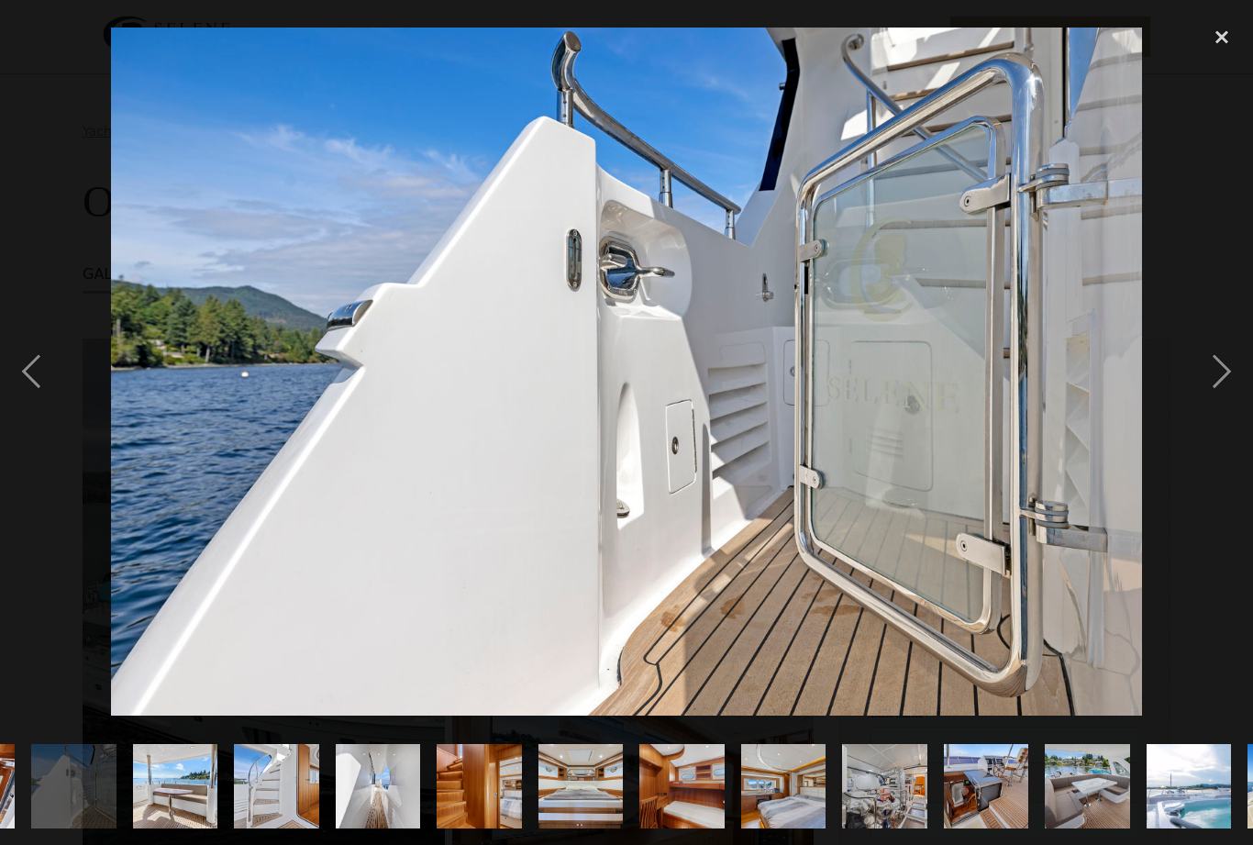
click at [1231, 369] on div "next image" at bounding box center [1222, 372] width 62 height 710
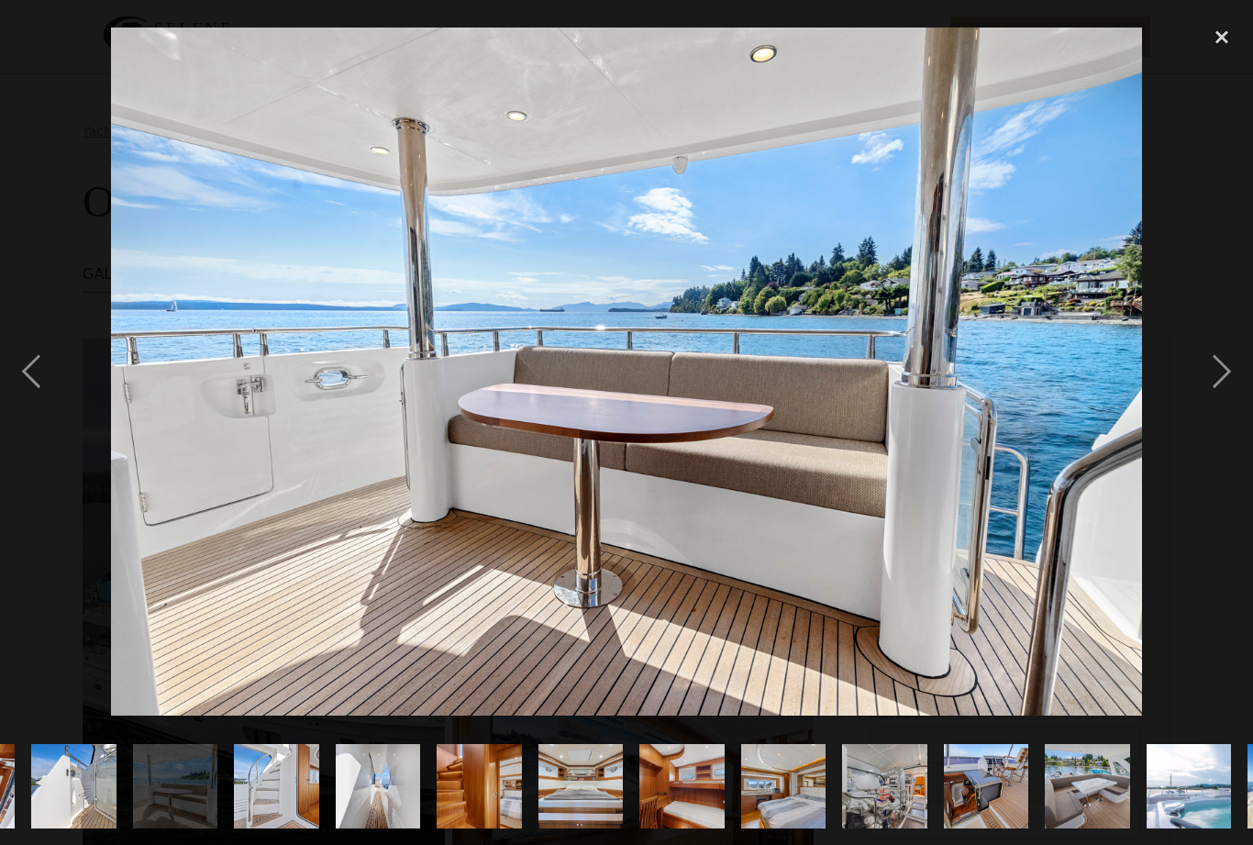
click at [1242, 365] on div "next image" at bounding box center [1222, 372] width 62 height 710
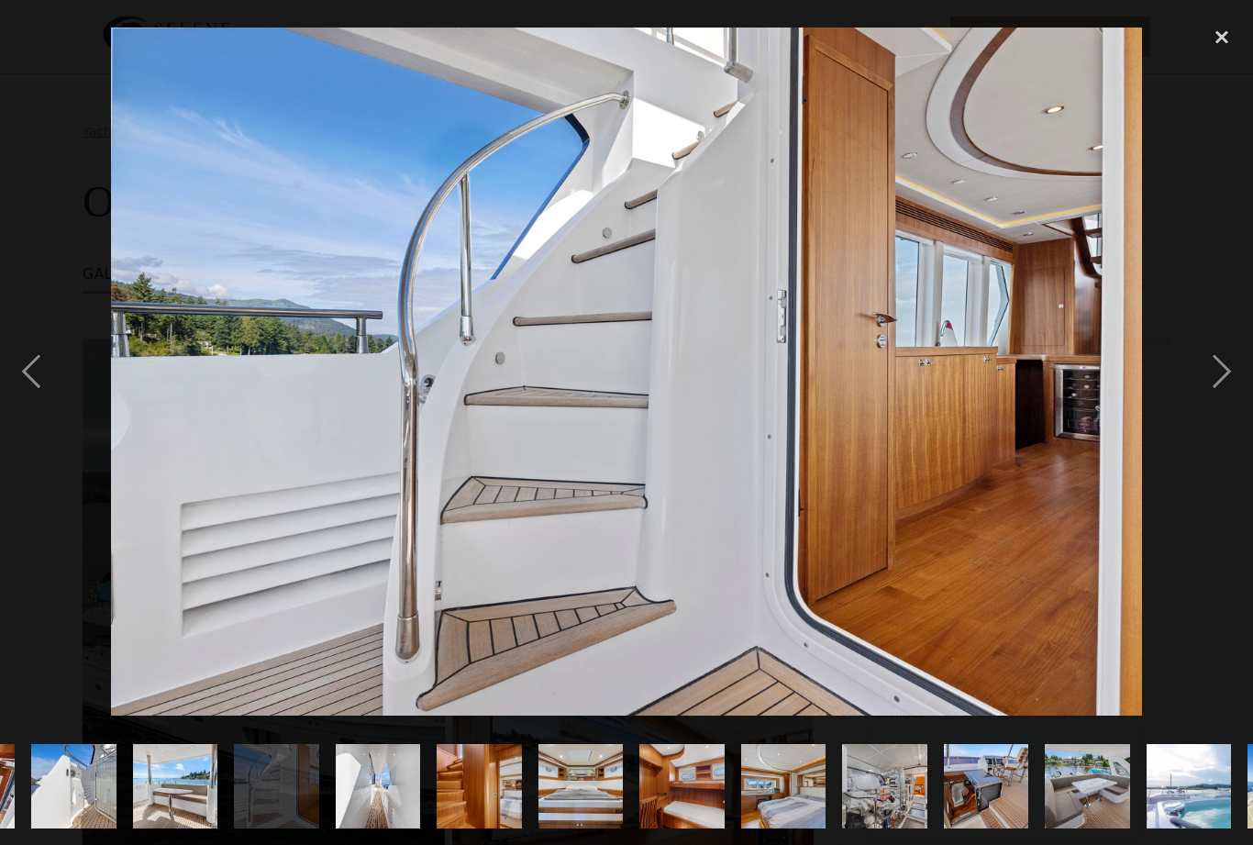
click at [1238, 373] on div "next image" at bounding box center [1222, 372] width 62 height 710
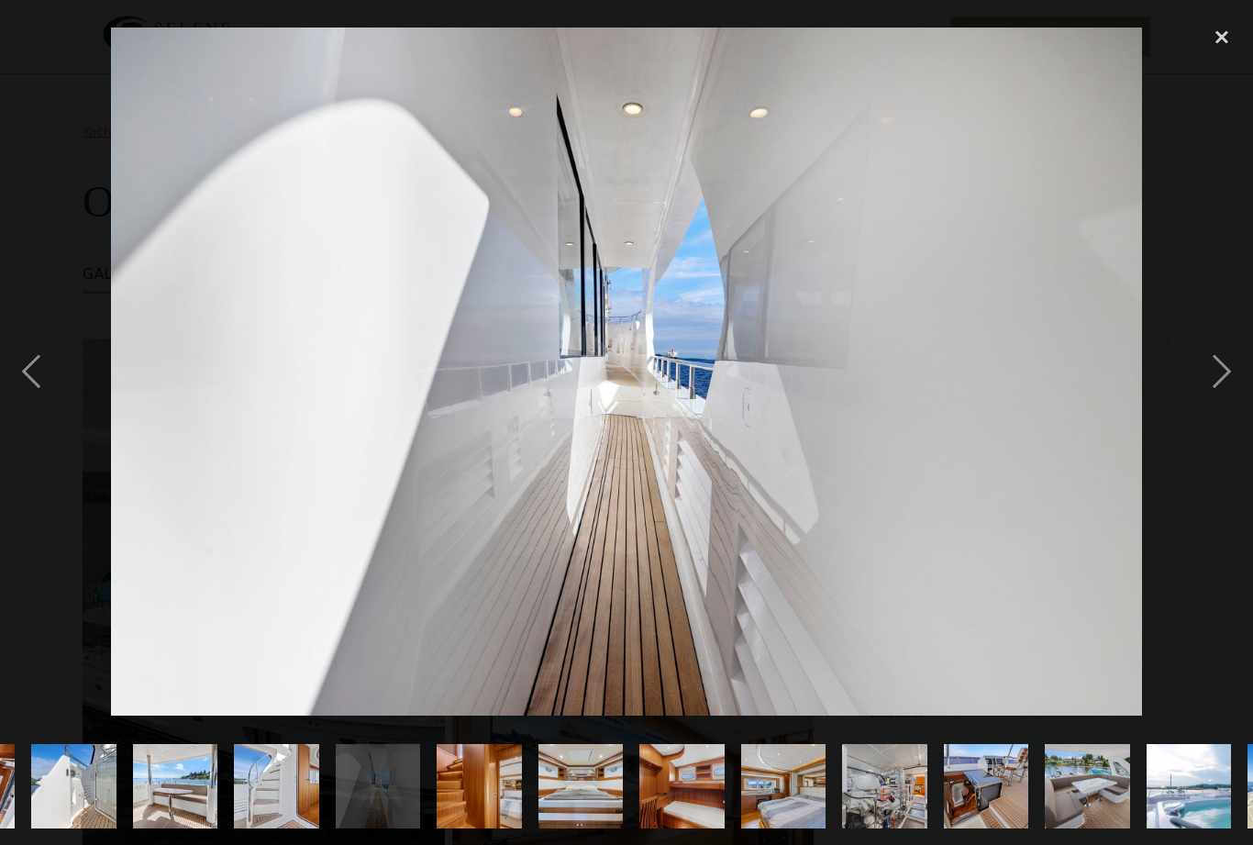
click at [1241, 369] on div "next image" at bounding box center [1222, 372] width 62 height 710
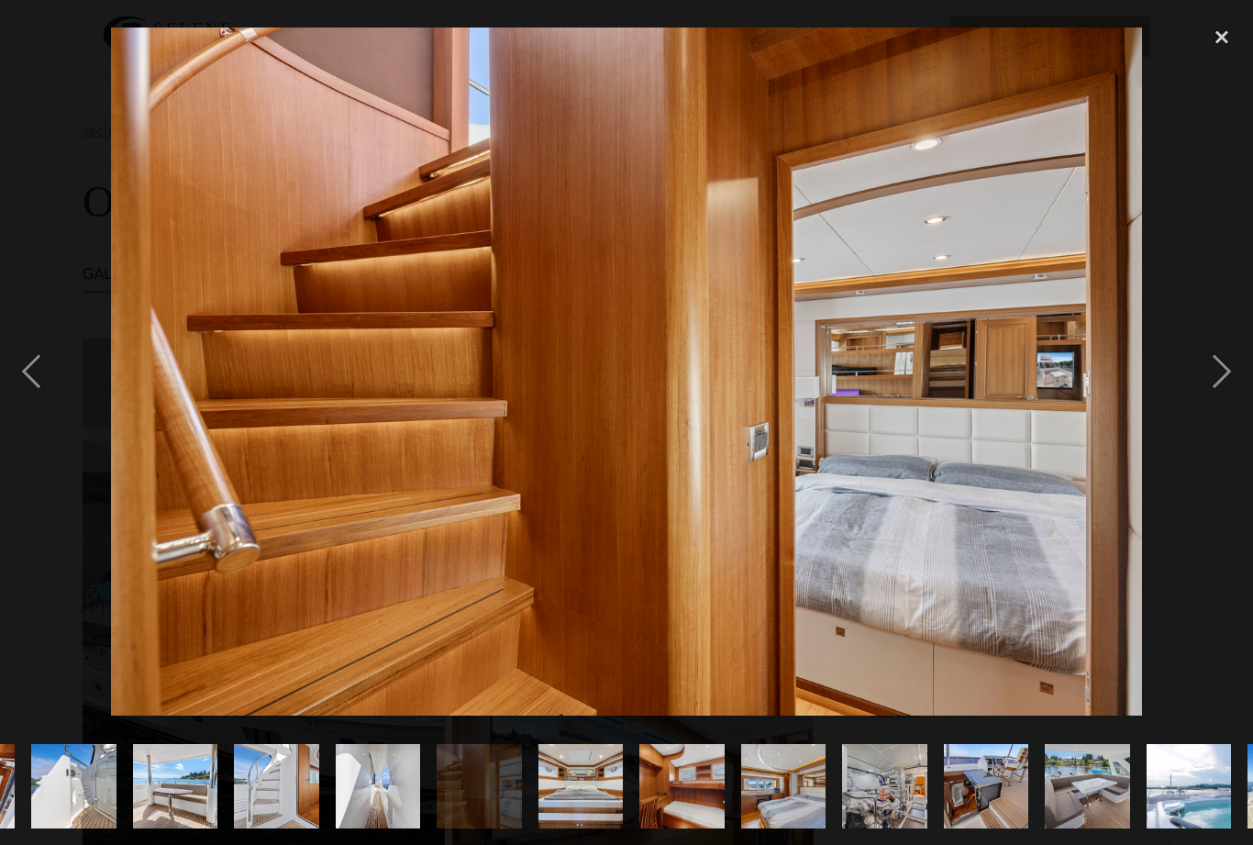
click at [1241, 373] on div "next image" at bounding box center [1222, 372] width 62 height 710
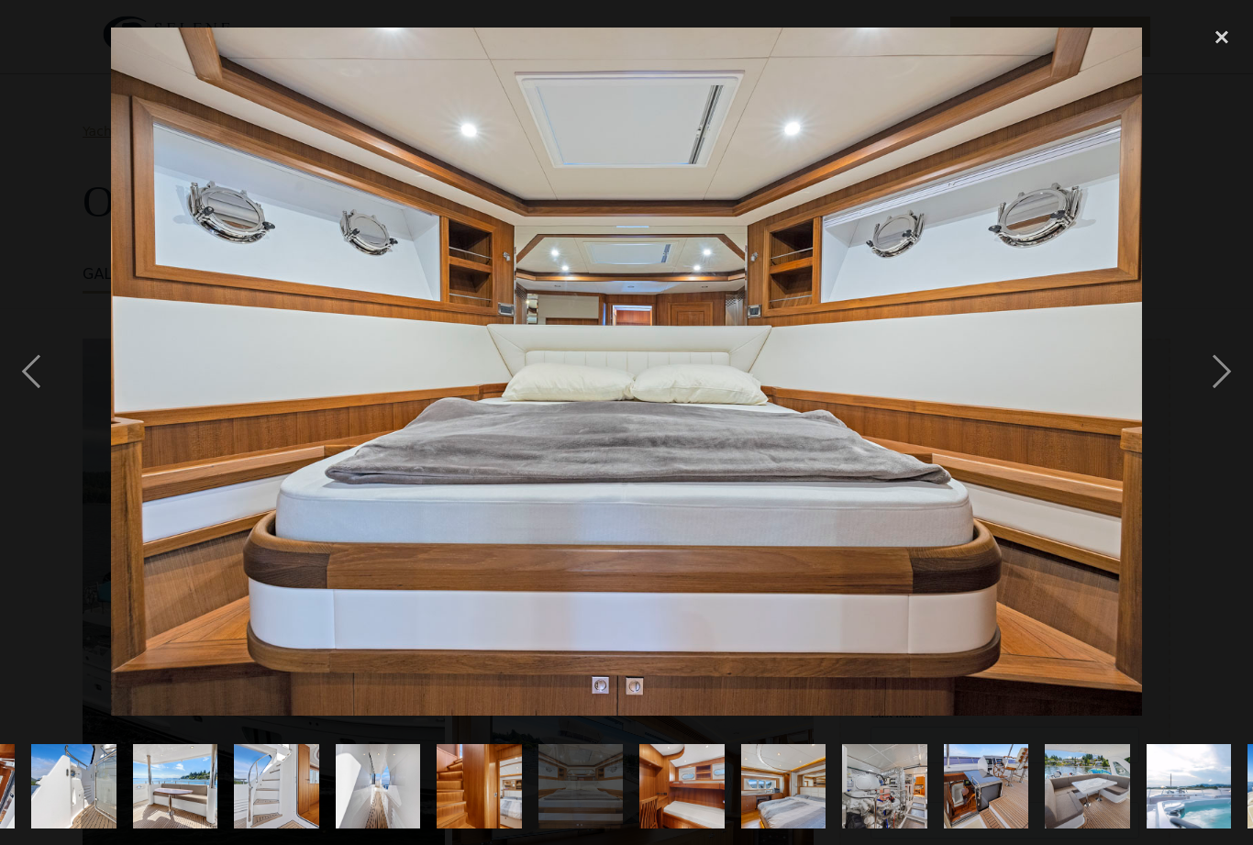
click at [1242, 368] on div "next image" at bounding box center [1222, 372] width 62 height 710
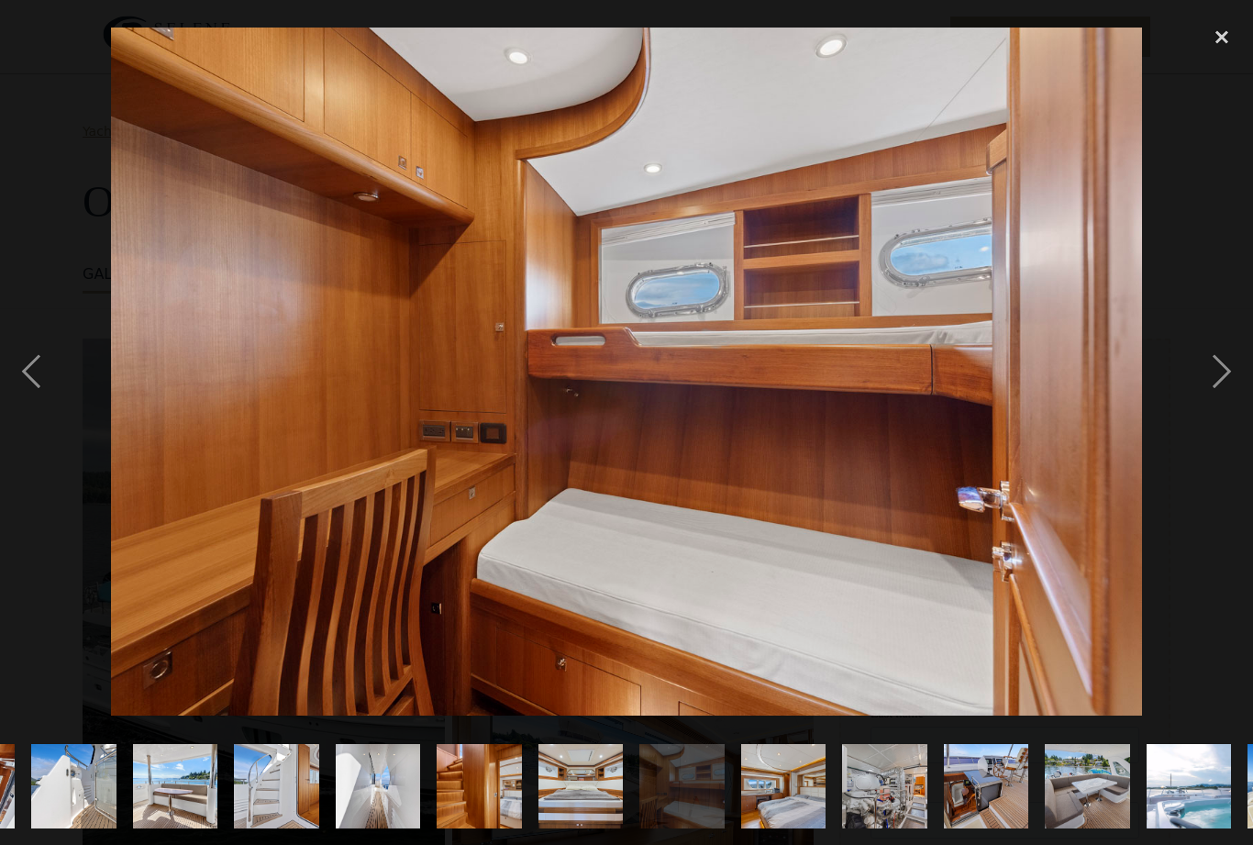
click at [1243, 371] on div "next image" at bounding box center [1222, 372] width 62 height 710
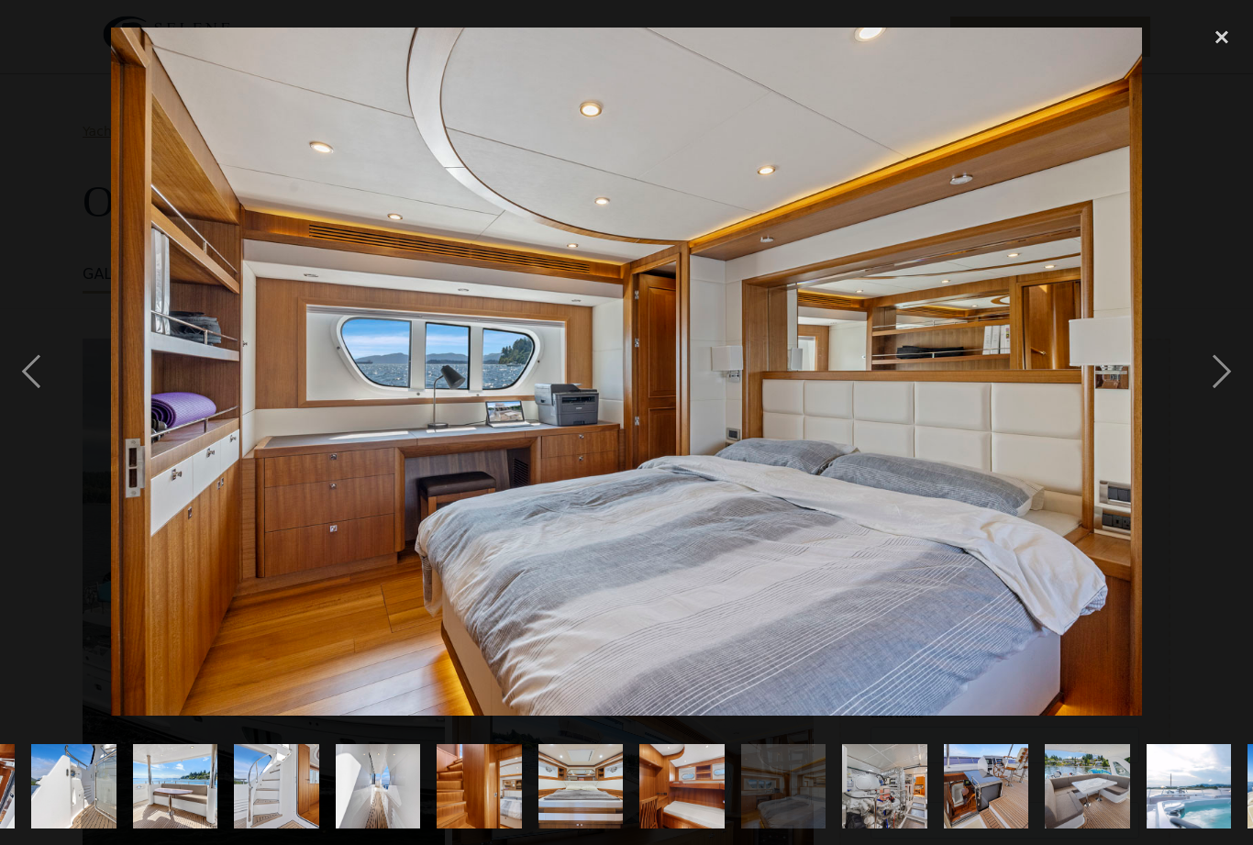
click at [1233, 373] on div "next image" at bounding box center [1222, 372] width 62 height 710
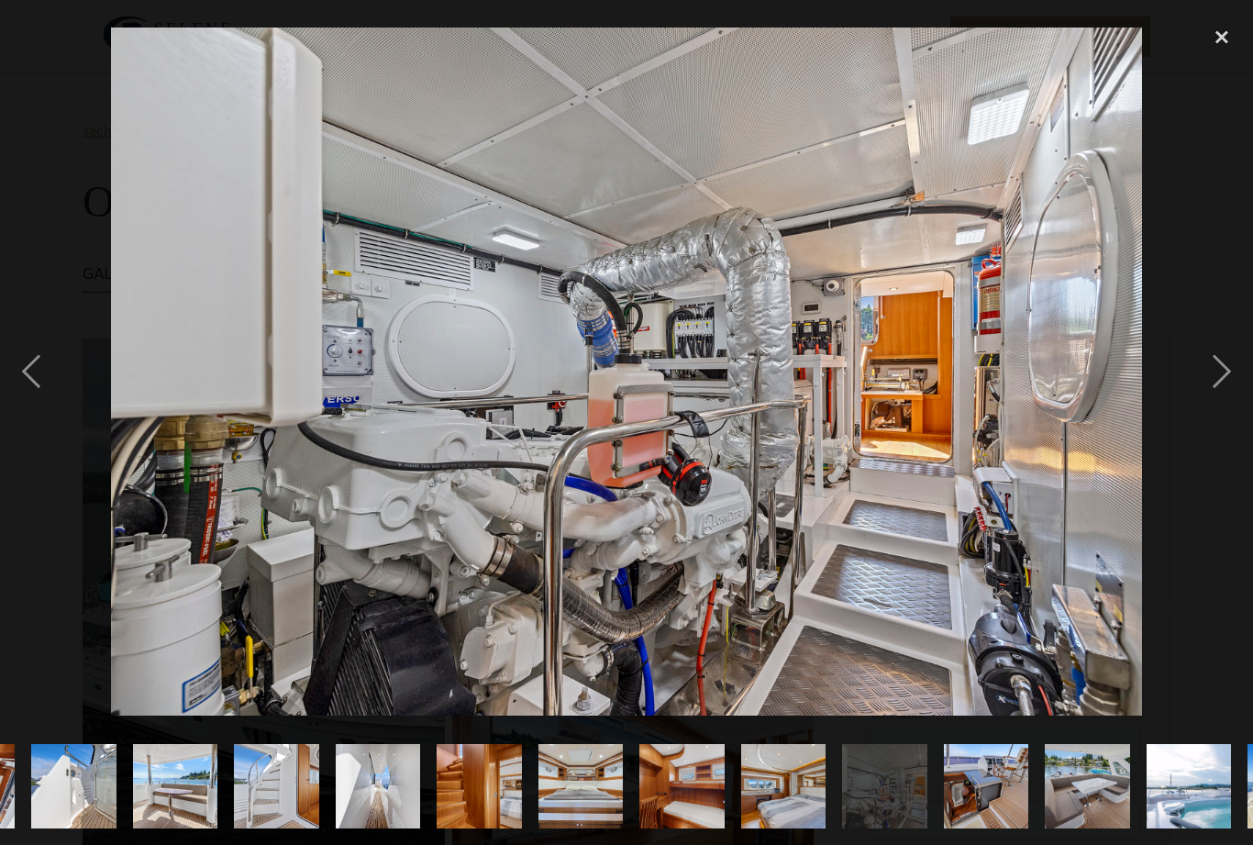
click at [1243, 371] on div "next image" at bounding box center [1222, 372] width 62 height 710
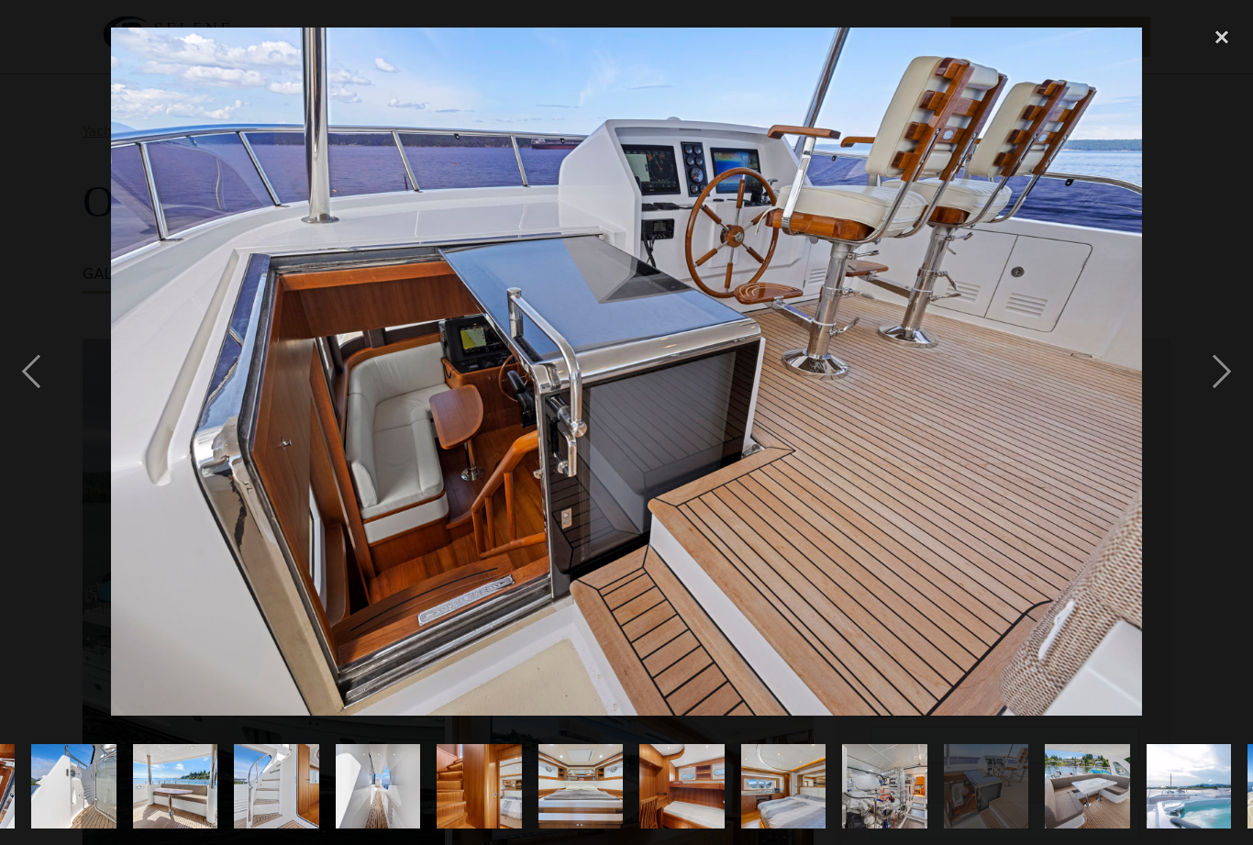
click at [1242, 376] on div "next image" at bounding box center [1222, 372] width 62 height 710
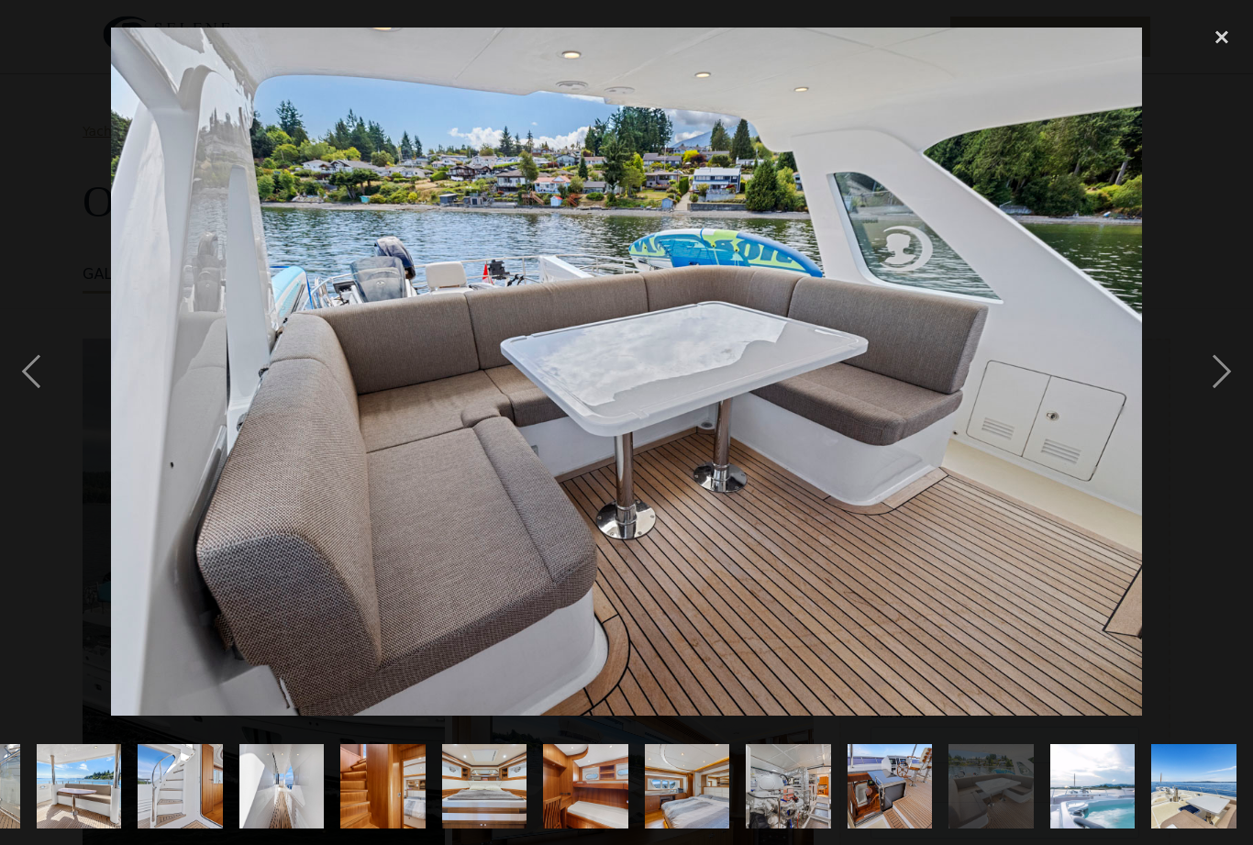
scroll to position [0, 1476]
click at [56, 390] on div "previous image" at bounding box center [31, 372] width 62 height 710
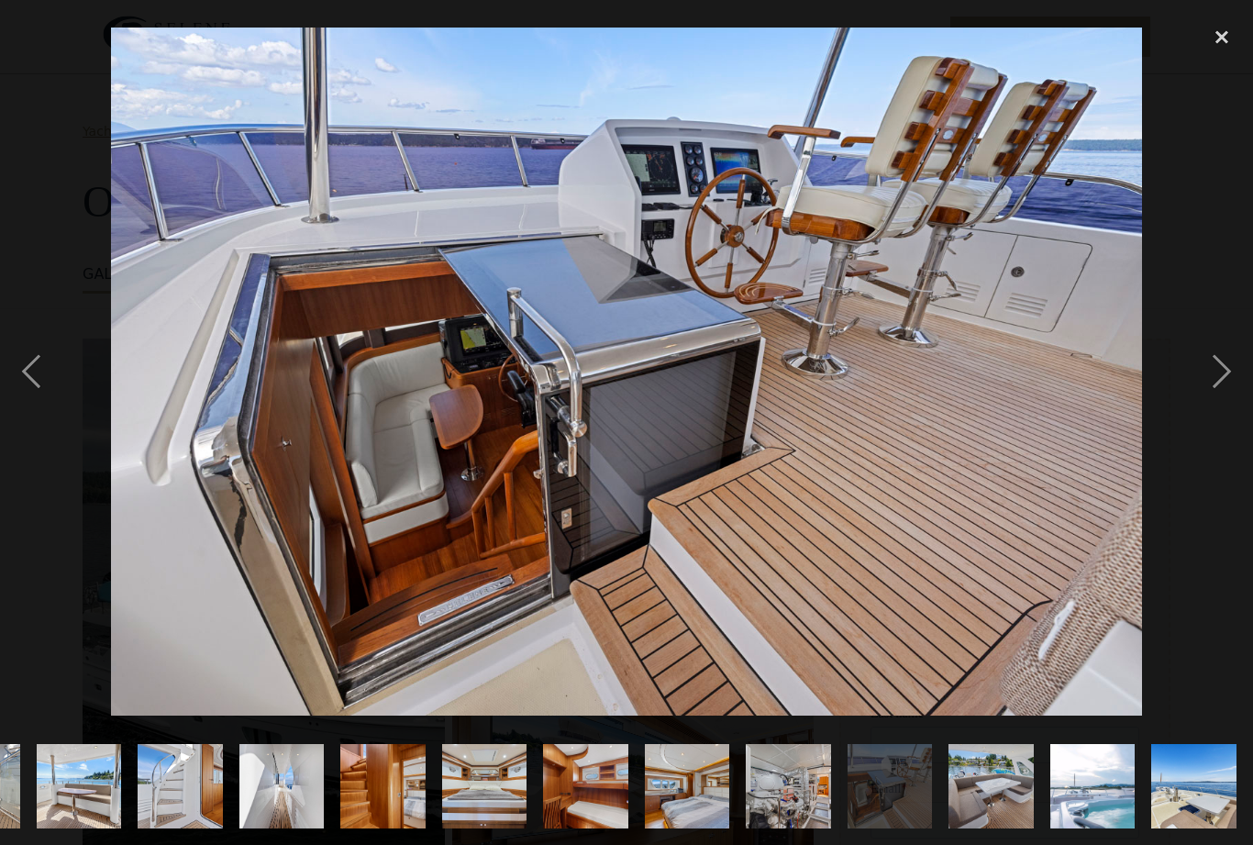
click at [1244, 387] on div "next image" at bounding box center [1222, 372] width 62 height 710
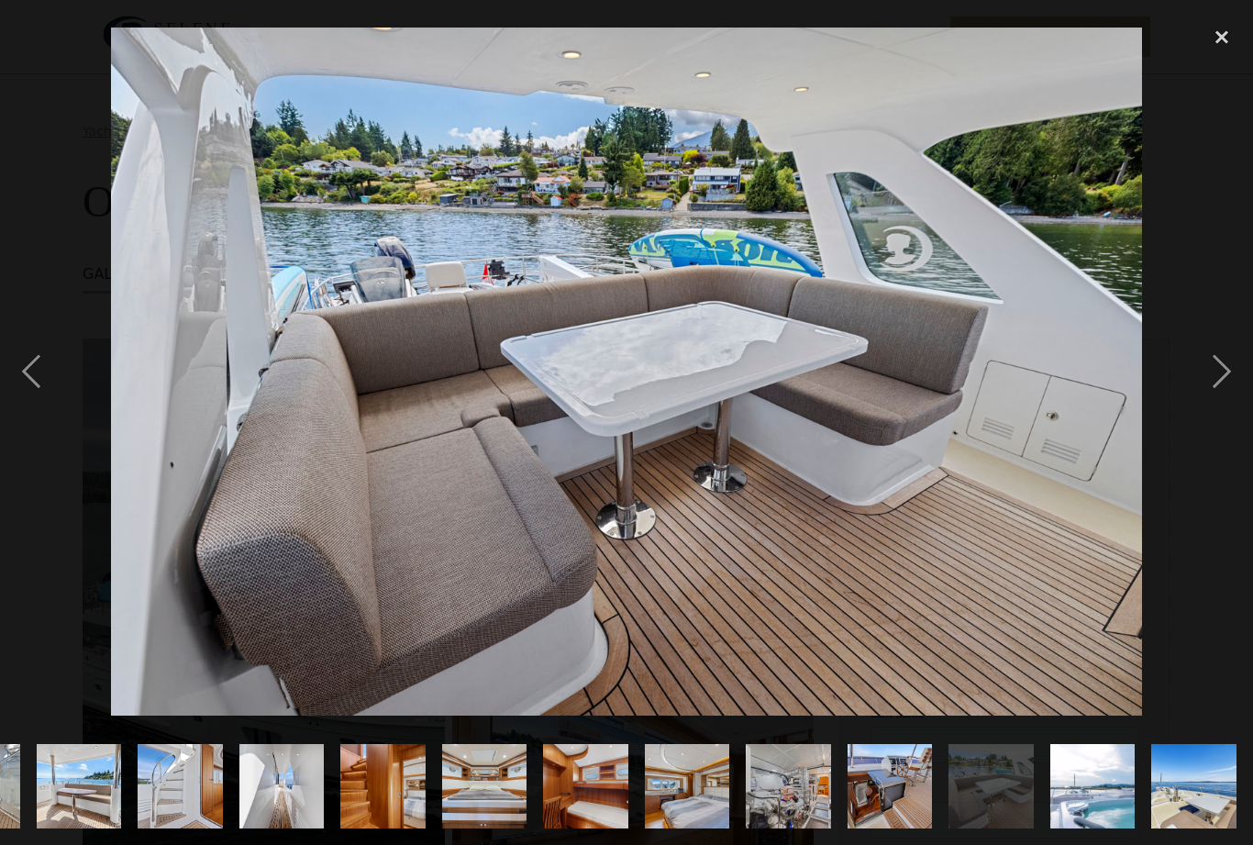
click at [1220, 395] on div "next image" at bounding box center [1222, 372] width 62 height 710
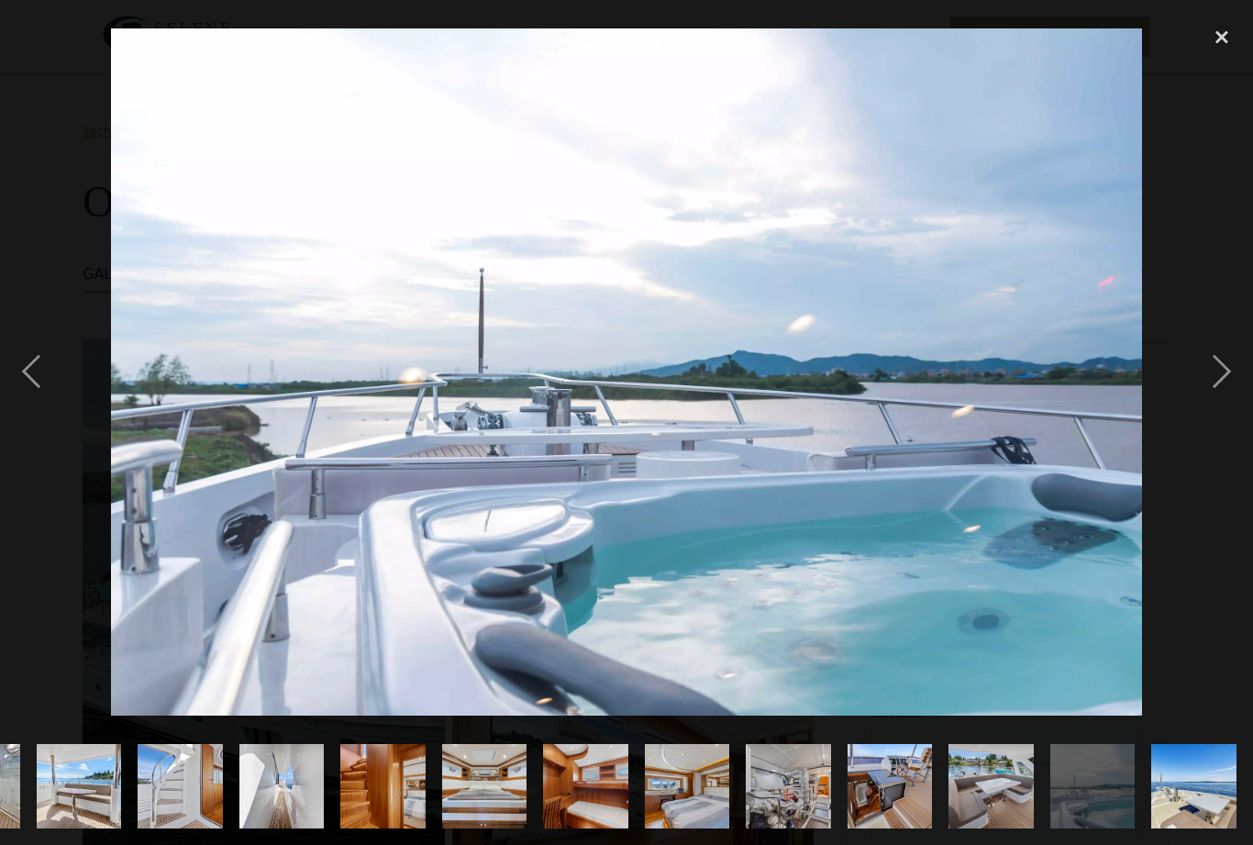
click at [1242, 398] on div "next image" at bounding box center [1222, 372] width 62 height 710
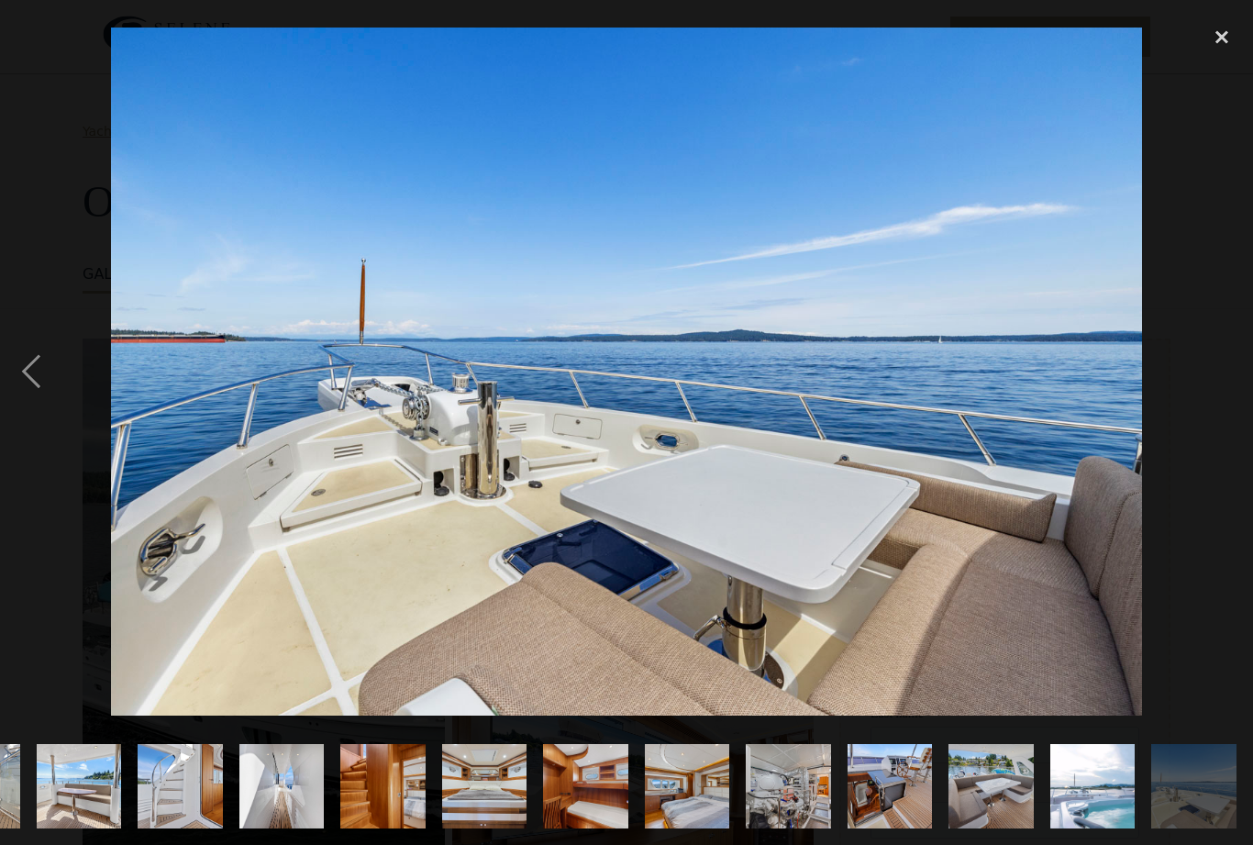
click at [41, 386] on div "previous image" at bounding box center [31, 372] width 62 height 710
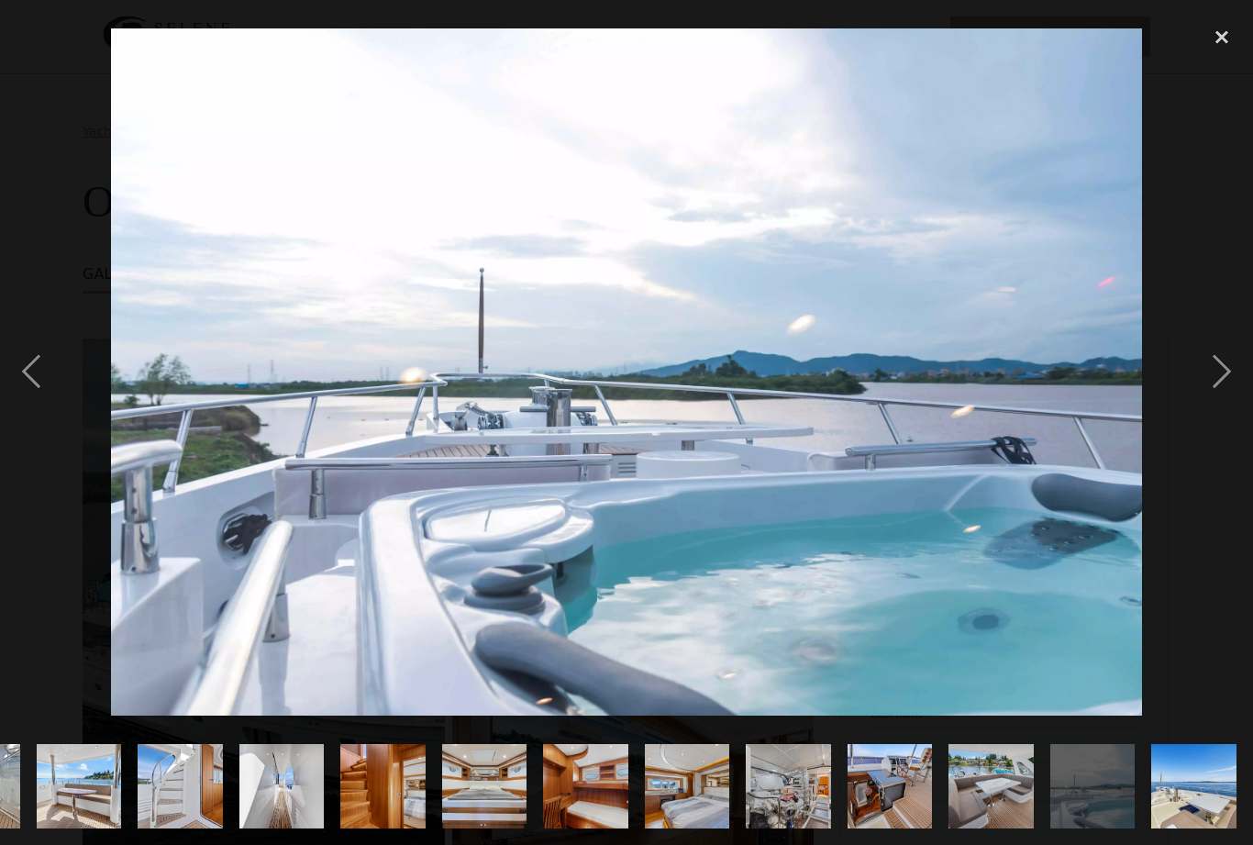
click at [1241, 384] on div "next image" at bounding box center [1222, 372] width 62 height 710
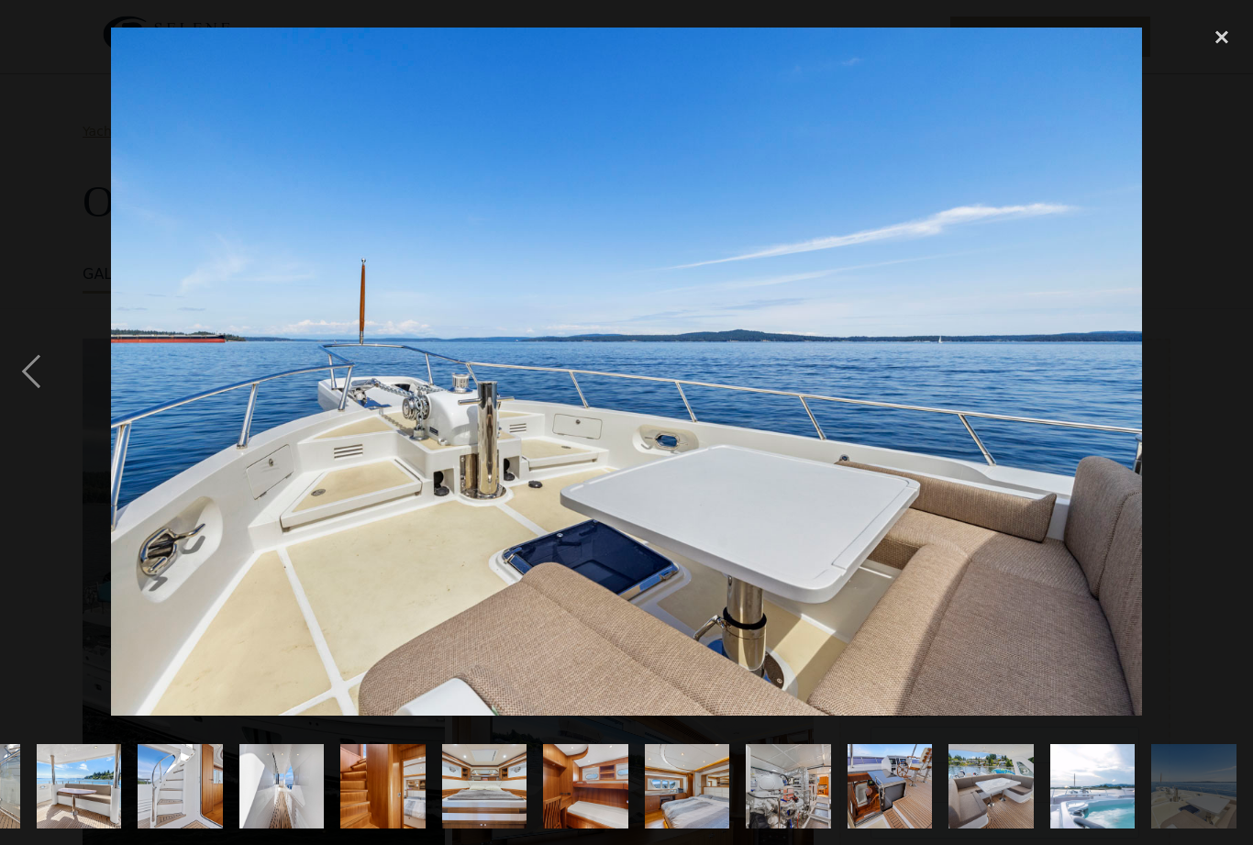
click at [1240, 387] on div "next image" at bounding box center [1222, 372] width 62 height 710
click at [28, 404] on div "previous image" at bounding box center [31, 372] width 62 height 710
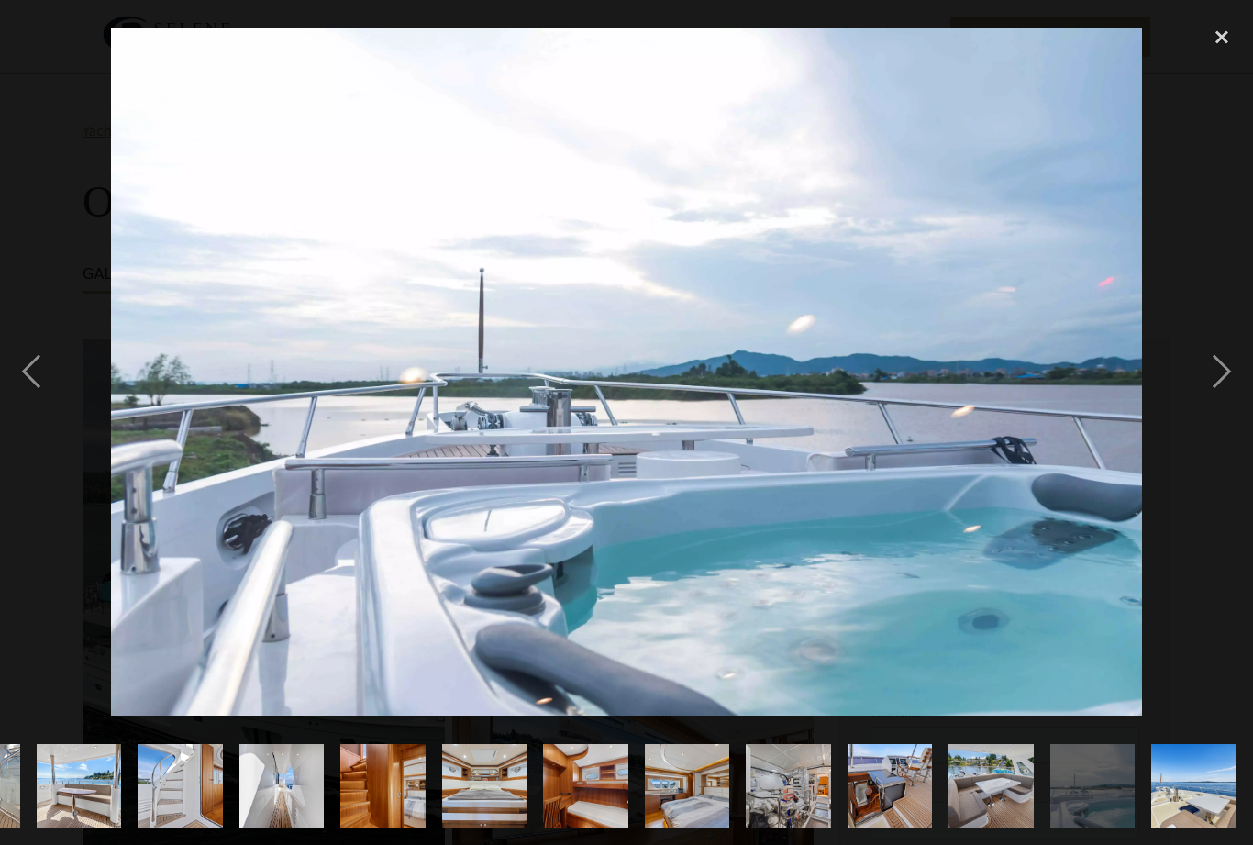
click at [24, 400] on div "previous image" at bounding box center [31, 372] width 62 height 710
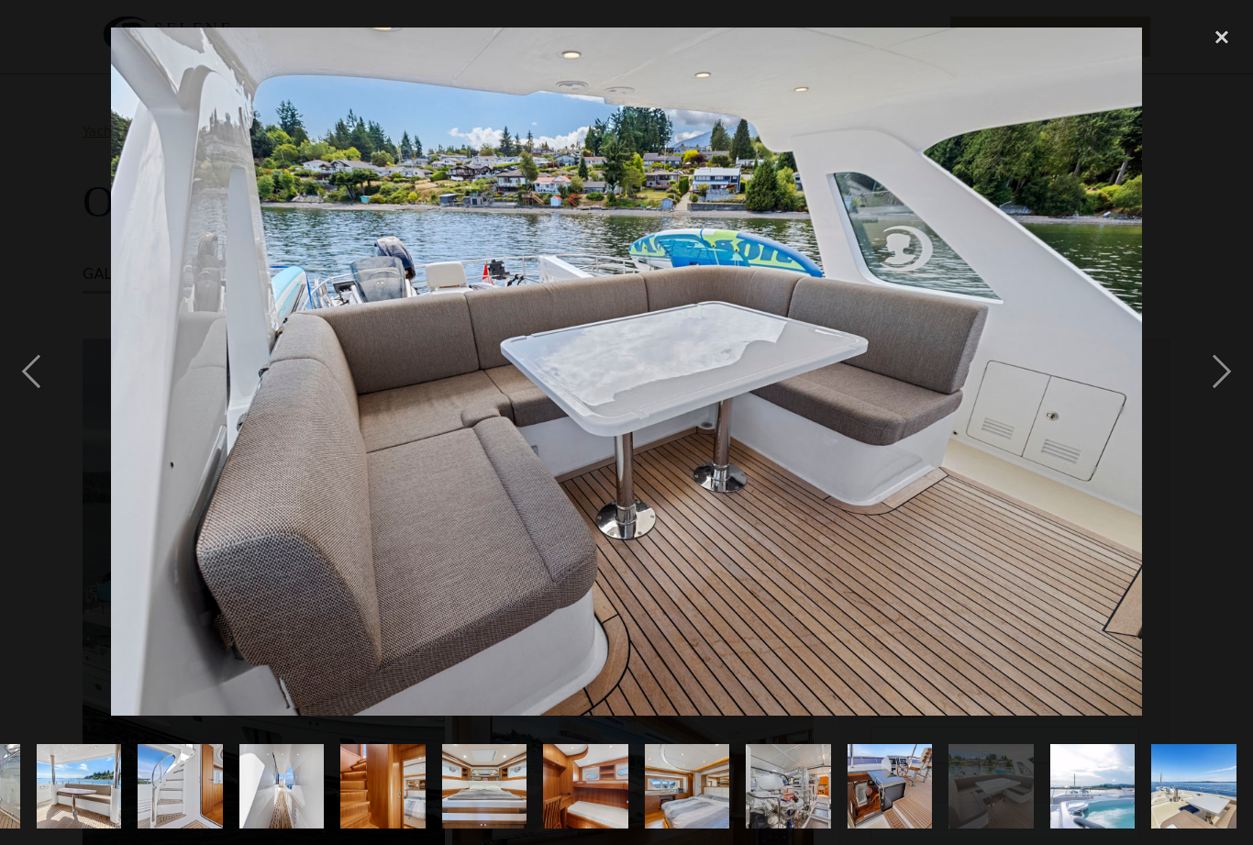
click at [22, 397] on div "previous image" at bounding box center [31, 372] width 62 height 710
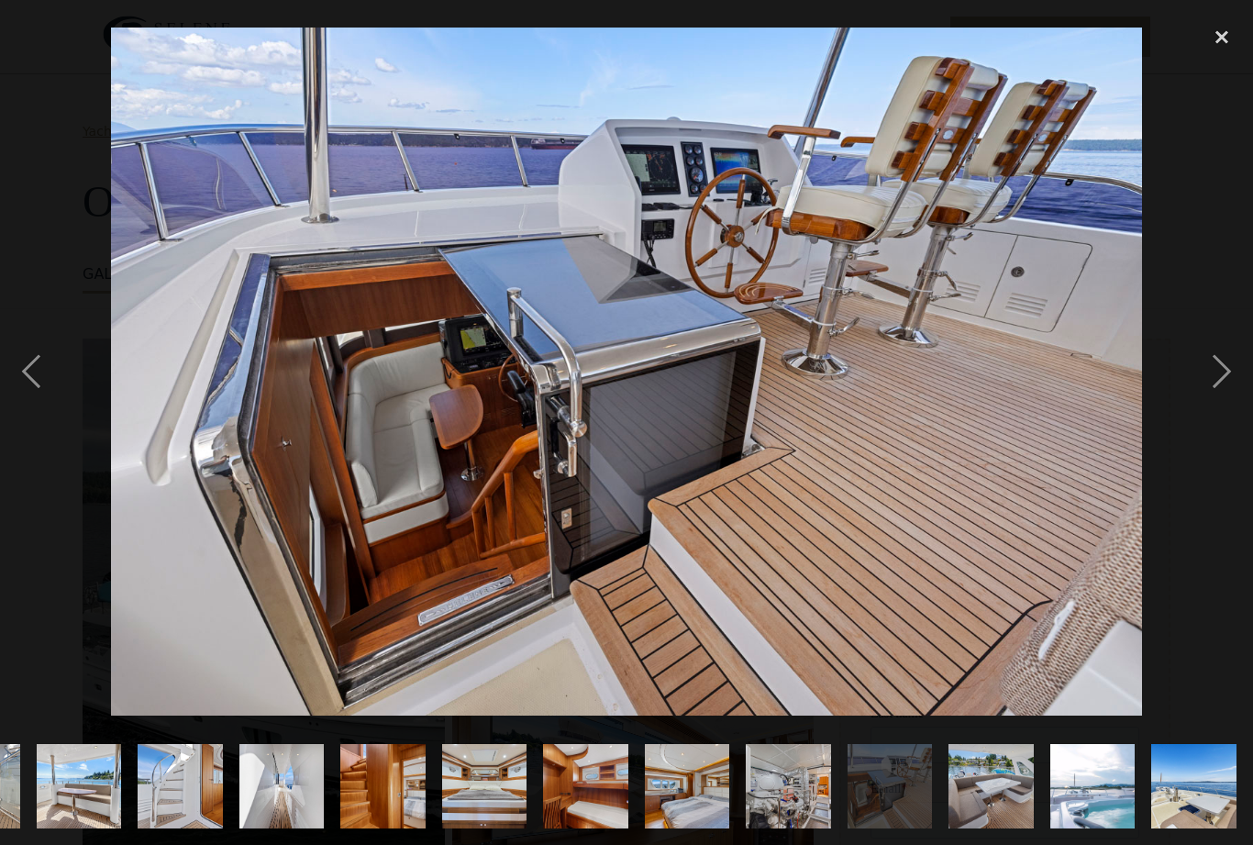
click at [1224, 395] on div "next image" at bounding box center [1222, 372] width 62 height 710
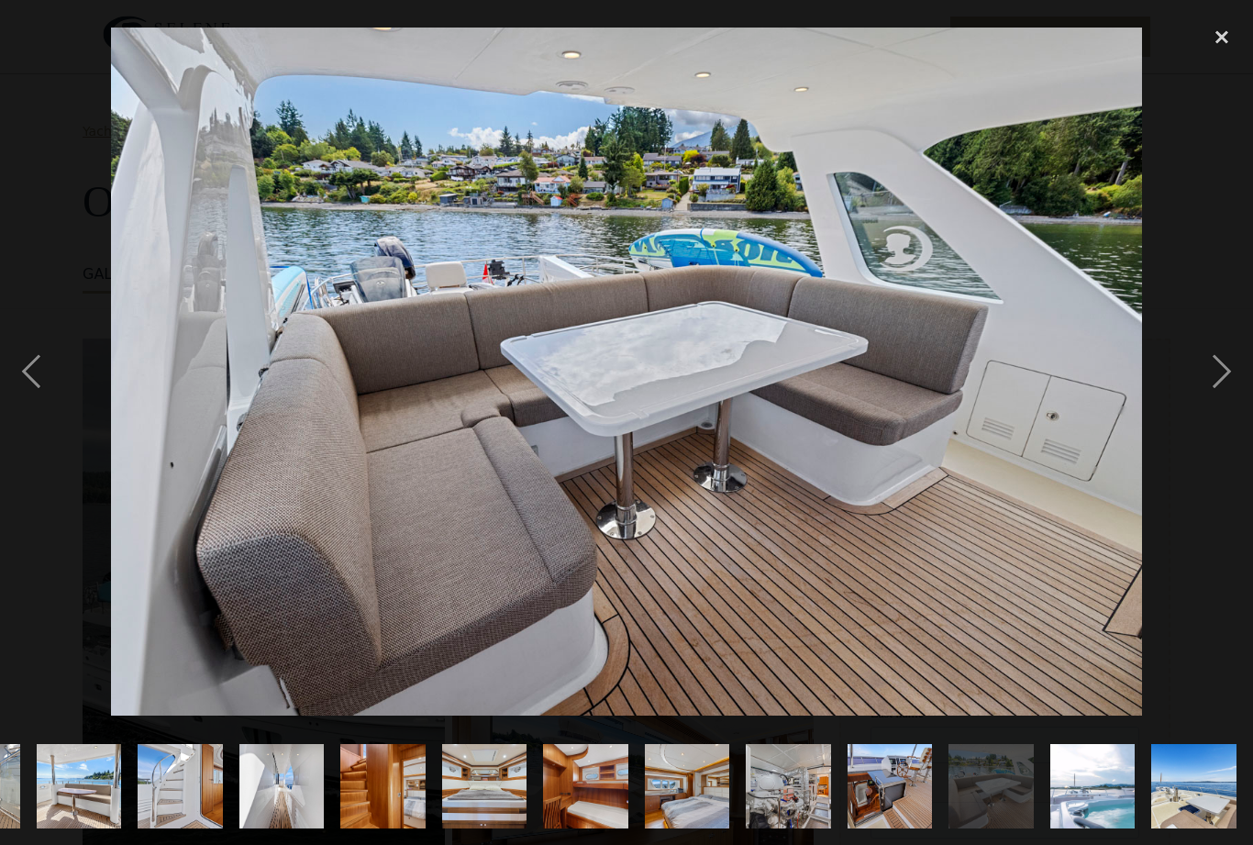
click at [21, 388] on div "previous image" at bounding box center [31, 372] width 62 height 710
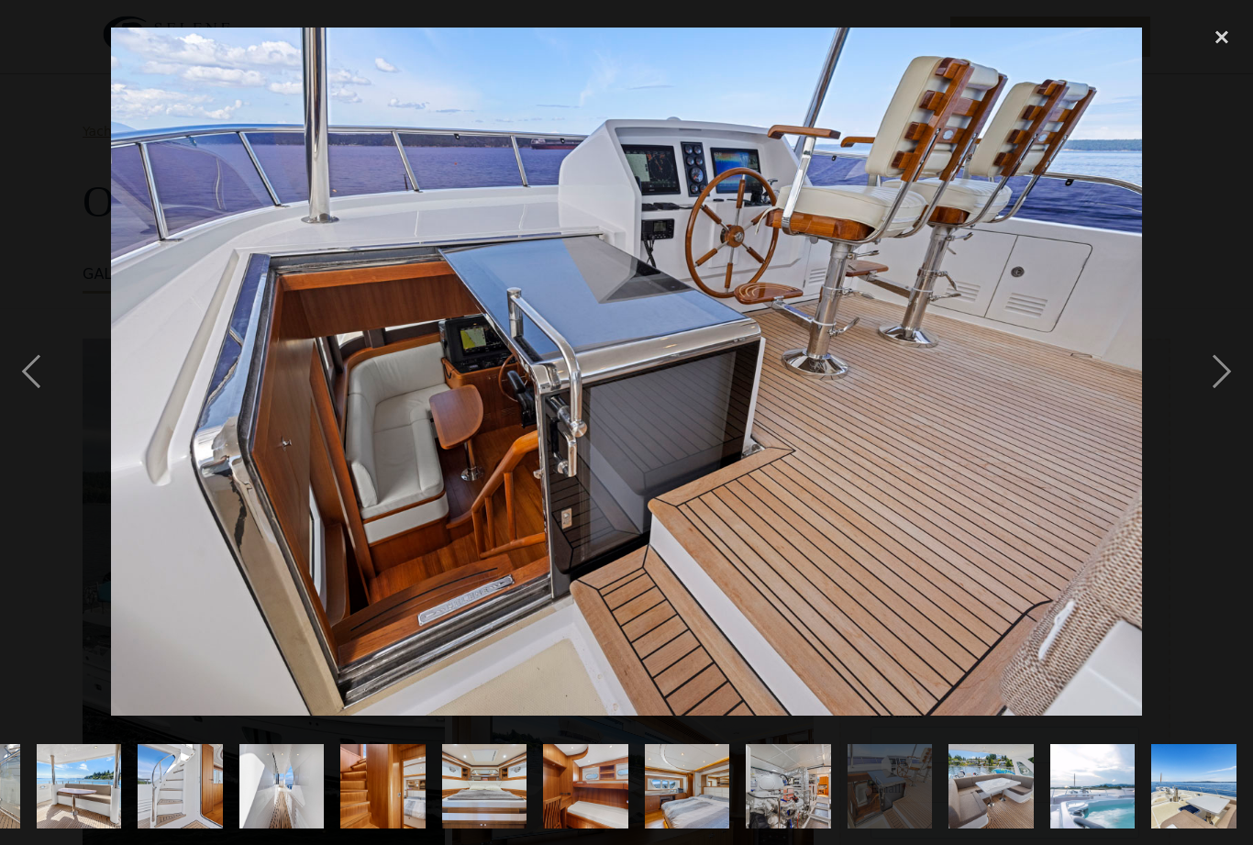
click at [22, 390] on div "previous image" at bounding box center [31, 372] width 62 height 710
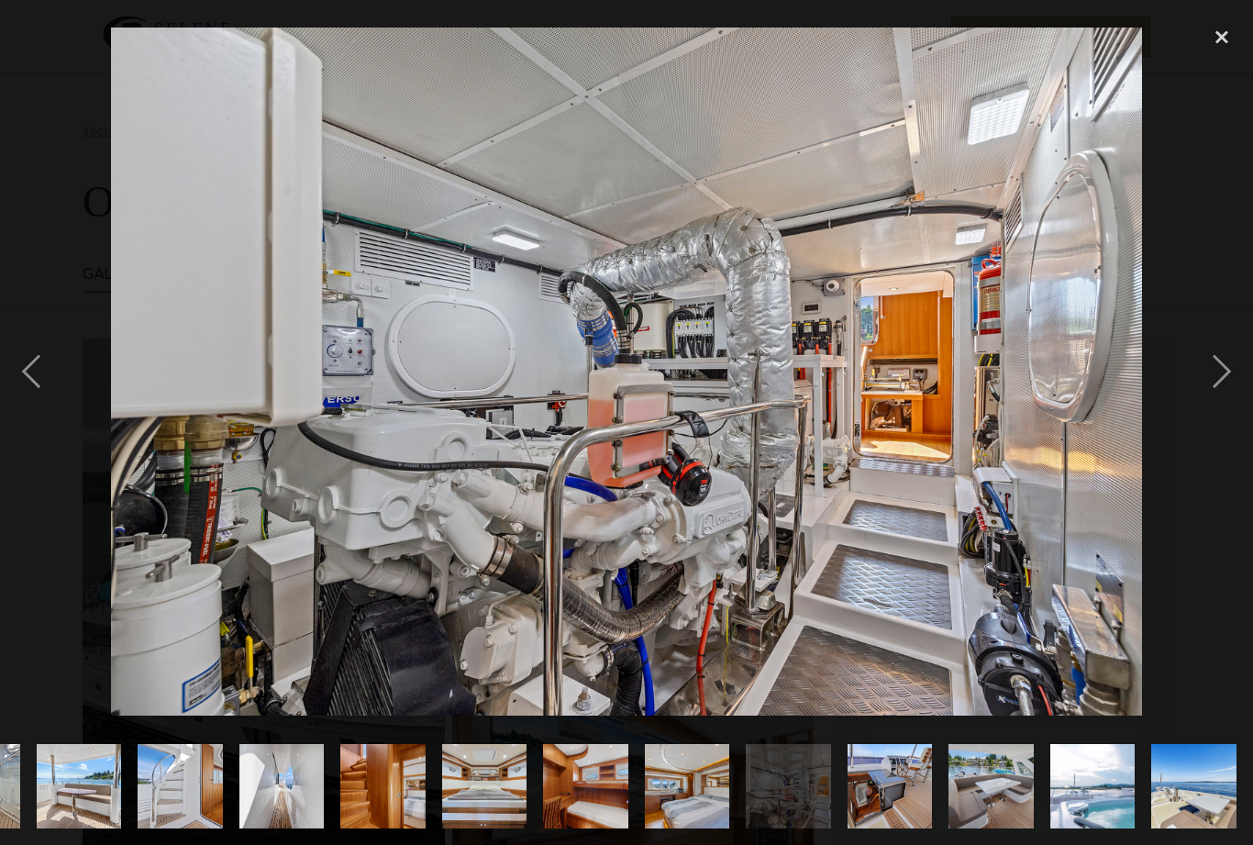
click at [22, 389] on div "previous image" at bounding box center [31, 372] width 62 height 710
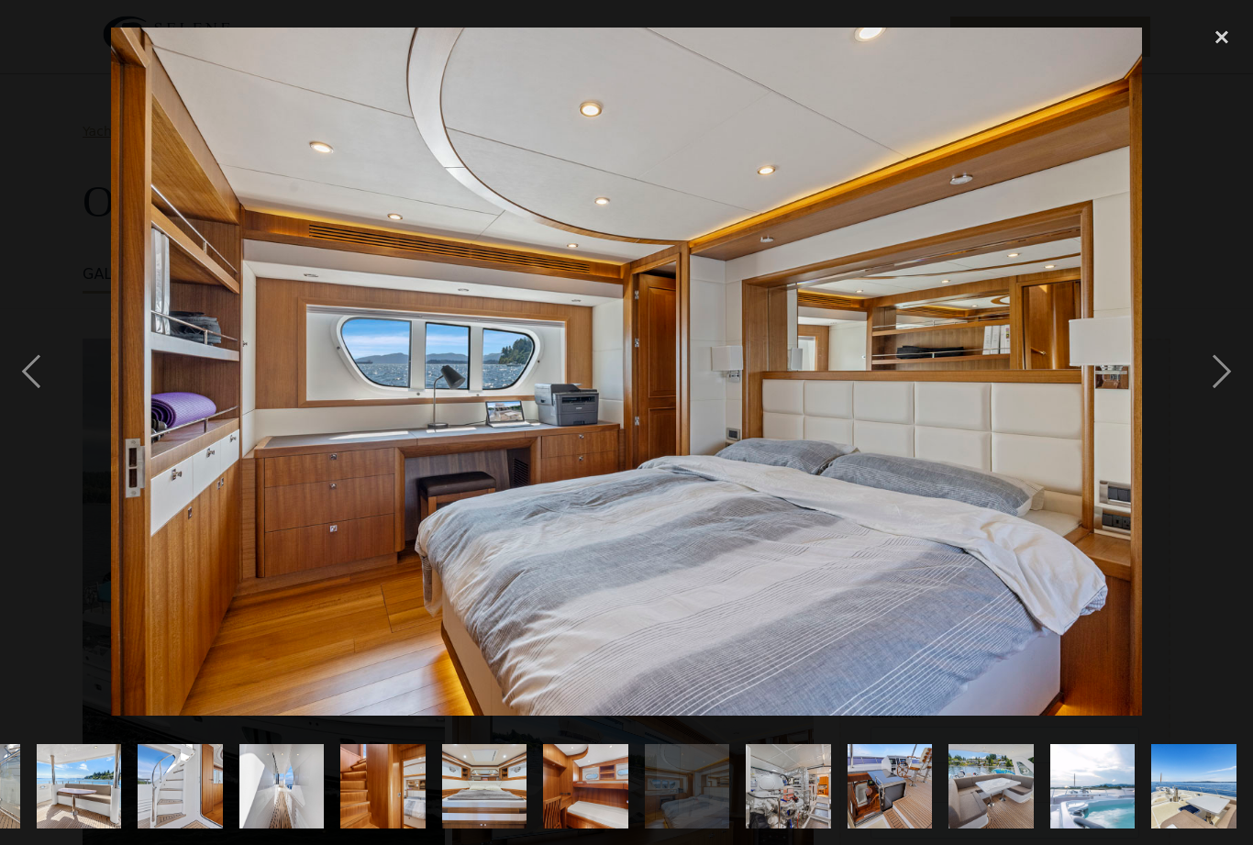
click at [21, 388] on div "previous image" at bounding box center [31, 372] width 62 height 710
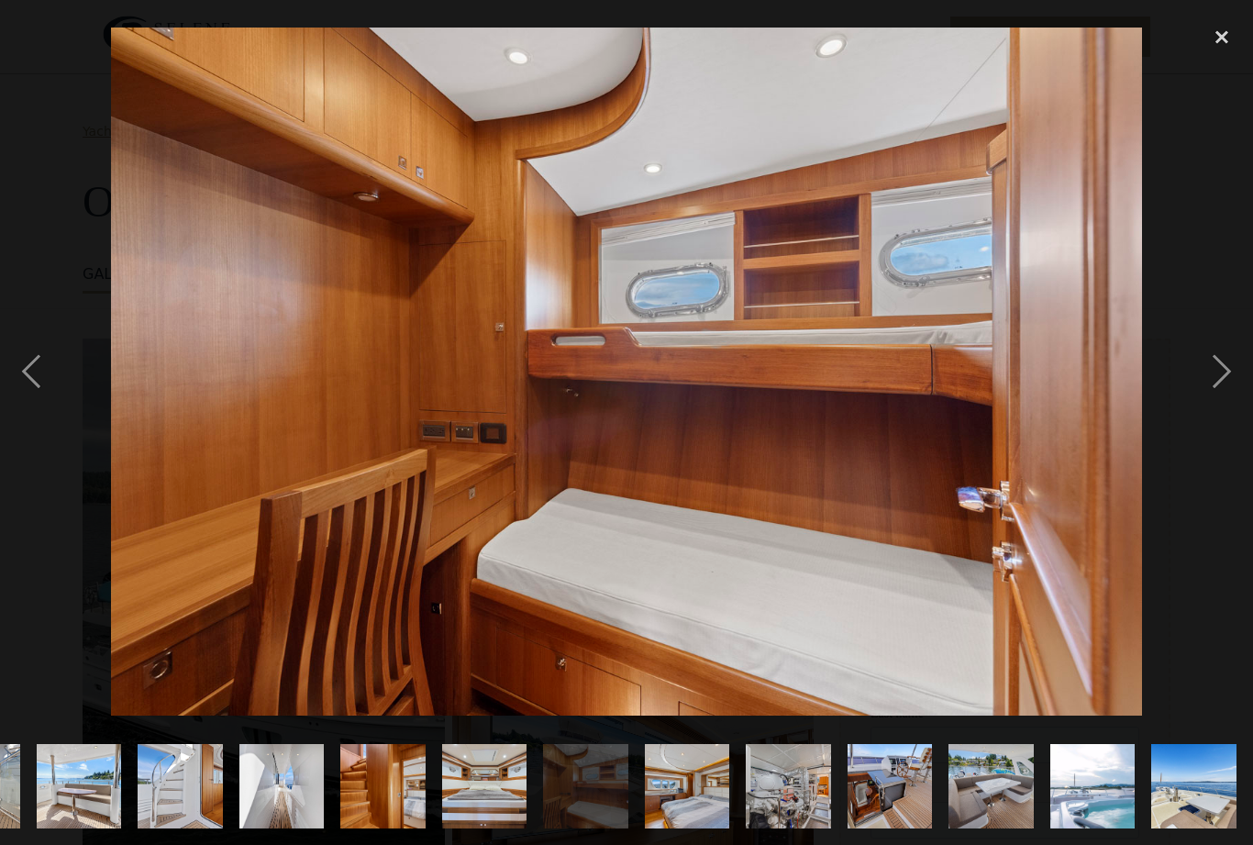
click at [21, 385] on div "previous image" at bounding box center [31, 372] width 62 height 710
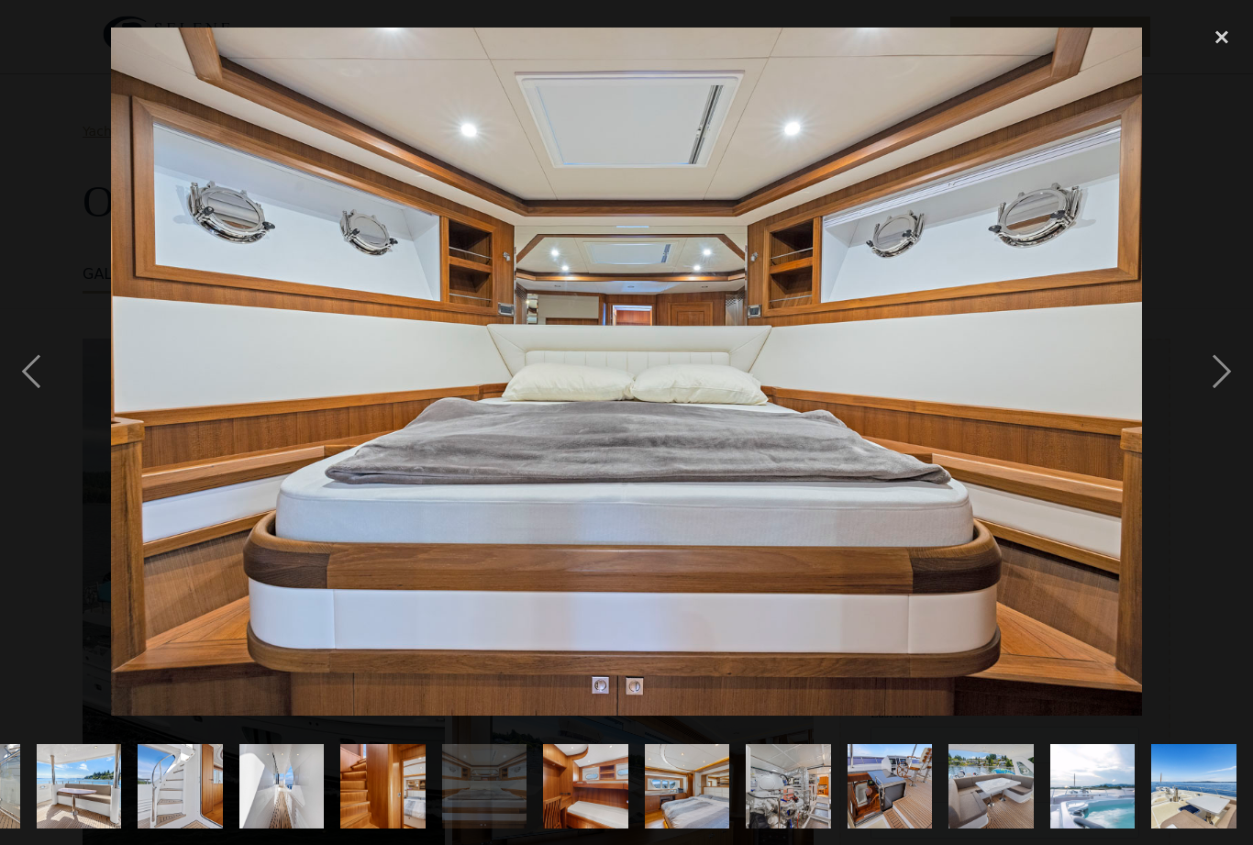
click at [23, 386] on div "previous image" at bounding box center [31, 372] width 62 height 710
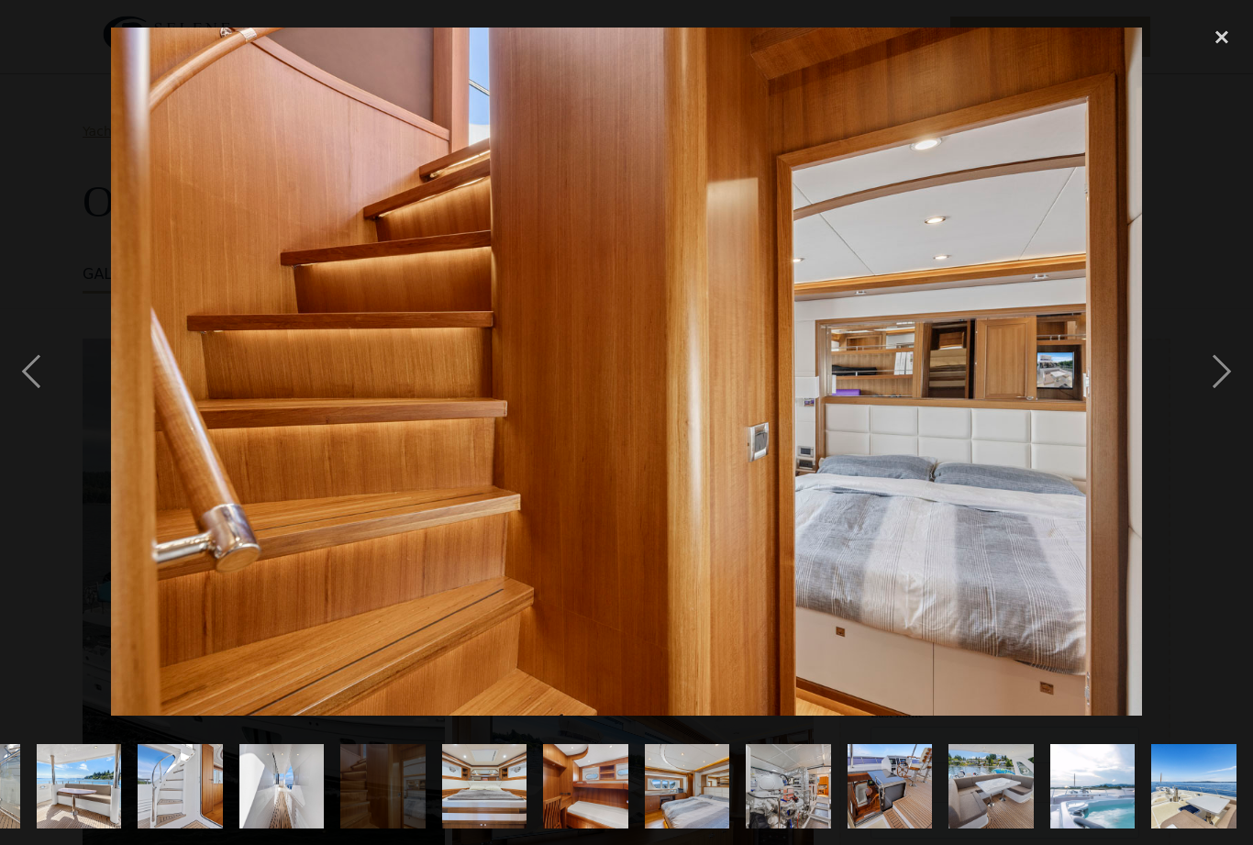
click at [24, 390] on div "previous image" at bounding box center [31, 372] width 62 height 710
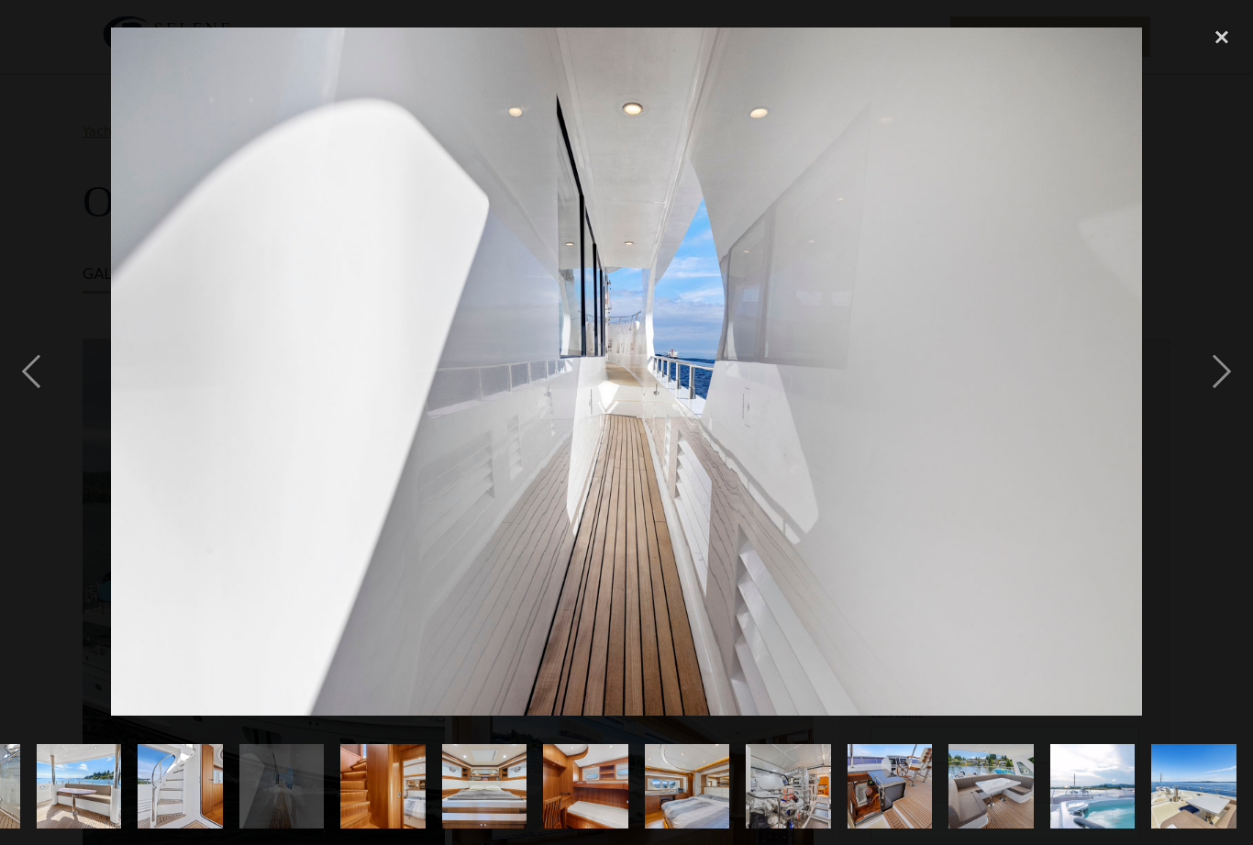
click at [20, 395] on div "previous image" at bounding box center [31, 372] width 62 height 710
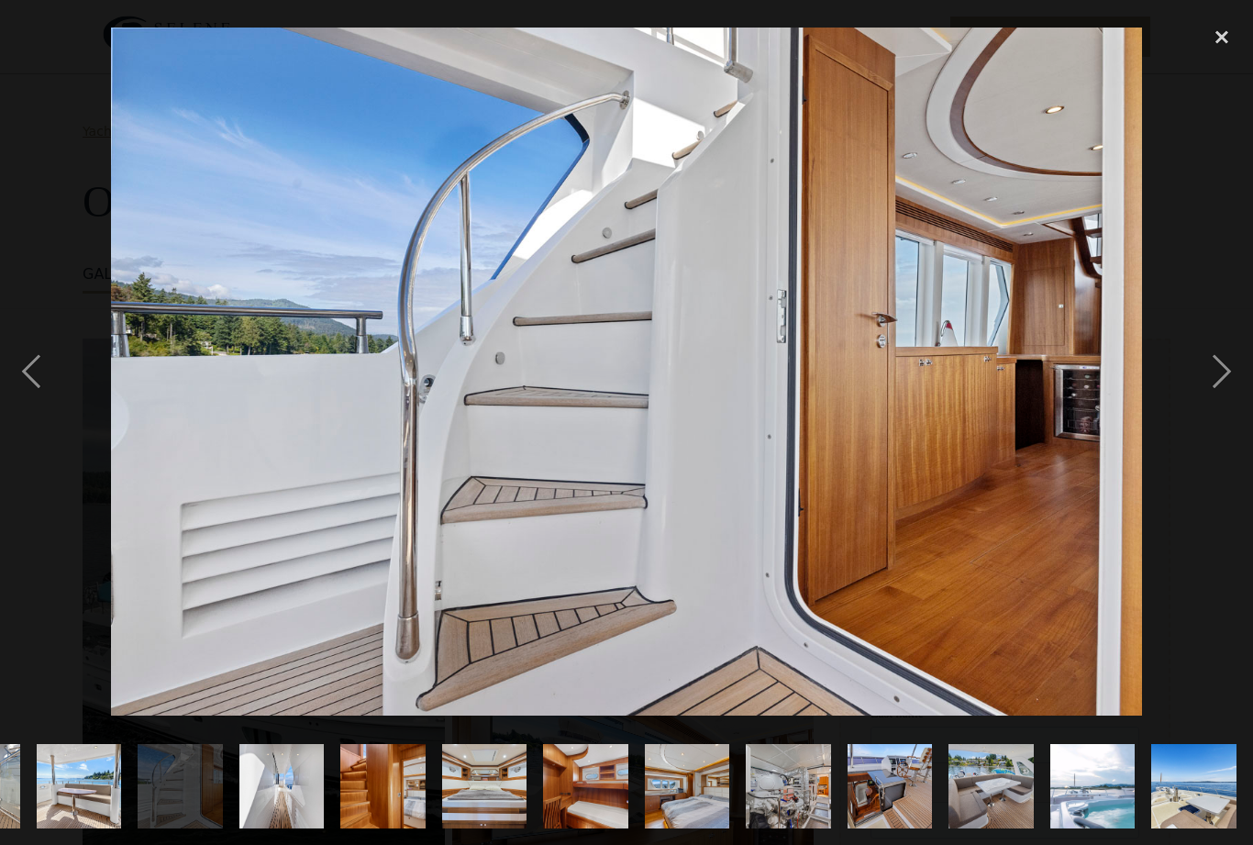
click at [18, 396] on div "previous image" at bounding box center [31, 372] width 62 height 710
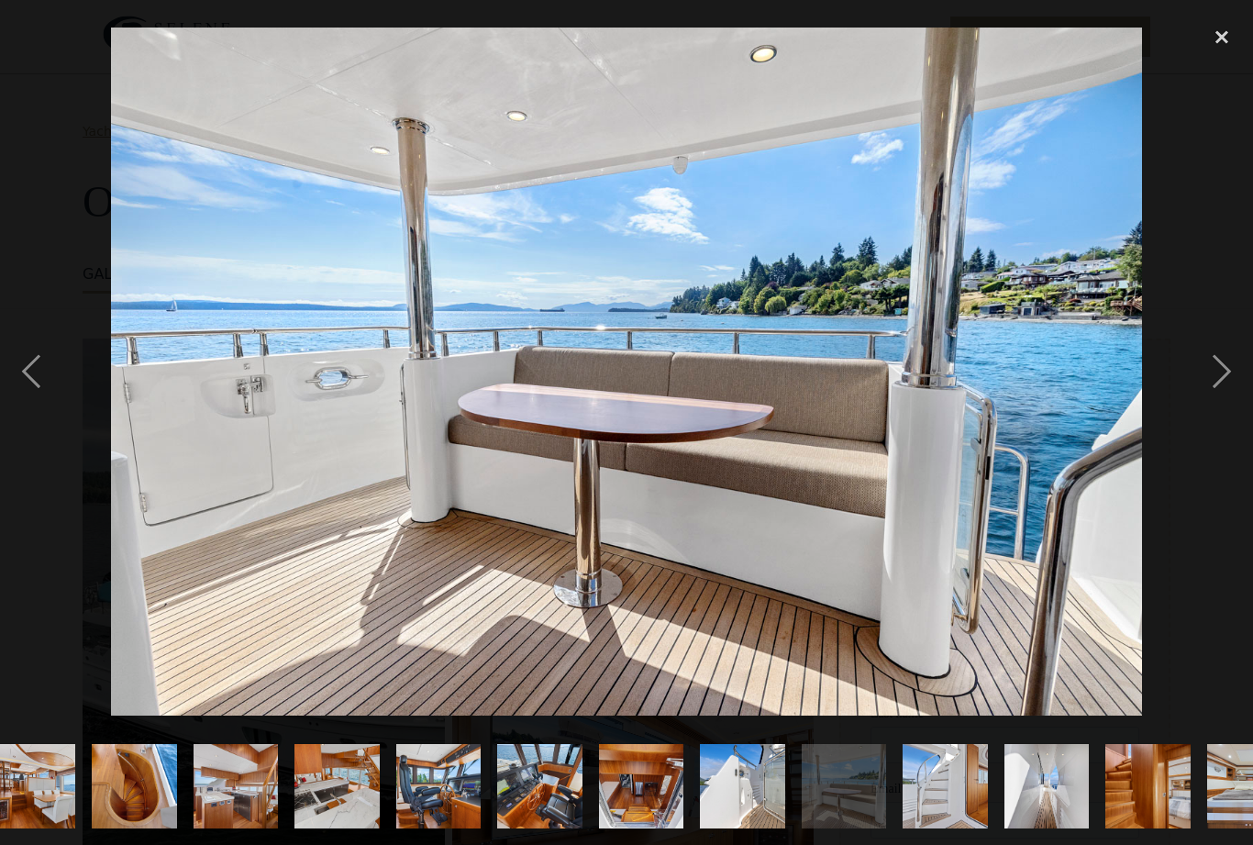
scroll to position [0, 273]
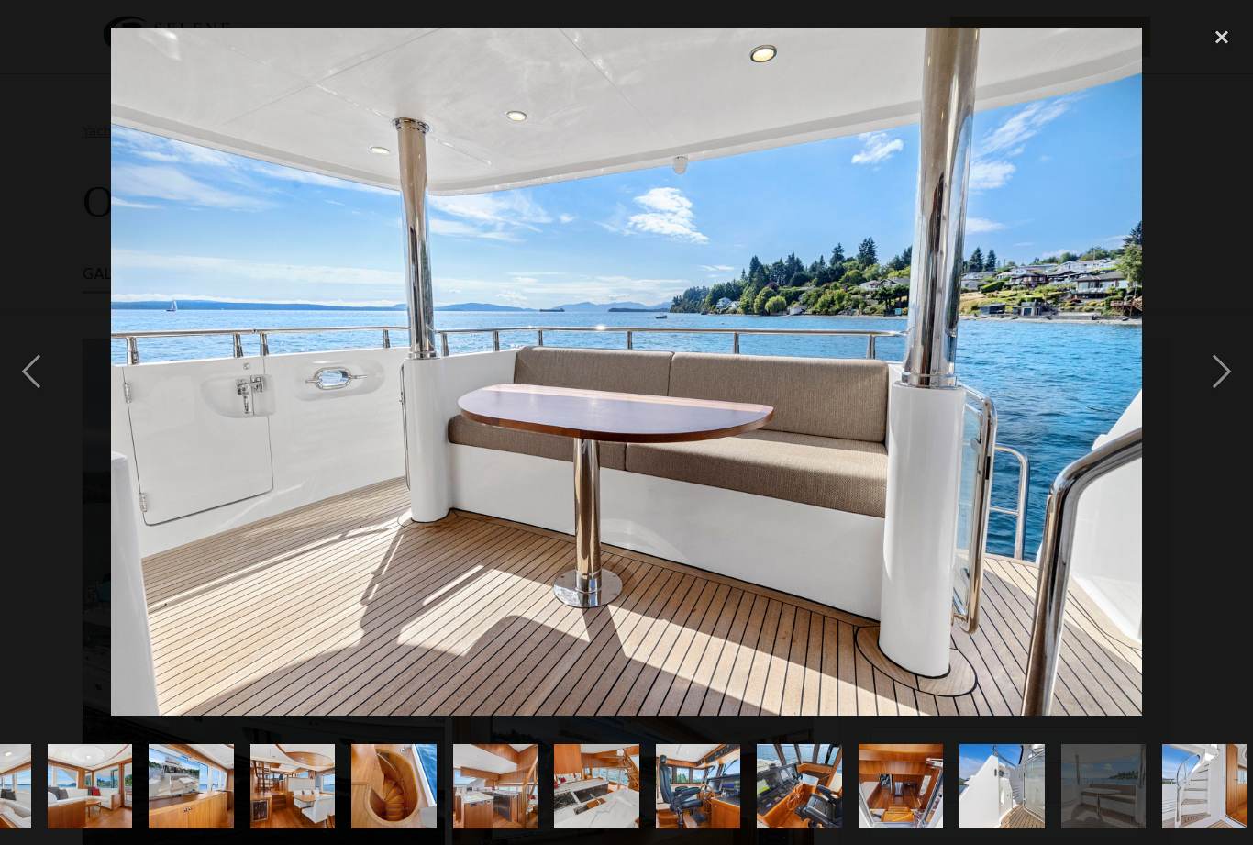
click at [18, 399] on div "previous image" at bounding box center [31, 372] width 62 height 710
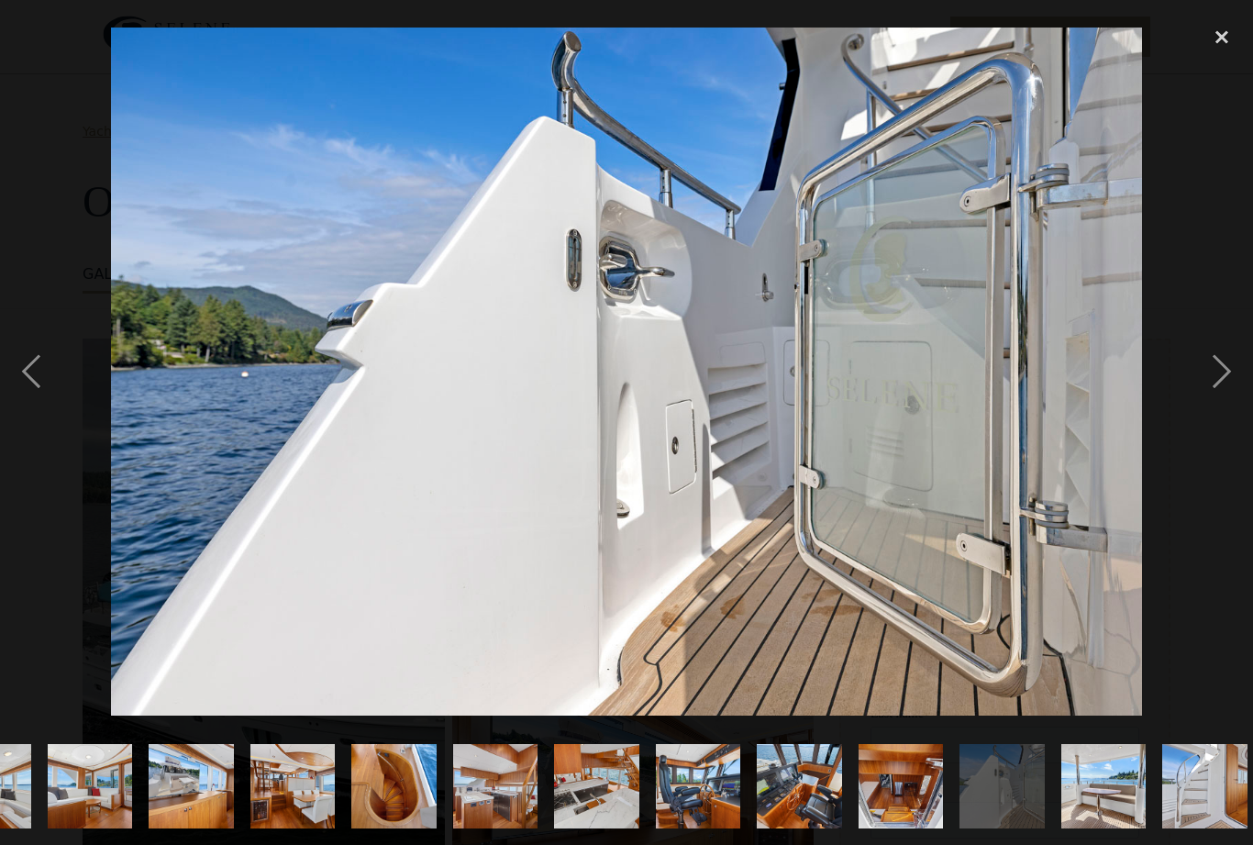
click at [19, 401] on div "previous image" at bounding box center [31, 372] width 62 height 710
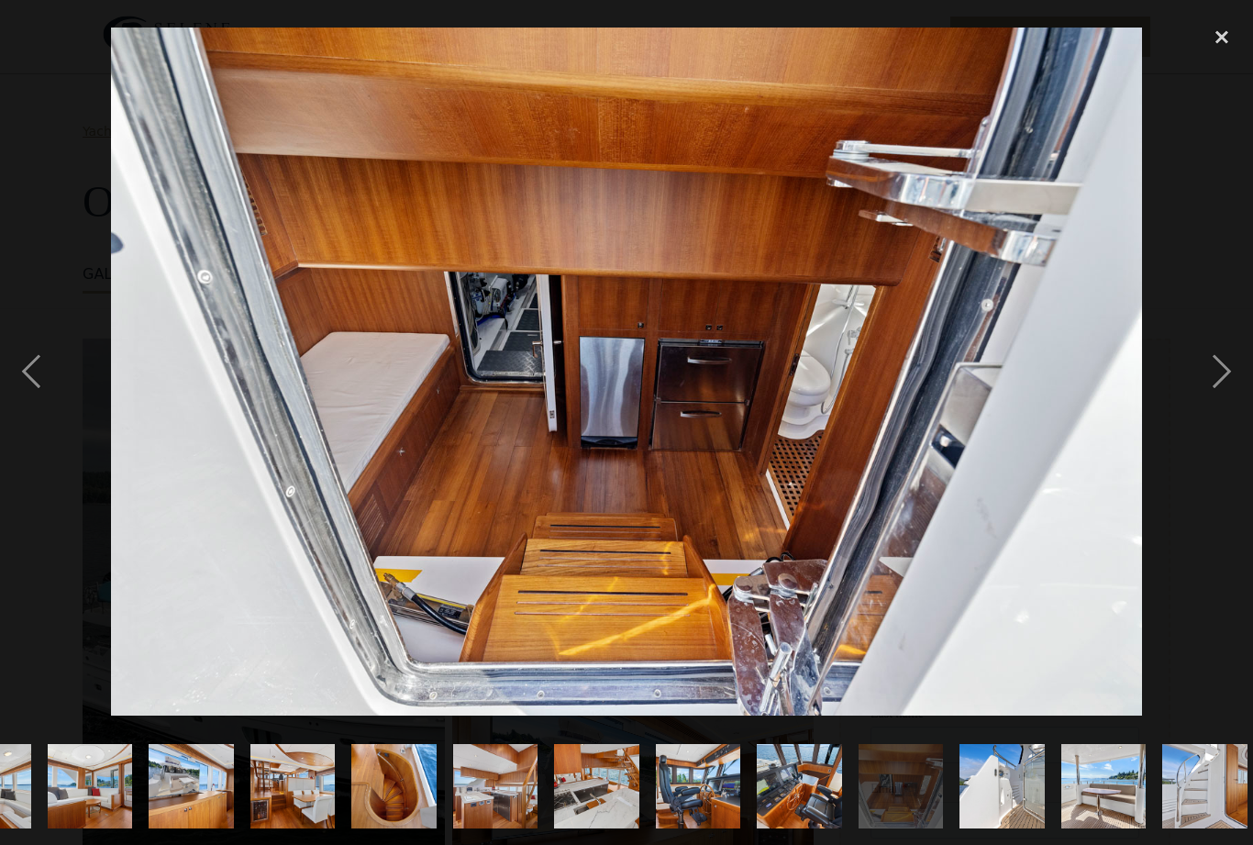
click at [19, 400] on div "previous image" at bounding box center [31, 372] width 62 height 710
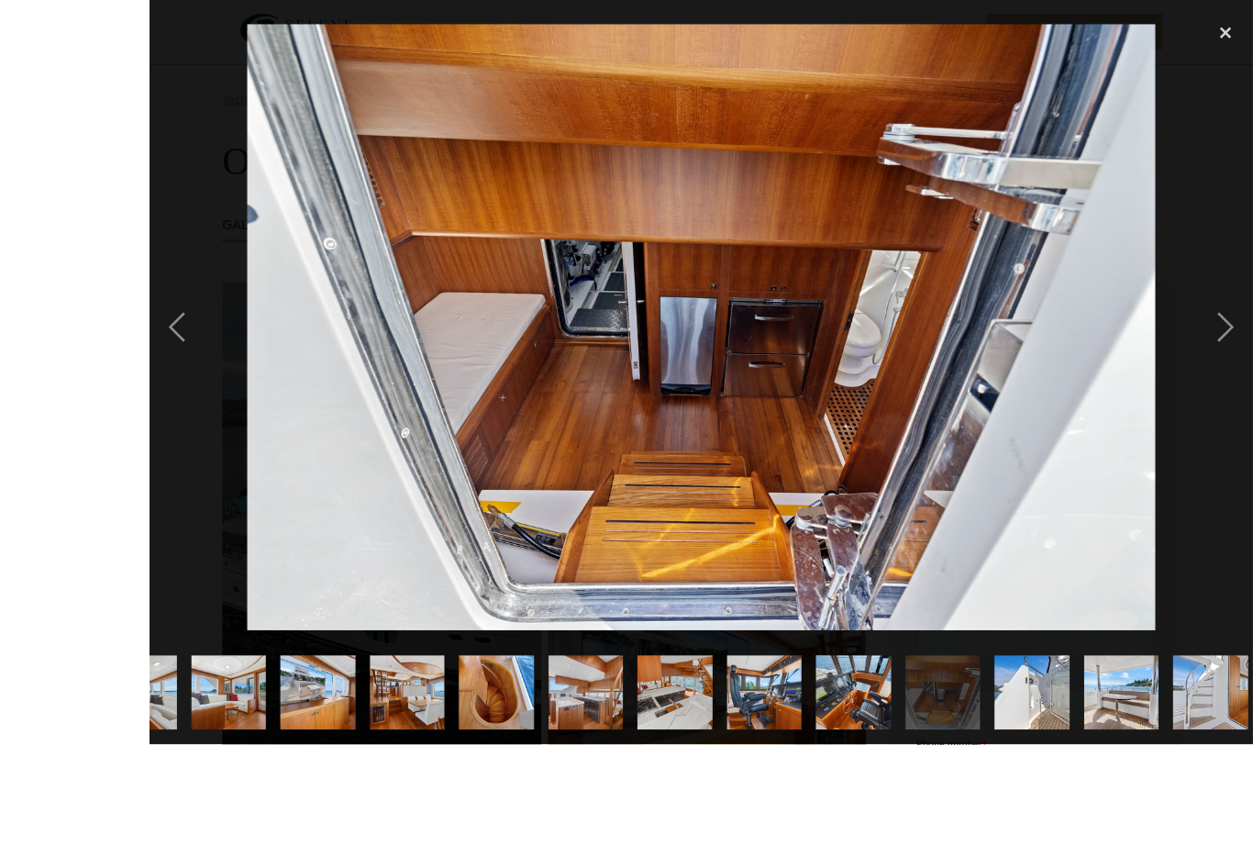
scroll to position [67, 0]
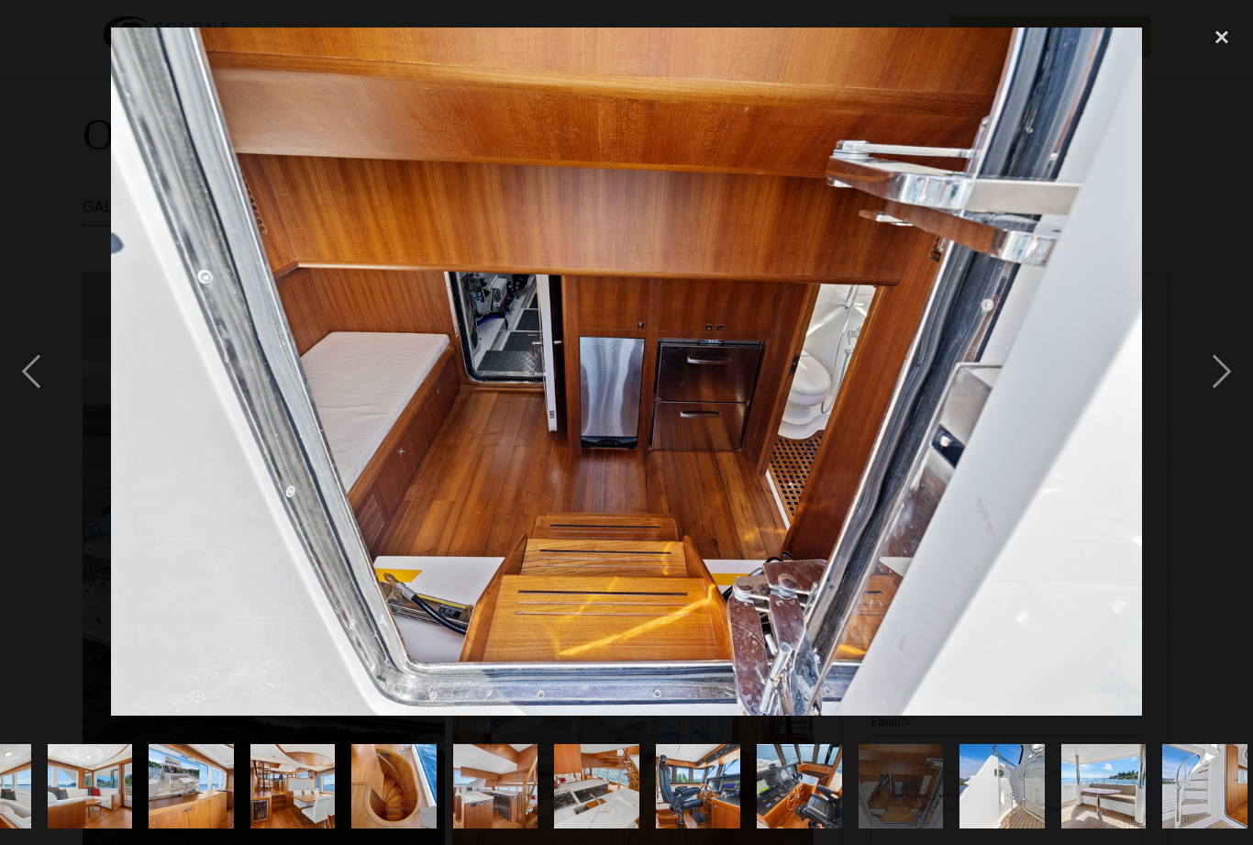
click at [1242, 406] on div "next image" at bounding box center [1222, 372] width 62 height 710
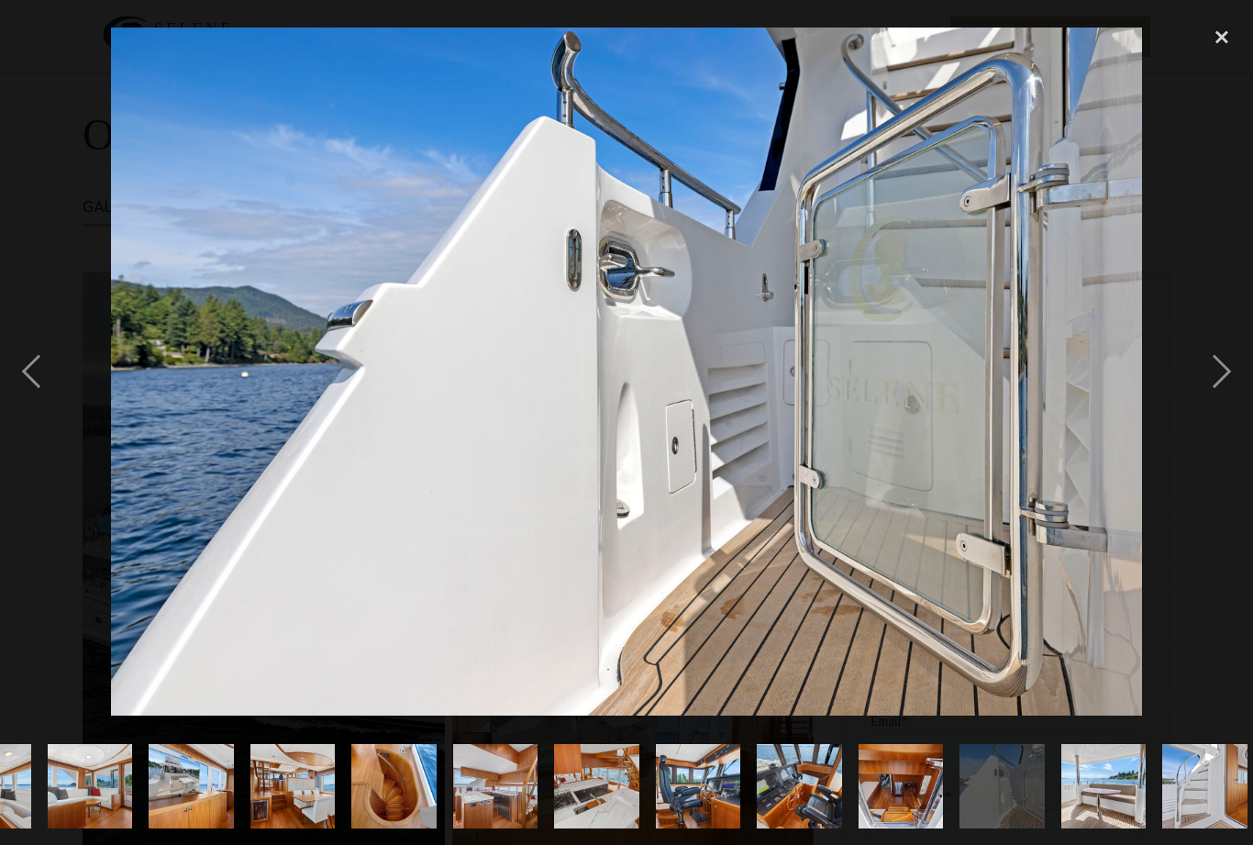
click at [3, 389] on div "previous image" at bounding box center [31, 372] width 62 height 710
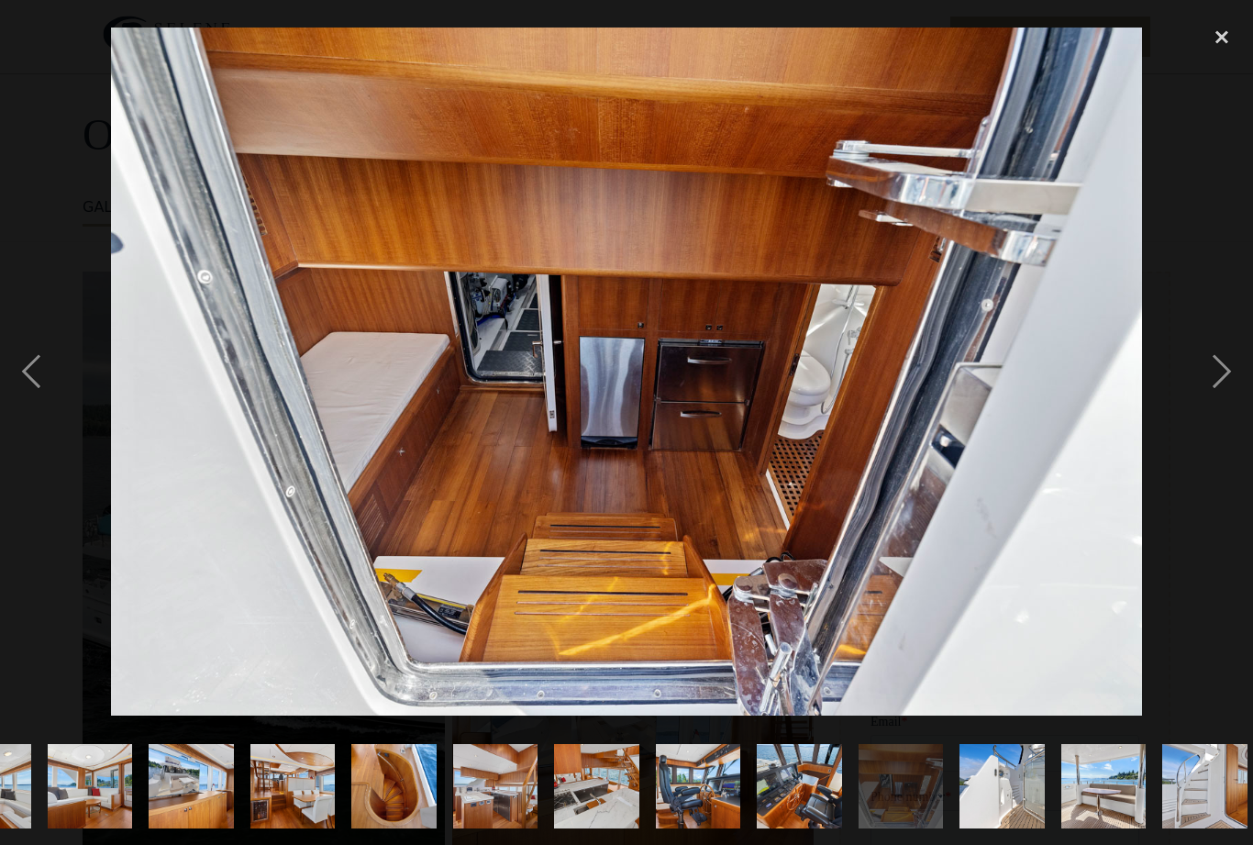
click at [23, 380] on div "previous image" at bounding box center [31, 372] width 62 height 710
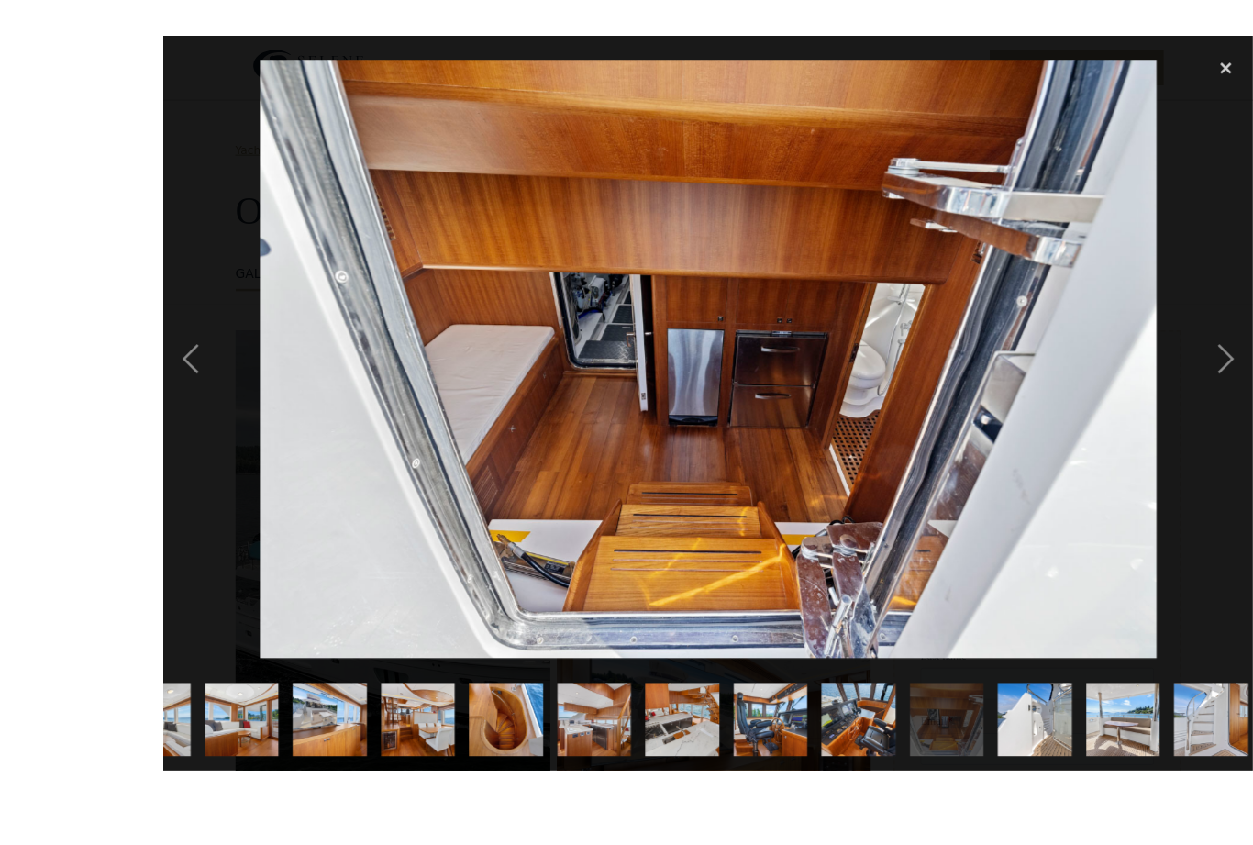
scroll to position [29, 0]
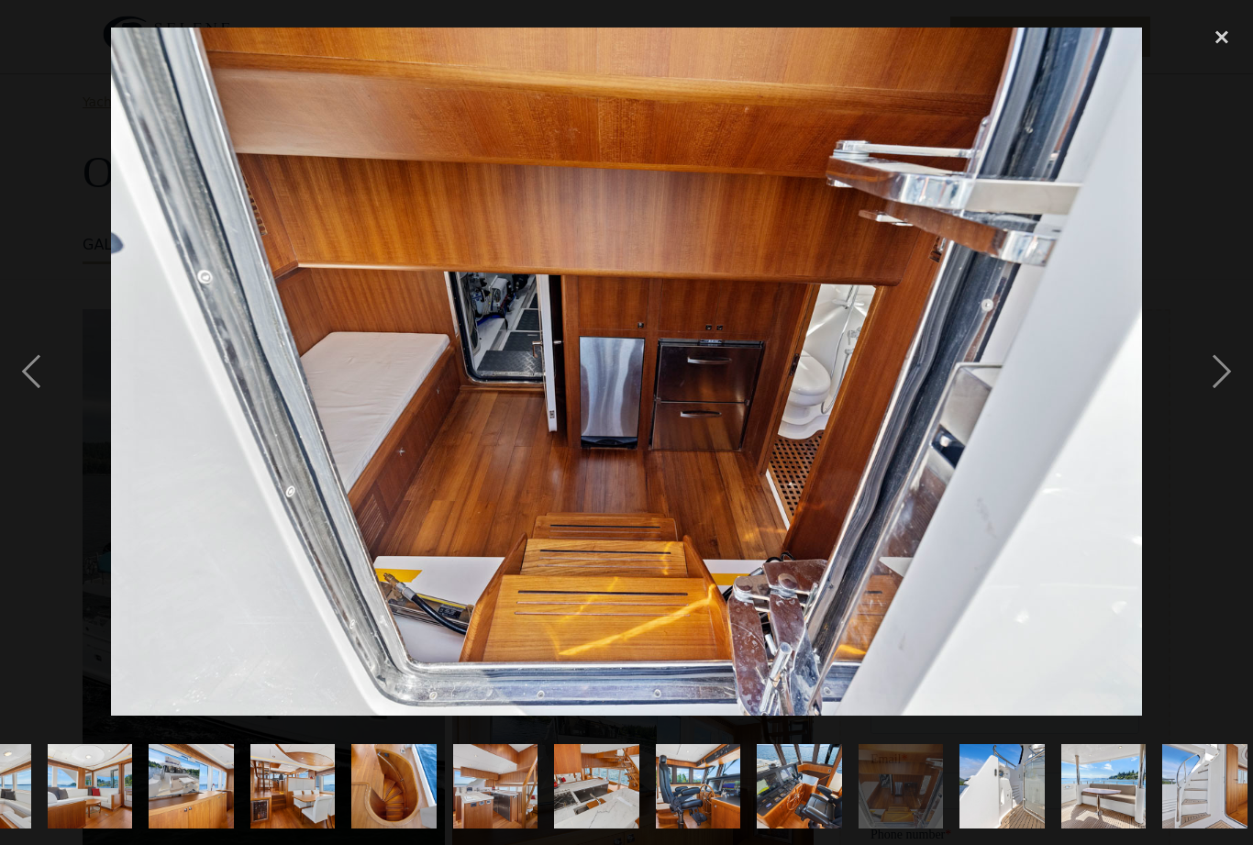
click at [863, 790] on img "show item 11 of 25" at bounding box center [799, 786] width 127 height 84
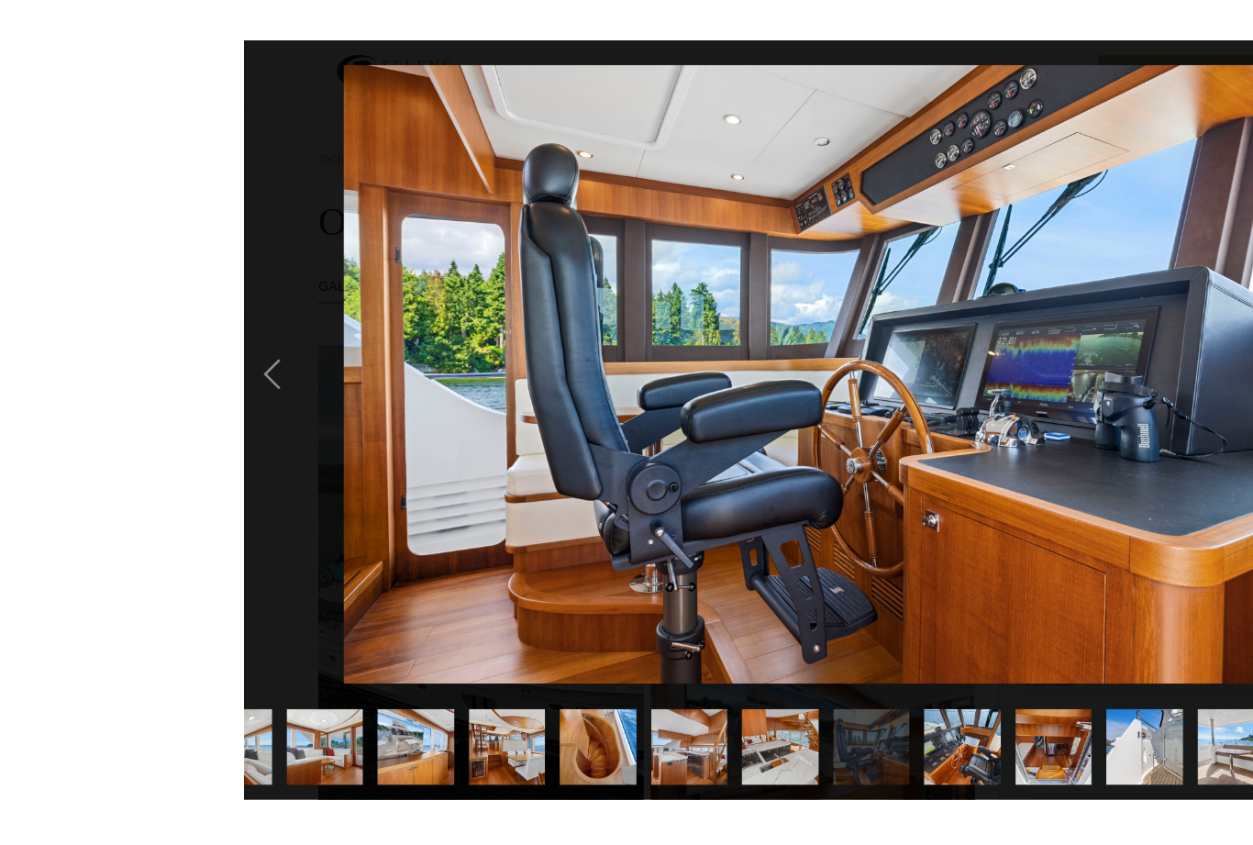
scroll to position [3, 0]
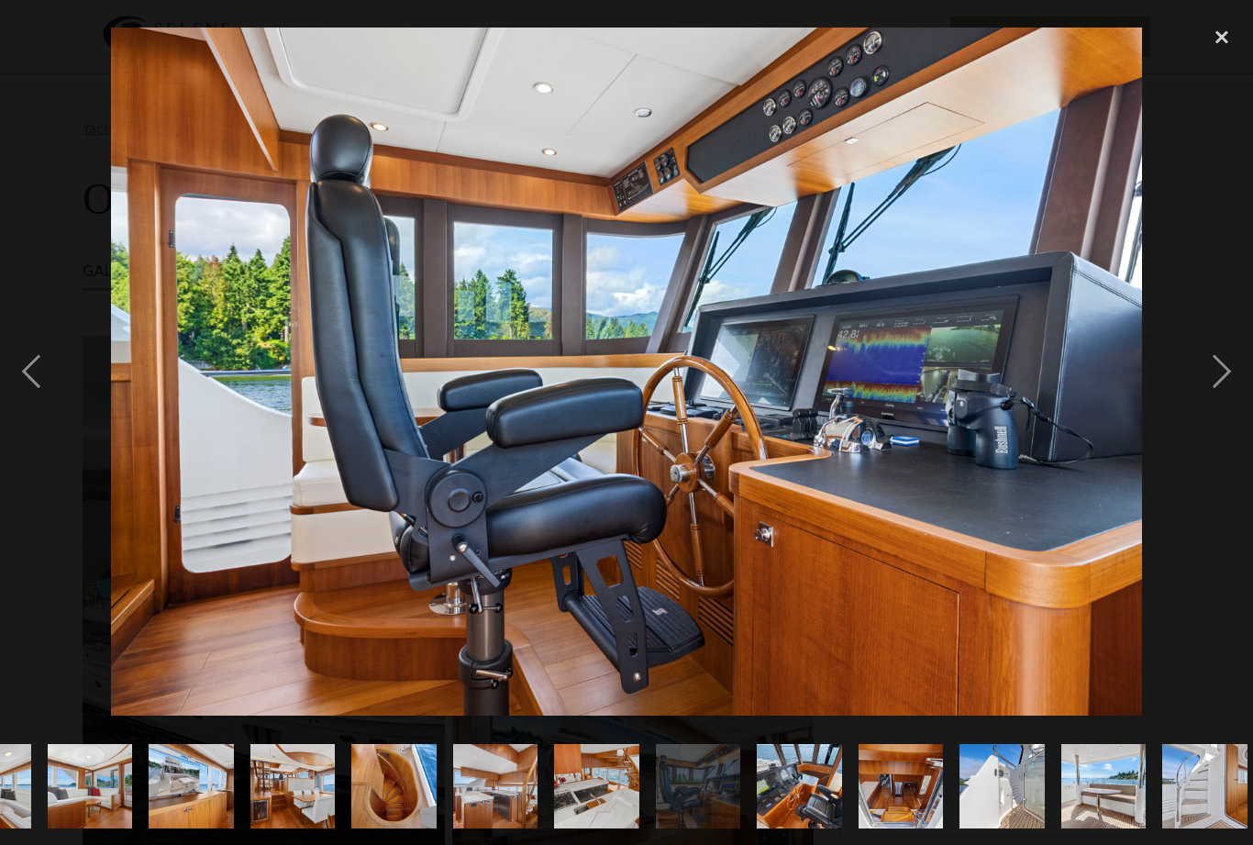
click at [450, 769] on img "show item 7 of 25" at bounding box center [393, 786] width 127 height 84
